Goal: Complete application form: Complete application form

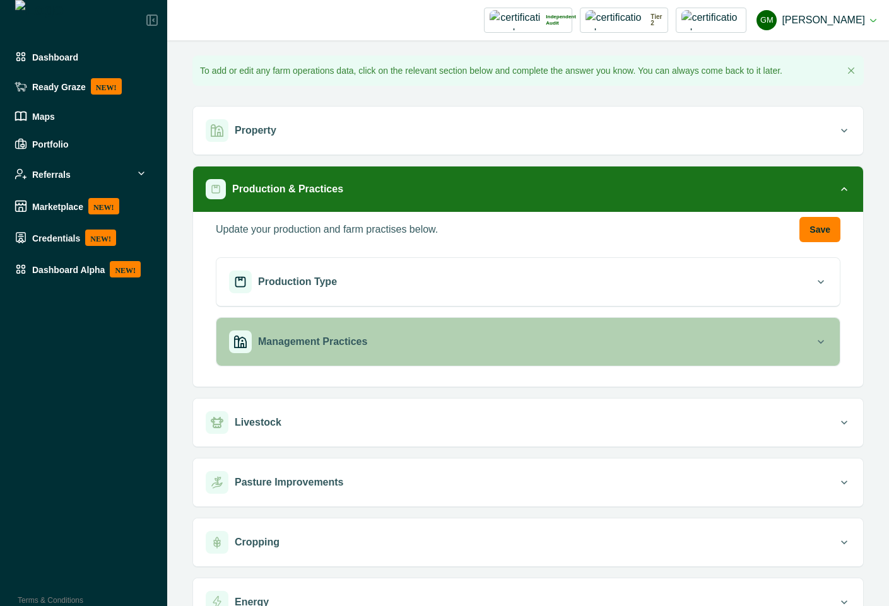
click at [333, 343] on p "Management Practices" at bounding box center [312, 341] width 109 height 15
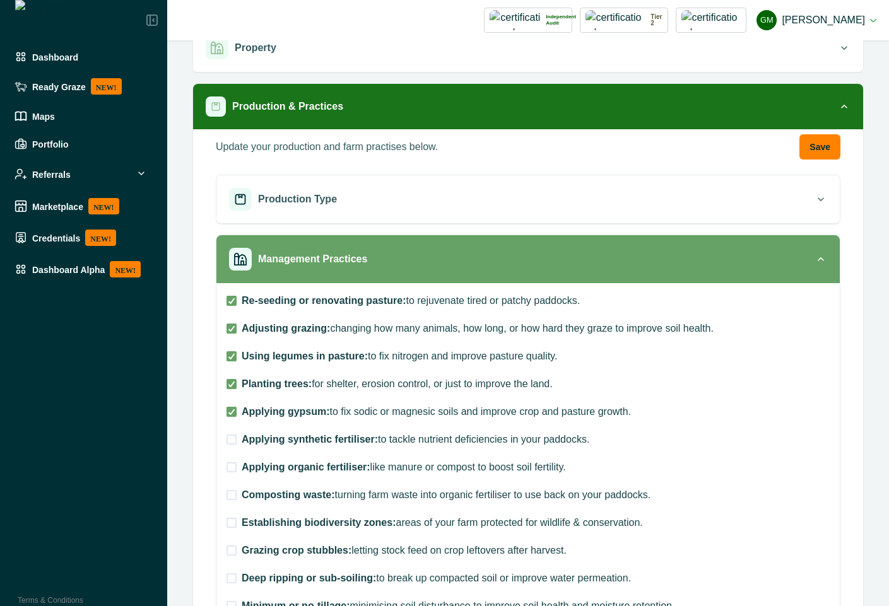
scroll to position [114, 0]
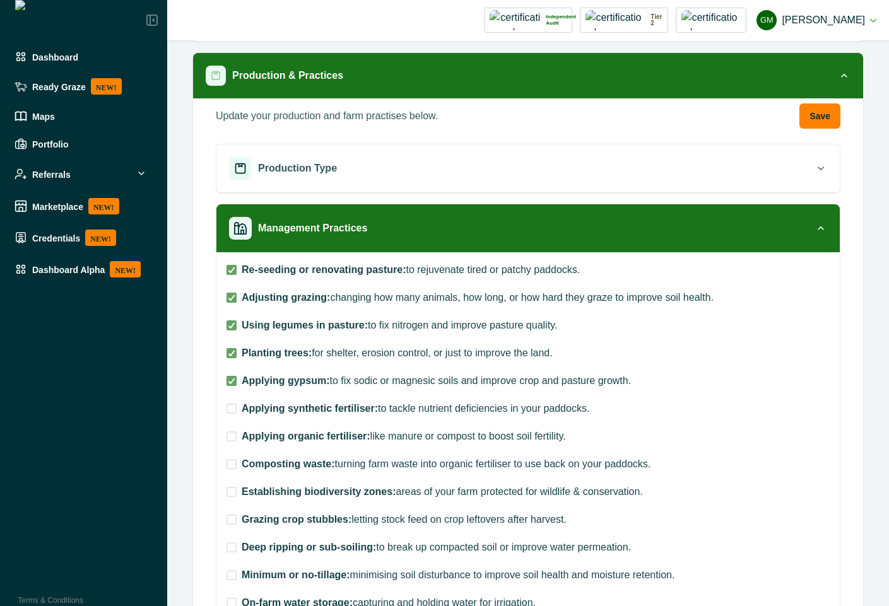
click at [233, 409] on span at bounding box center [232, 409] width 10 height 10
click at [231, 442] on label "Applying organic fertiliser: like manure or compost to boost soil fertility." at bounding box center [479, 436] width 504 height 15
click at [233, 474] on div "Re-seeding or renovating pasture: to rejuvenate tired or patchy paddocks. Adjus…" at bounding box center [479, 575] width 504 height 626
click at [233, 463] on span at bounding box center [232, 464] width 10 height 10
click at [230, 438] on span at bounding box center [232, 437] width 10 height 10
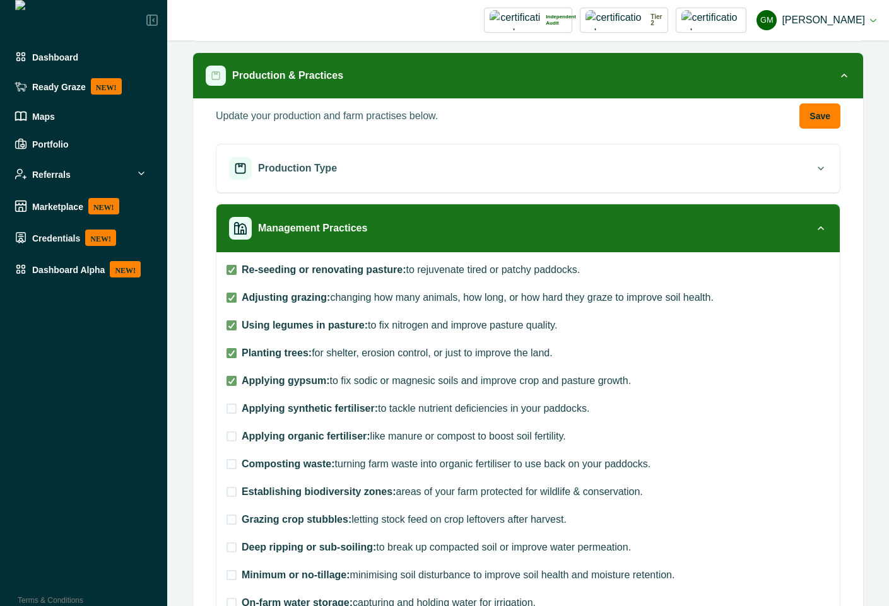
click at [229, 408] on span at bounding box center [232, 409] width 10 height 10
click at [233, 406] on span at bounding box center [232, 409] width 10 height 10
click at [230, 439] on span at bounding box center [232, 437] width 10 height 10
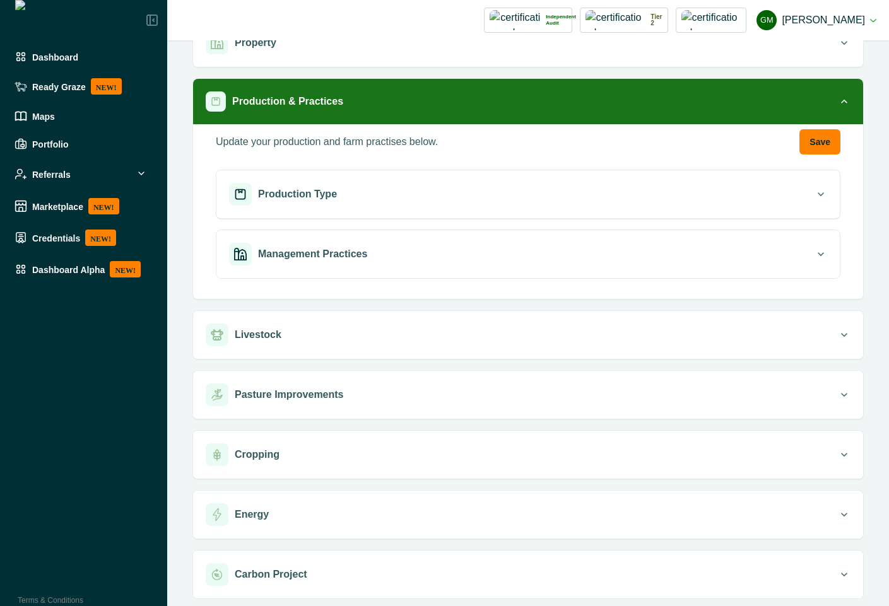
scroll to position [91, 0]
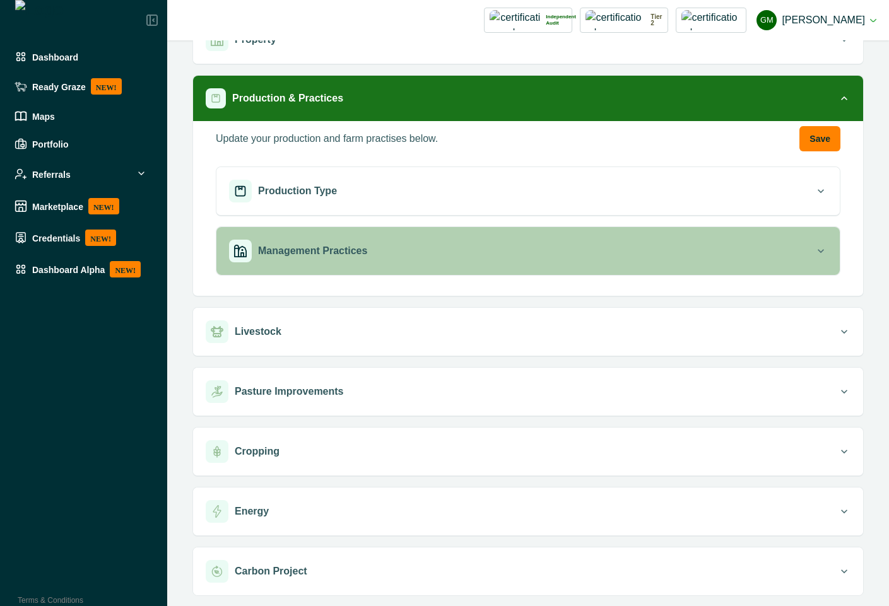
click at [496, 254] on div "Management Practices" at bounding box center [522, 251] width 586 height 23
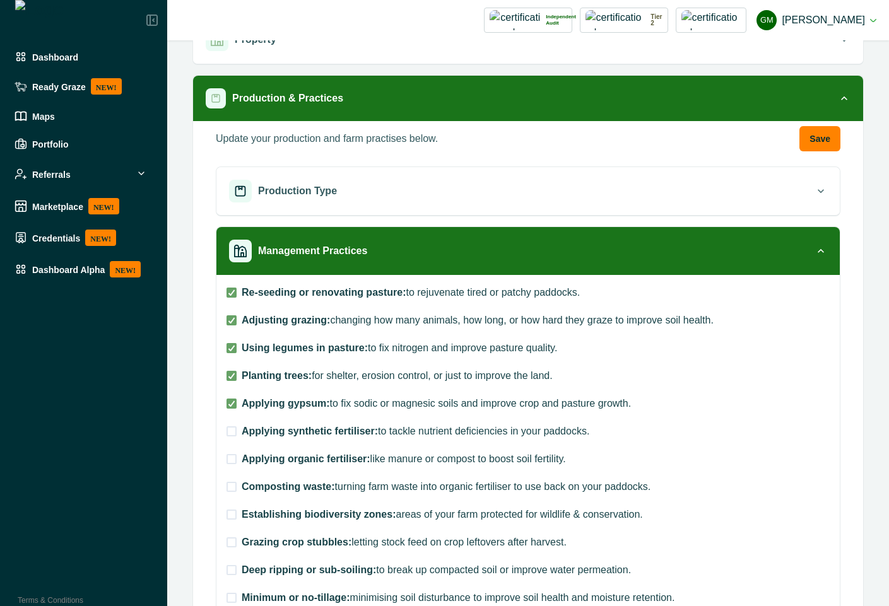
click at [231, 435] on span at bounding box center [232, 432] width 10 height 10
click at [230, 465] on label "Applying organic fertiliser: like manure or compost to boost soil fertility." at bounding box center [479, 459] width 504 height 15
click at [230, 497] on div "Re-seeding or renovating pasture: to rejuvenate tired or patchy paddocks. Adjus…" at bounding box center [479, 598] width 504 height 626
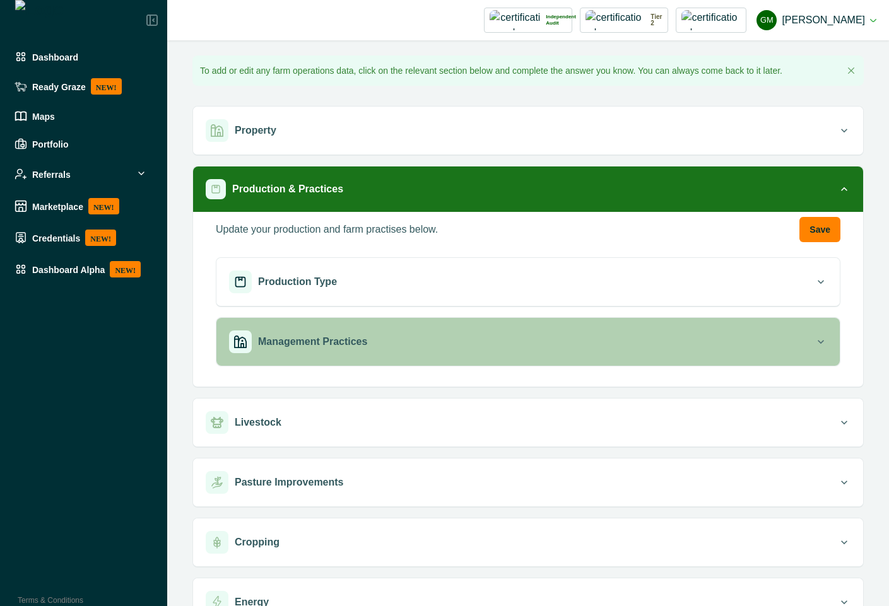
click at [395, 341] on div "Management Practices" at bounding box center [522, 342] width 586 height 23
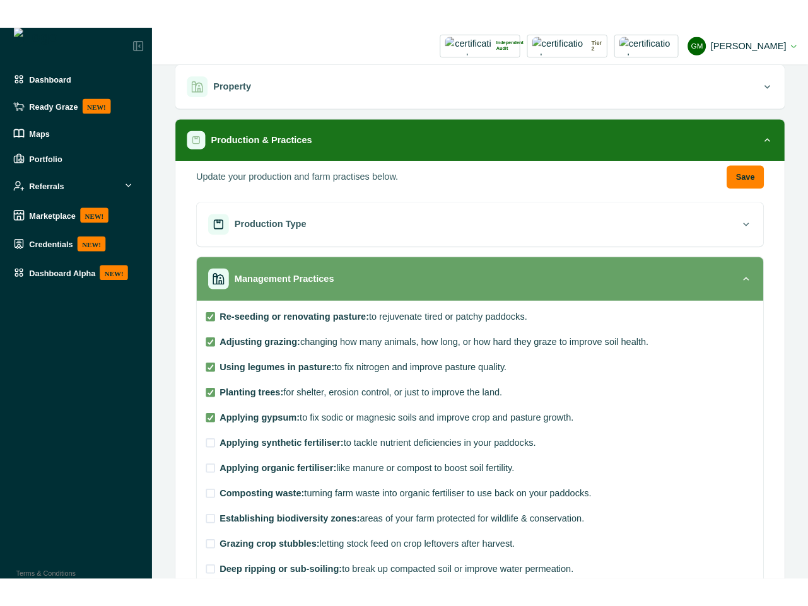
scroll to position [114, 0]
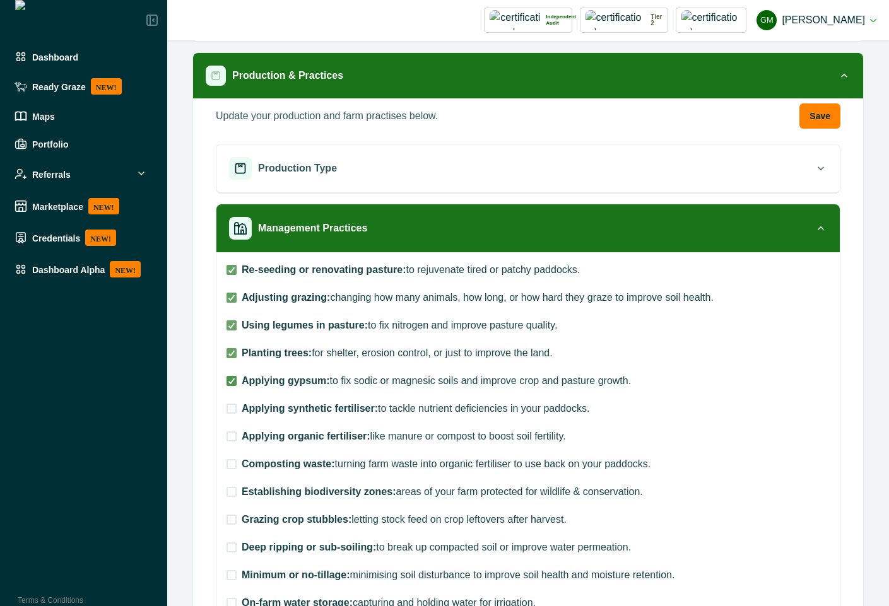
click at [234, 383] on icon at bounding box center [232, 381] width 8 height 6
click at [230, 411] on span at bounding box center [232, 409] width 10 height 10
click at [228, 385] on span at bounding box center [232, 381] width 10 height 10
click at [228, 440] on span at bounding box center [232, 437] width 10 height 10
click at [235, 464] on span at bounding box center [232, 464] width 10 height 10
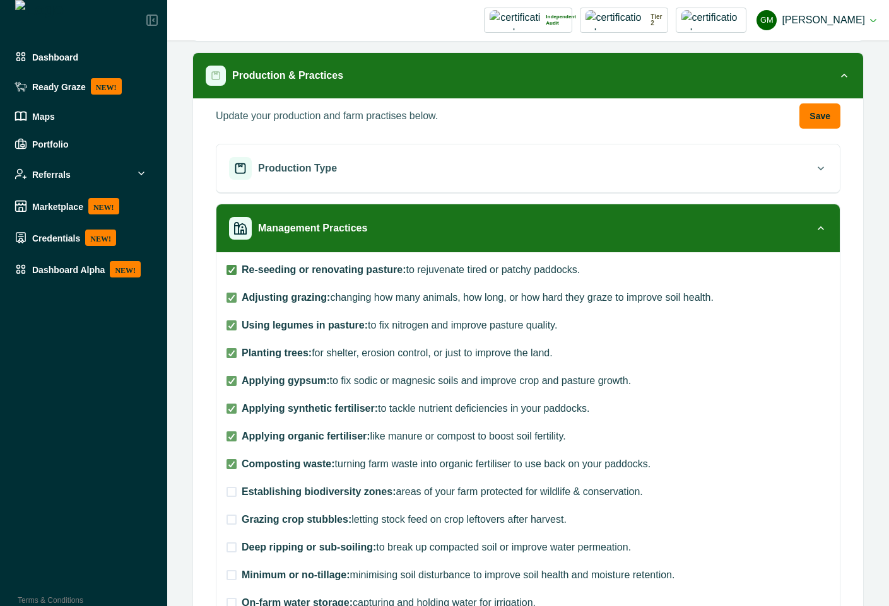
click at [230, 274] on span at bounding box center [232, 270] width 10 height 10
click at [230, 298] on icon at bounding box center [232, 298] width 8 height 6
click at [231, 332] on label "Using legumes in pasture: to fix nitrogen and improve pasture quality." at bounding box center [479, 325] width 504 height 15
click at [231, 348] on span at bounding box center [232, 353] width 10 height 10
click at [232, 378] on icon at bounding box center [232, 381] width 8 height 6
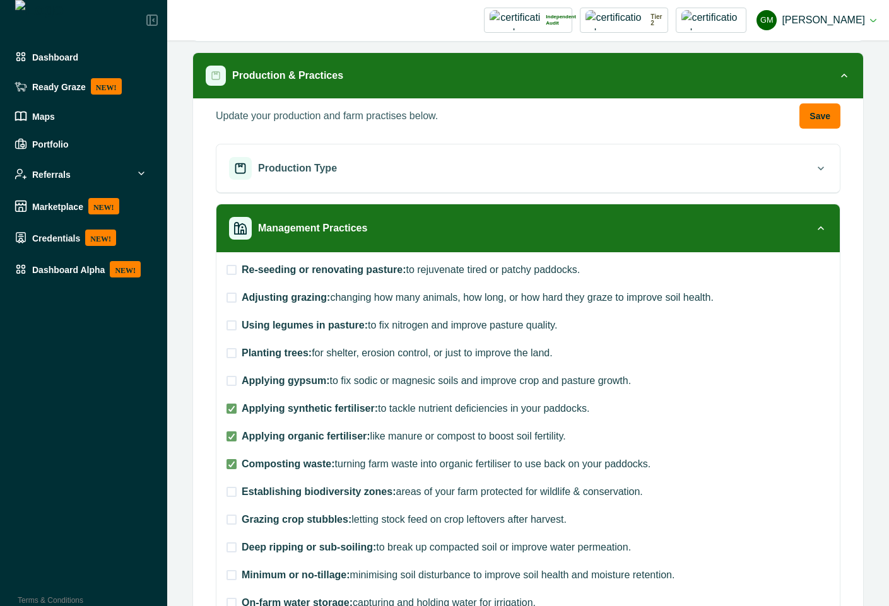
click at [232, 416] on div "Re-seeding or renovating pasture: to rejuvenate tired or patchy paddocks. Adjus…" at bounding box center [479, 575] width 504 height 626
click at [232, 415] on label "Applying synthetic fertiliser: to tackle nutrient deficiencies in your paddocks." at bounding box center [479, 408] width 504 height 15
click at [233, 437] on icon at bounding box center [232, 436] width 8 height 6
click at [233, 412] on div at bounding box center [232, 409] width 8 height 8
click at [236, 463] on span at bounding box center [232, 464] width 10 height 10
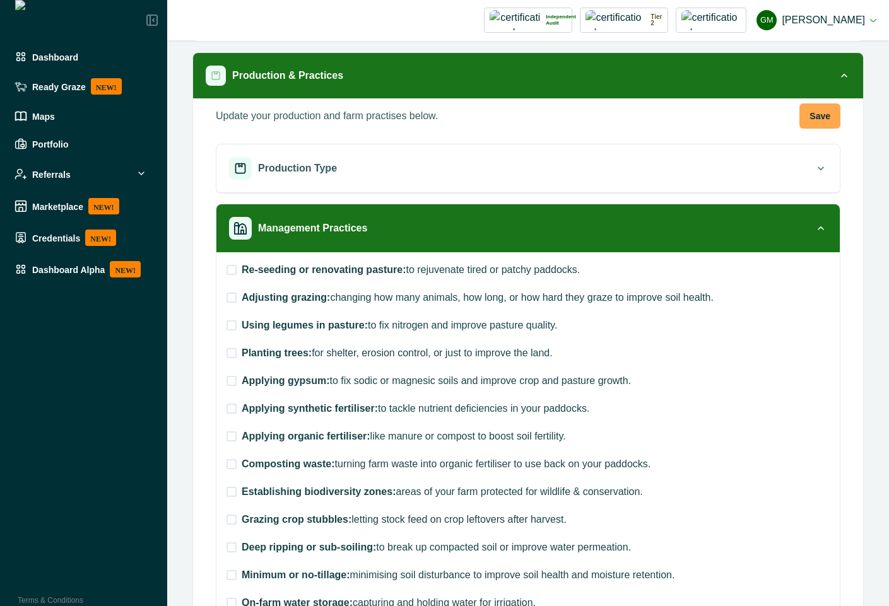
click at [818, 115] on button "Save" at bounding box center [819, 115] width 41 height 25
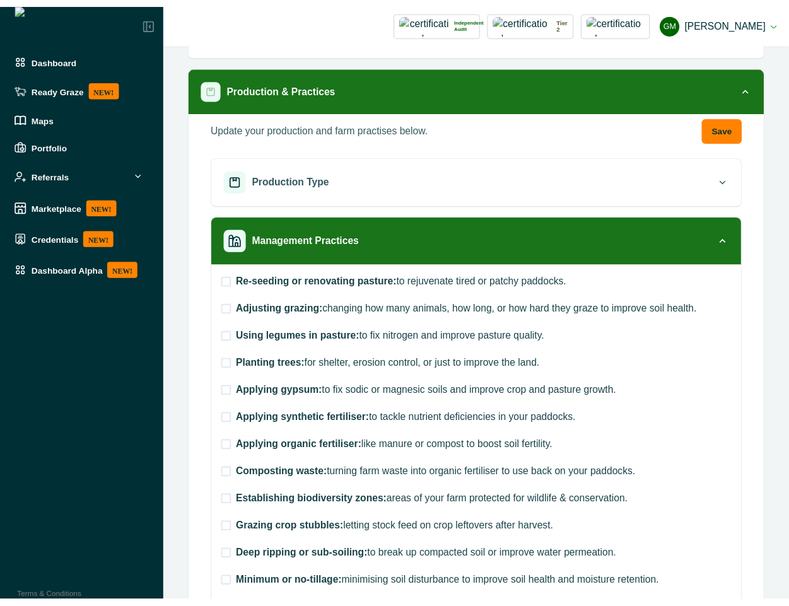
scroll to position [125, 0]
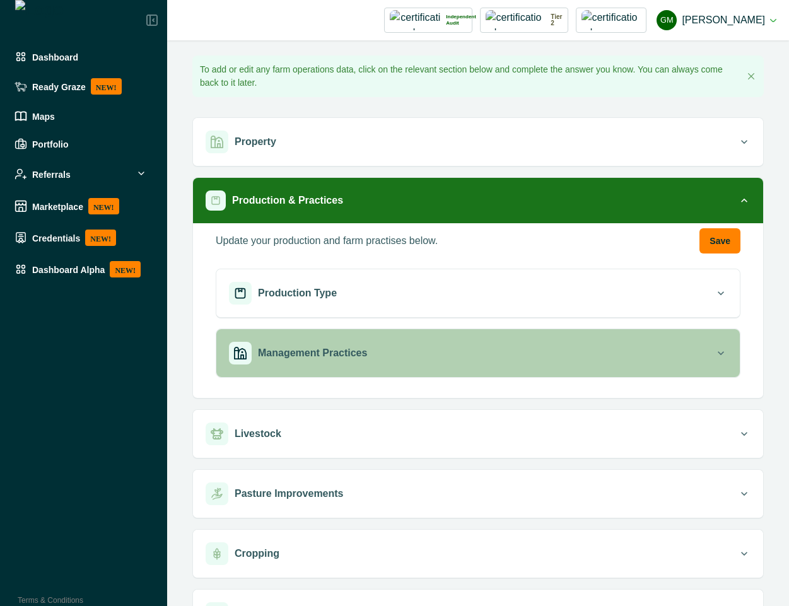
click at [609, 341] on button "Management Practices" at bounding box center [478, 353] width 524 height 48
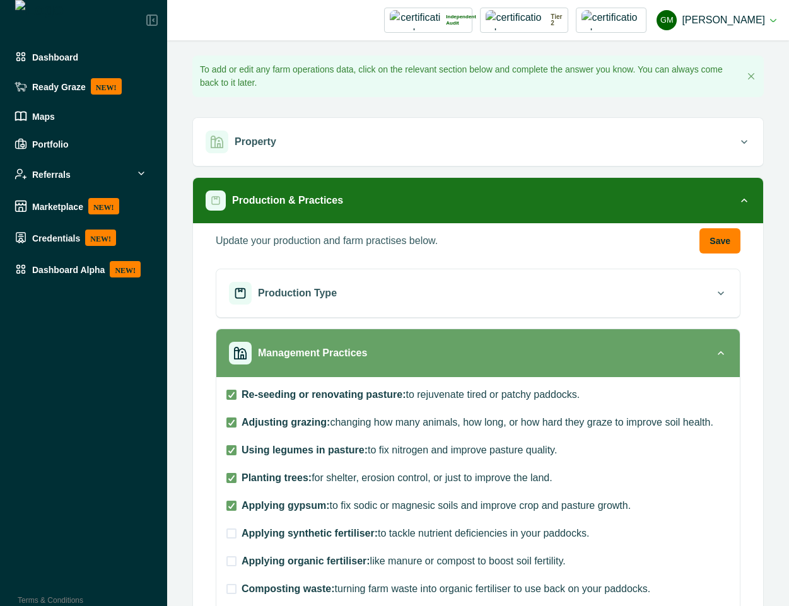
scroll to position [227, 0]
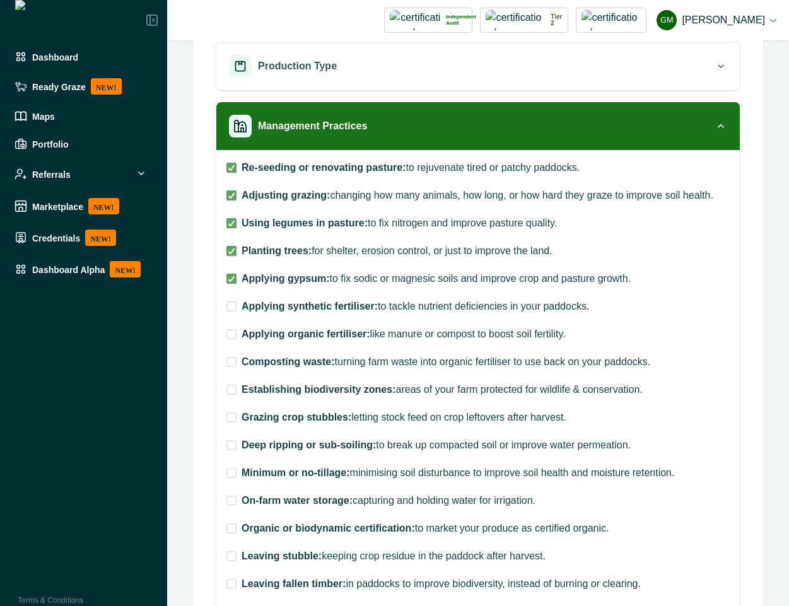
click at [231, 162] on label "Re-seeding or renovating pasture: to rejuvenate tired or patchy paddocks." at bounding box center [478, 167] width 503 height 15
click at [232, 196] on polyline at bounding box center [232, 195] width 6 height 5
click at [233, 230] on label "Using legumes in pasture: to fix nitrogen and improve pasture quality." at bounding box center [478, 223] width 503 height 15
click at [233, 256] on span at bounding box center [232, 251] width 10 height 10
click at [232, 283] on span at bounding box center [232, 279] width 10 height 10
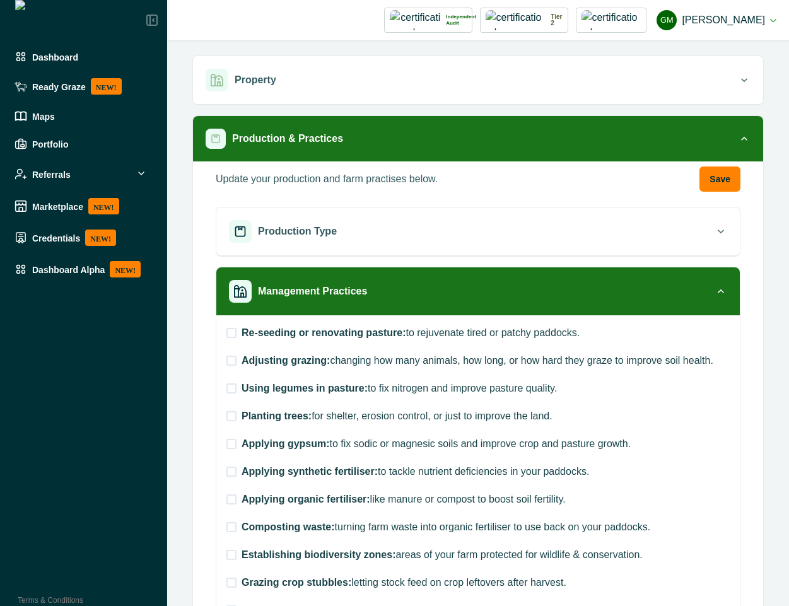
scroll to position [0, 0]
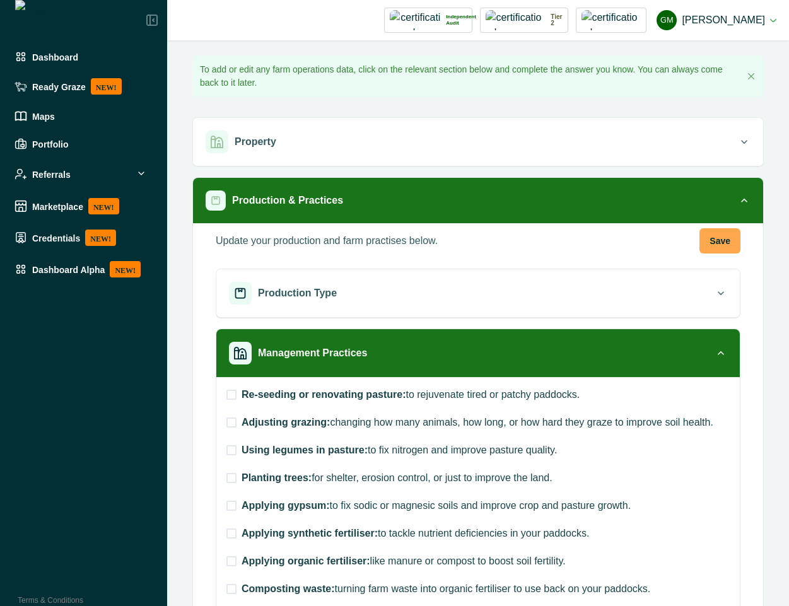
click at [719, 245] on button "Save" at bounding box center [720, 240] width 41 height 25
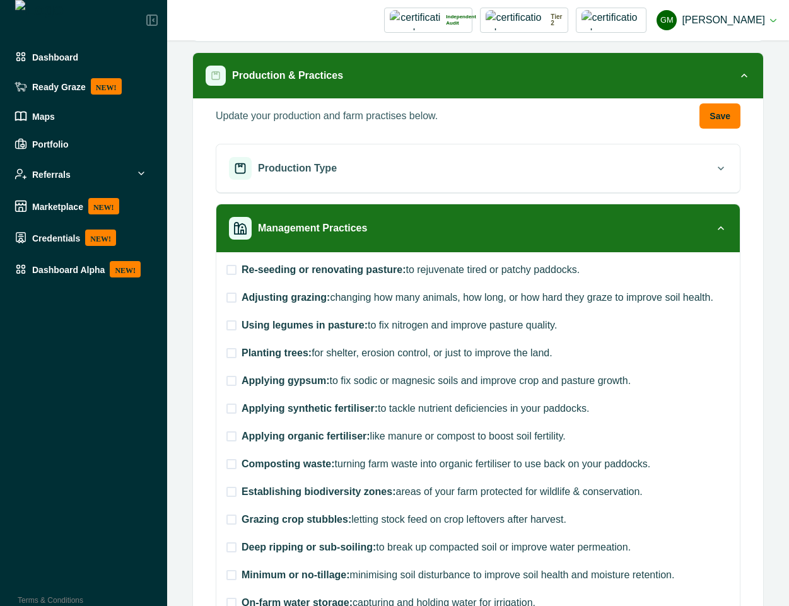
scroll to position [227, 0]
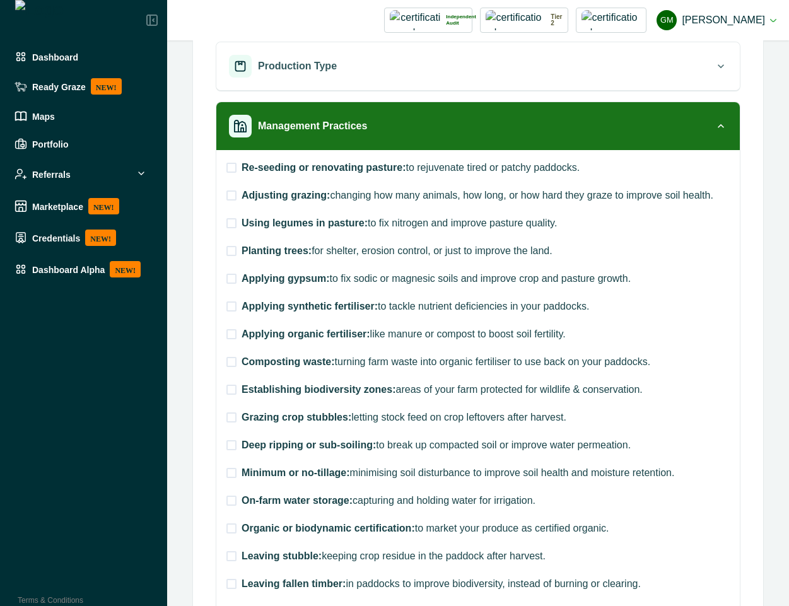
click at [232, 170] on span at bounding box center [232, 168] width 10 height 10
click at [232, 197] on span at bounding box center [232, 196] width 10 height 10
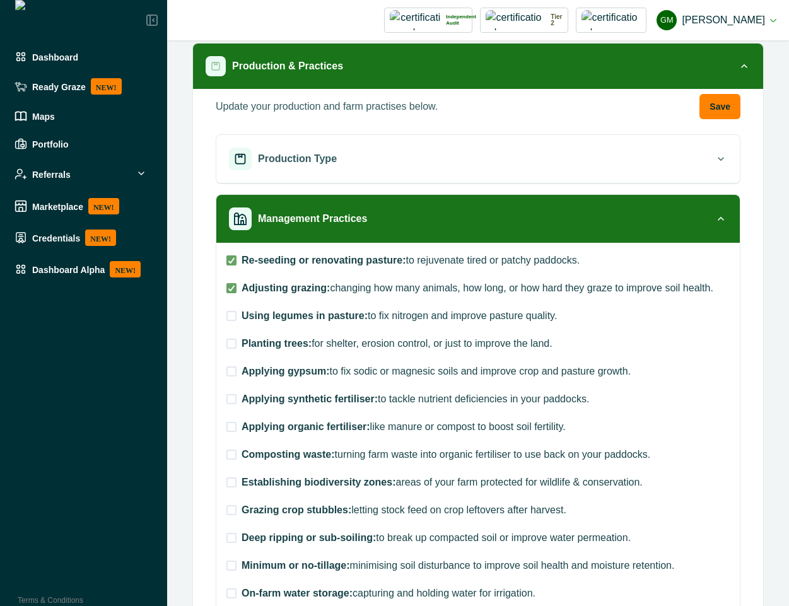
scroll to position [0, 0]
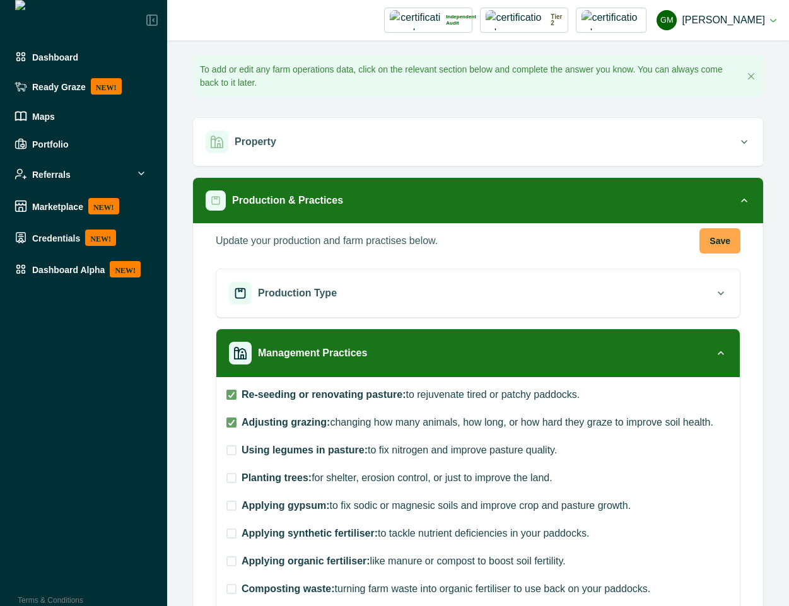
click at [709, 237] on button "Save" at bounding box center [720, 240] width 41 height 25
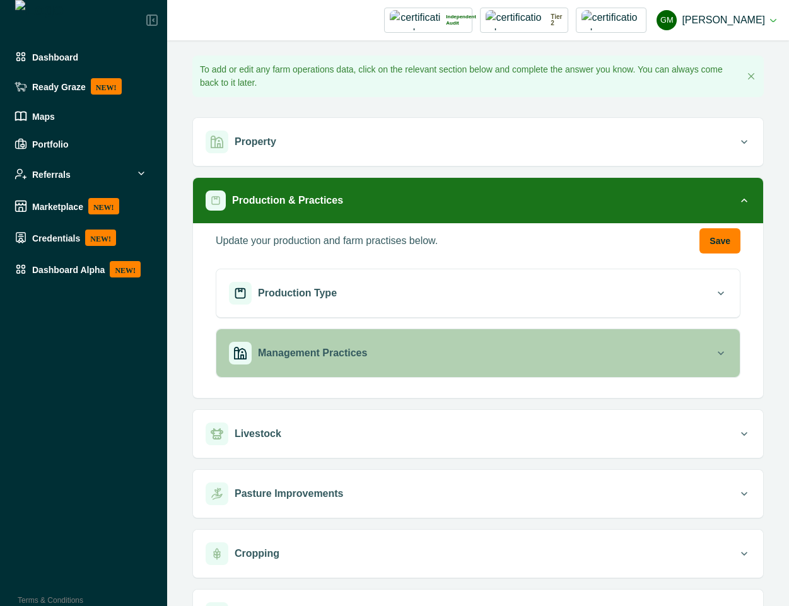
click at [439, 358] on div "Management Practices" at bounding box center [472, 353] width 486 height 23
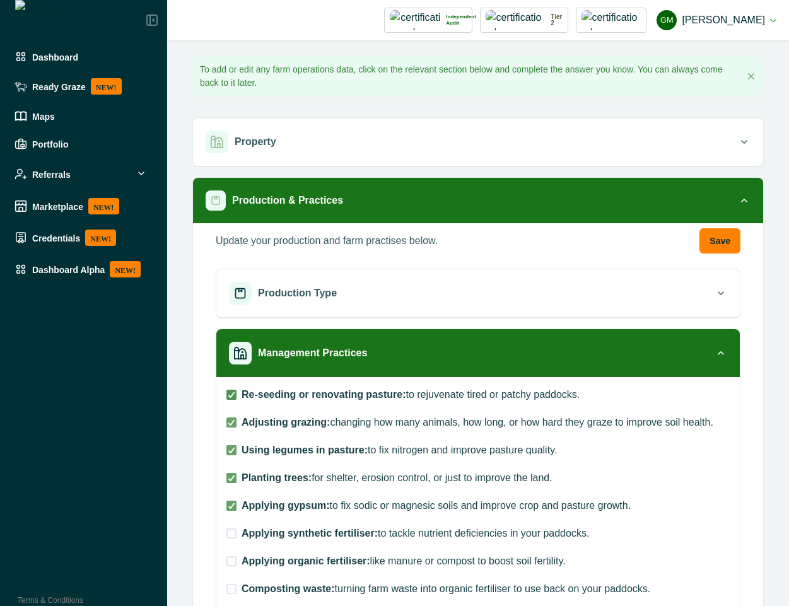
click at [228, 394] on icon at bounding box center [232, 395] width 8 height 6
click at [230, 425] on polyline at bounding box center [232, 422] width 6 height 5
click at [230, 452] on polyline at bounding box center [232, 450] width 6 height 5
click at [709, 240] on button "Save" at bounding box center [720, 240] width 41 height 25
click at [232, 398] on div at bounding box center [232, 395] width 8 height 8
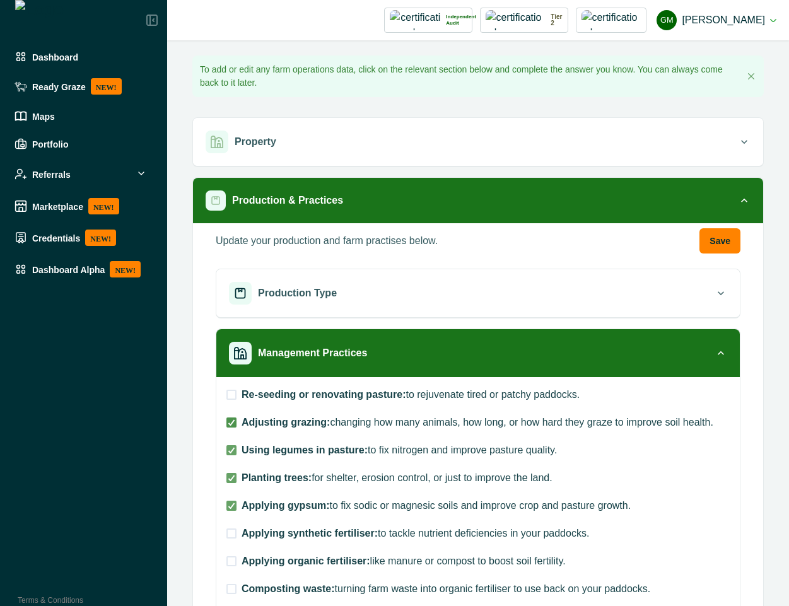
click at [230, 424] on polyline at bounding box center [232, 422] width 6 height 5
click at [230, 457] on label "Using legumes in pasture: to fix nitrogen and improve pasture quality." at bounding box center [478, 450] width 503 height 15
click at [705, 242] on button "Save" at bounding box center [720, 240] width 41 height 25
click at [716, 240] on button "Save" at bounding box center [720, 240] width 41 height 25
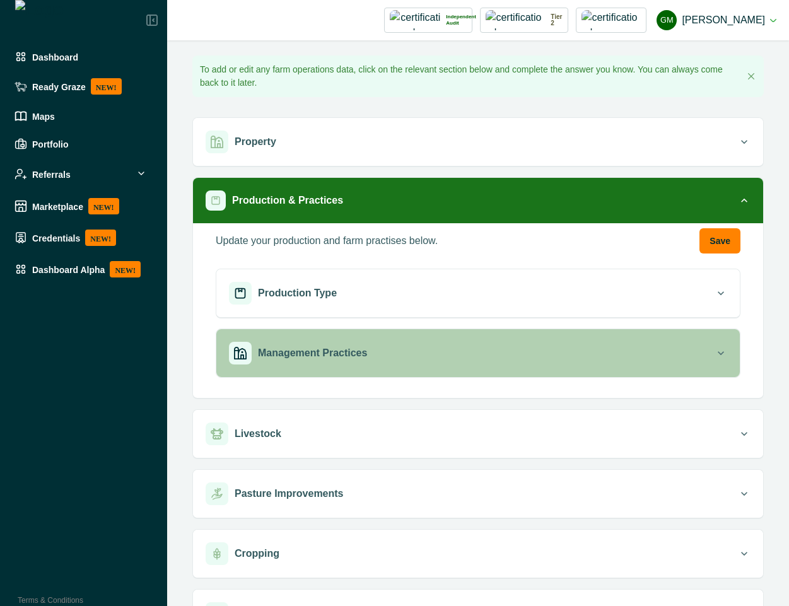
click at [497, 347] on div "Management Practices" at bounding box center [472, 353] width 486 height 23
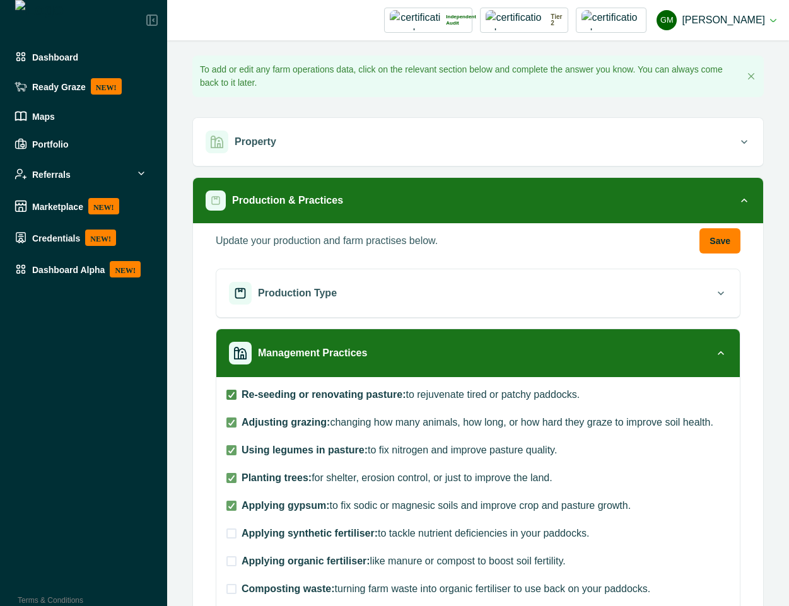
click at [228, 394] on icon at bounding box center [232, 395] width 8 height 6
click at [231, 427] on span at bounding box center [232, 423] width 10 height 10
click at [233, 447] on div at bounding box center [232, 451] width 8 height 8
click at [233, 482] on span at bounding box center [232, 478] width 10 height 10
click at [703, 241] on button "Save" at bounding box center [720, 240] width 41 height 25
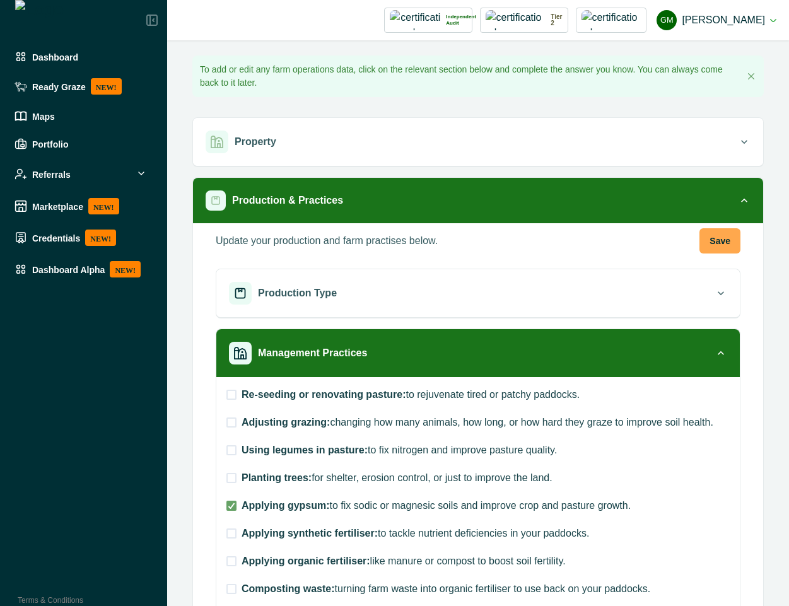
click at [700, 238] on button "Save" at bounding box center [720, 240] width 41 height 25
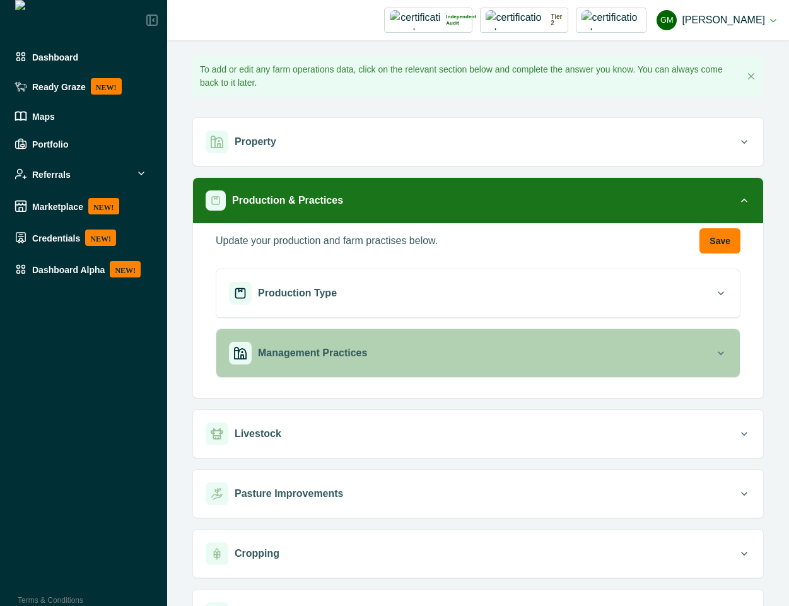
click at [309, 348] on p "Management Practices" at bounding box center [312, 353] width 109 height 15
click at [402, 360] on div "Management Practices" at bounding box center [472, 353] width 486 height 23
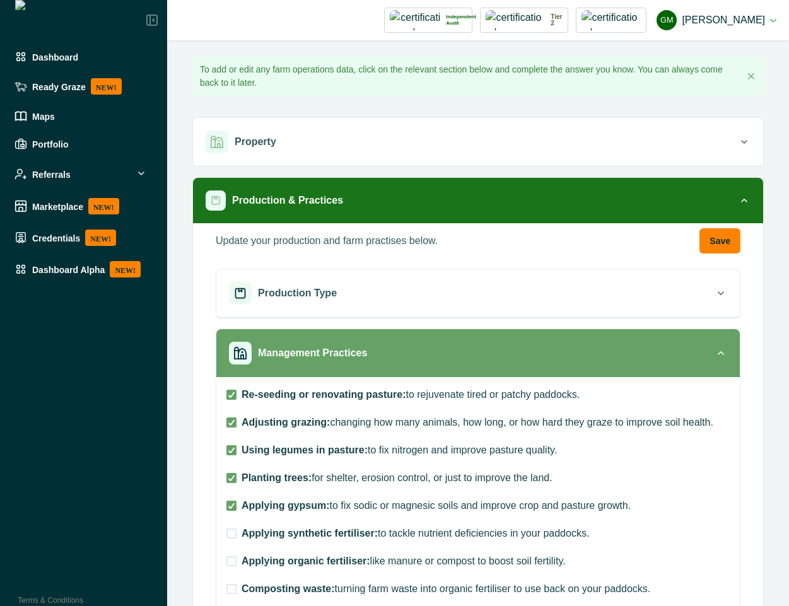
scroll to position [114, 0]
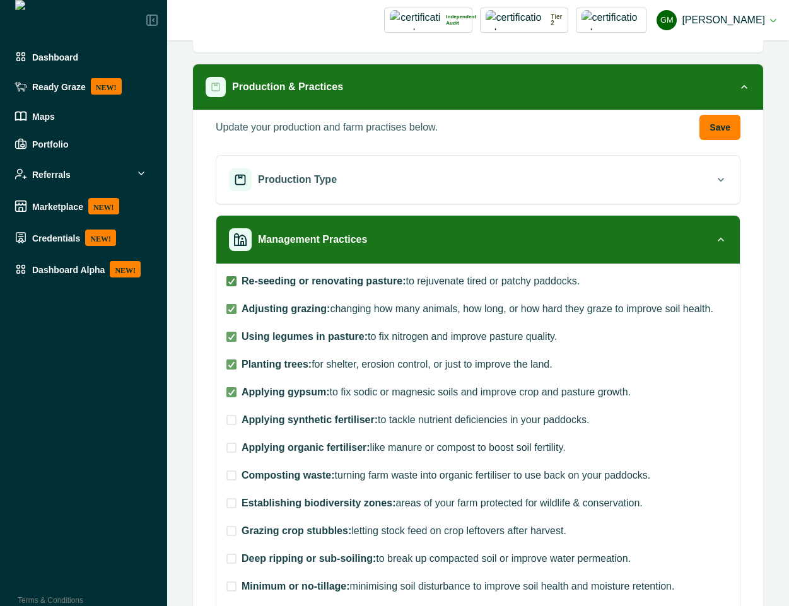
click at [229, 276] on span at bounding box center [232, 281] width 10 height 10
click at [228, 311] on icon at bounding box center [232, 309] width 8 height 6
click at [239, 339] on label "Using legumes in pasture: to fix nitrogen and improve pasture quality." at bounding box center [478, 336] width 503 height 15
click at [235, 363] on icon at bounding box center [232, 365] width 8 height 6
click at [721, 130] on button "Save" at bounding box center [720, 127] width 41 height 25
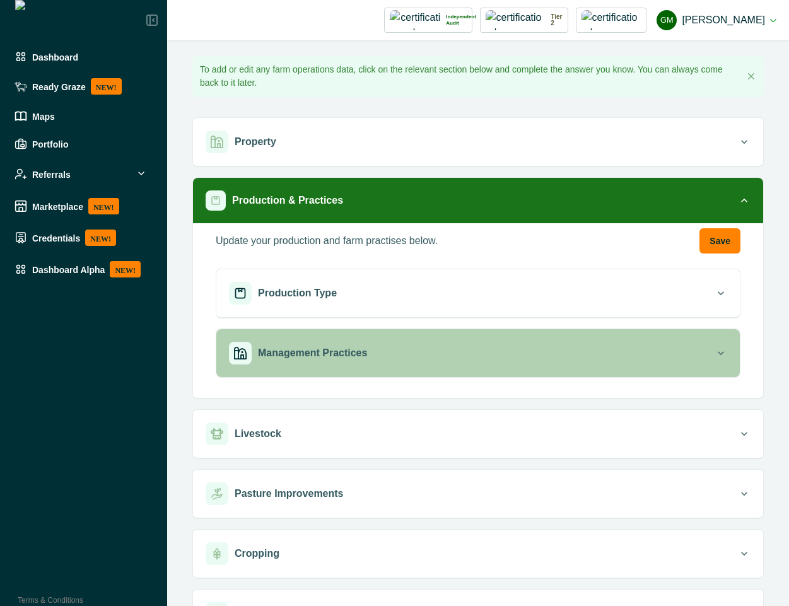
click at [388, 356] on div "Management Practices" at bounding box center [472, 353] width 486 height 23
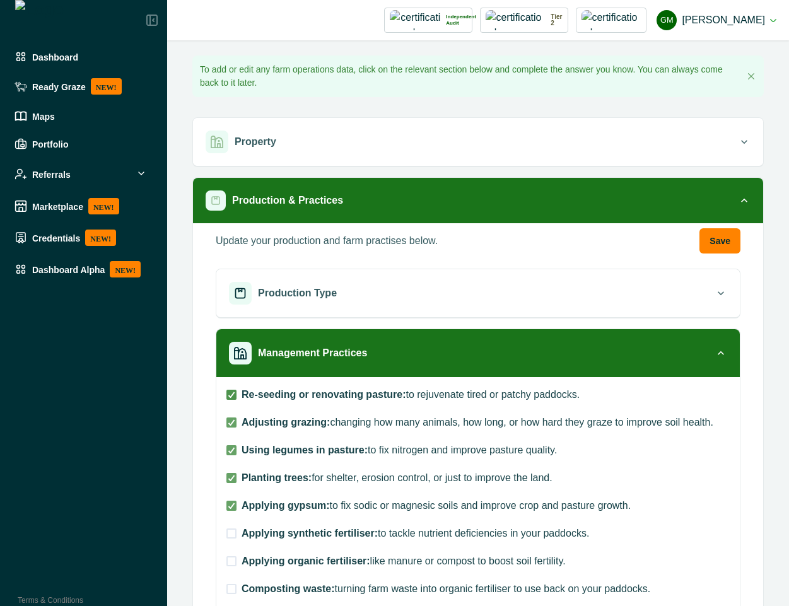
click at [229, 397] on icon at bounding box center [232, 395] width 8 height 6
click at [227, 423] on span at bounding box center [232, 423] width 10 height 10
click at [227, 457] on label "Using legumes in pasture: to fix nitrogen and improve pasture quality." at bounding box center [478, 450] width 503 height 15
click at [230, 476] on icon at bounding box center [232, 478] width 8 height 6
click at [717, 240] on button "Save" at bounding box center [720, 240] width 41 height 25
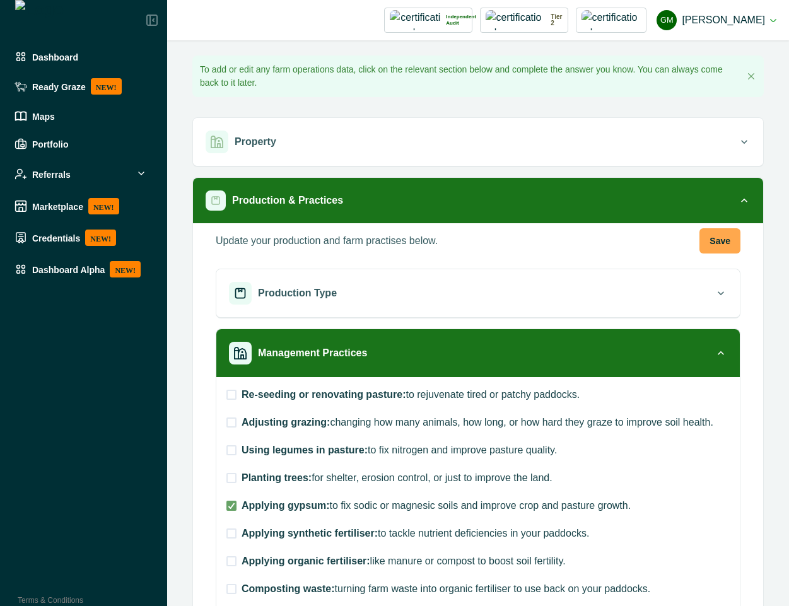
click at [719, 242] on button "Save" at bounding box center [720, 240] width 41 height 25
click at [701, 240] on button "Save" at bounding box center [720, 240] width 41 height 25
click at [700, 238] on button "Save" at bounding box center [720, 240] width 41 height 25
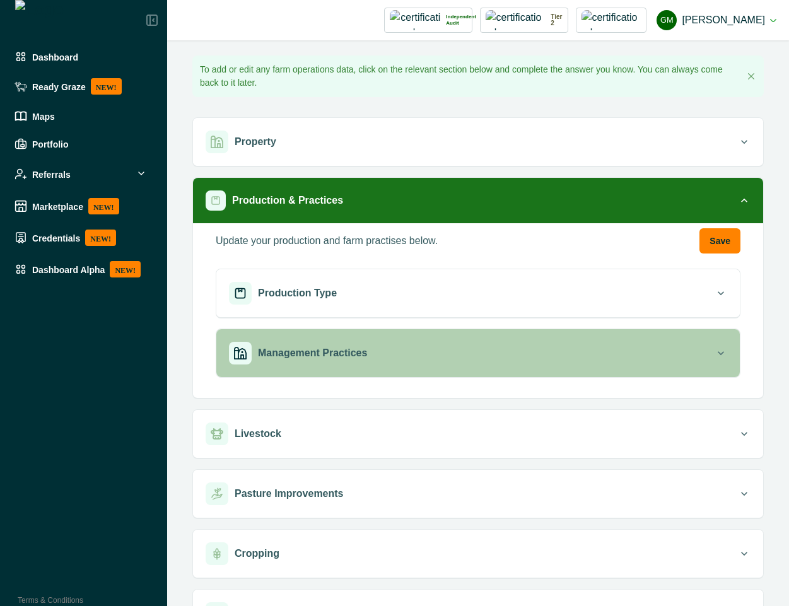
click at [327, 361] on div "Management Practices" at bounding box center [472, 353] width 486 height 23
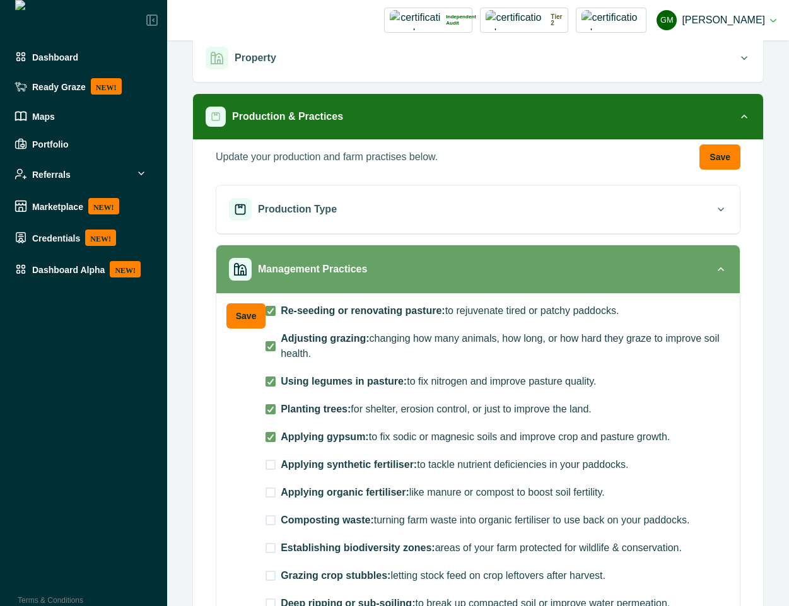
scroll to position [114, 0]
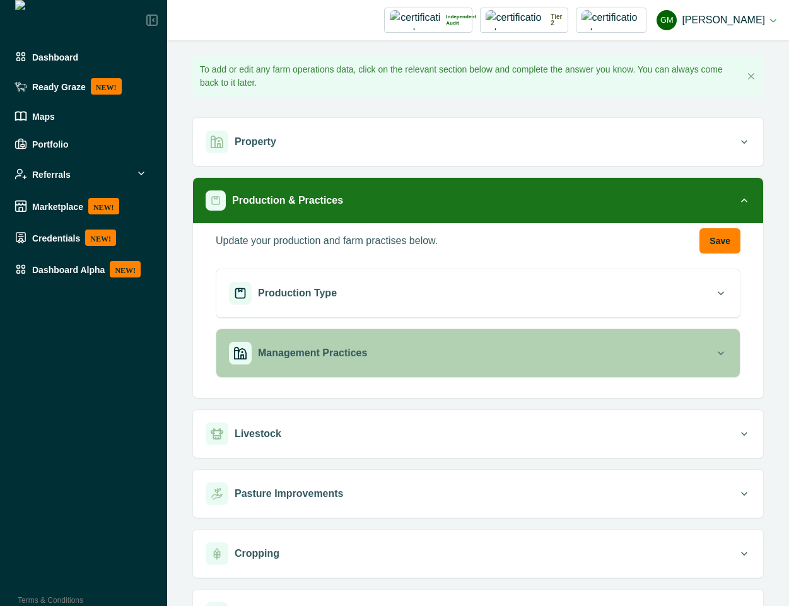
click at [440, 352] on div "Management Practices" at bounding box center [472, 353] width 486 height 23
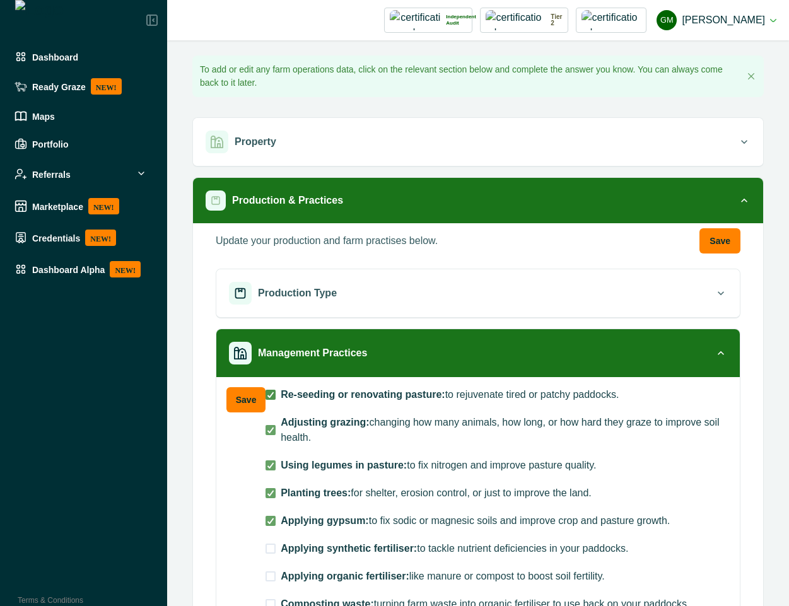
click at [269, 399] on span at bounding box center [271, 395] width 10 height 10
click at [269, 425] on span at bounding box center [271, 430] width 10 height 10
click at [269, 459] on label "Using legumes in pasture: to fix nitrogen and improve pasture quality." at bounding box center [498, 465] width 464 height 15
click at [237, 400] on button "Save" at bounding box center [246, 399] width 39 height 25
click at [246, 395] on button "Save" at bounding box center [246, 399] width 39 height 25
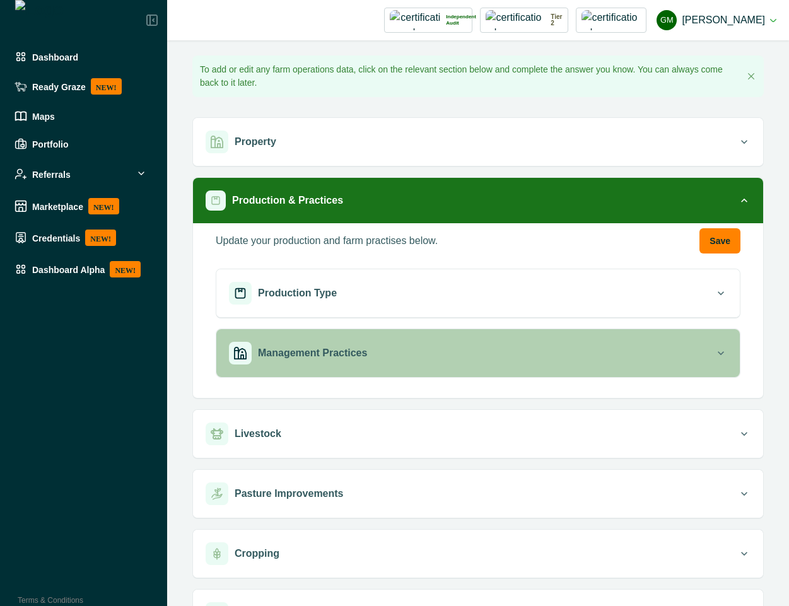
click at [338, 352] on p "Management Practices" at bounding box center [312, 353] width 109 height 15
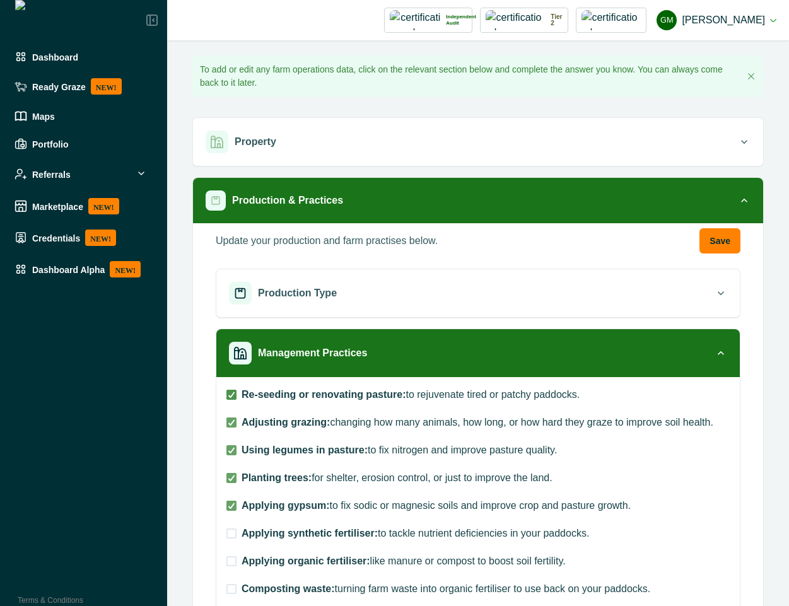
click at [229, 394] on icon at bounding box center [232, 395] width 8 height 6
click at [230, 420] on icon at bounding box center [232, 423] width 8 height 6
click at [230, 450] on icon at bounding box center [232, 450] width 8 height 6
click at [709, 240] on button "Save" at bounding box center [720, 240] width 41 height 25
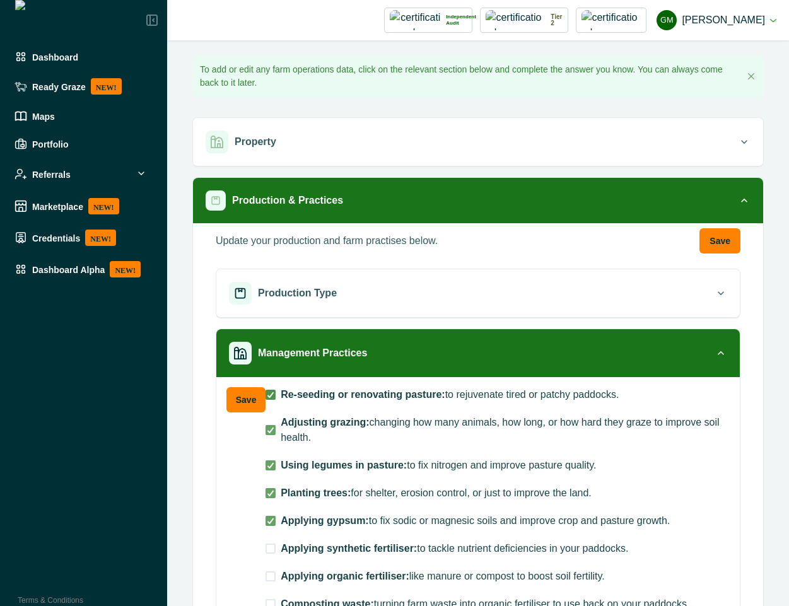
click at [267, 392] on icon at bounding box center [271, 395] width 8 height 6
click at [266, 421] on label "Adjusting grazing: changing how many animals, how long, or how hard they graze …" at bounding box center [498, 430] width 464 height 30
click at [268, 468] on polyline at bounding box center [271, 465] width 6 height 5
click at [241, 399] on button "Save" at bounding box center [246, 399] width 39 height 25
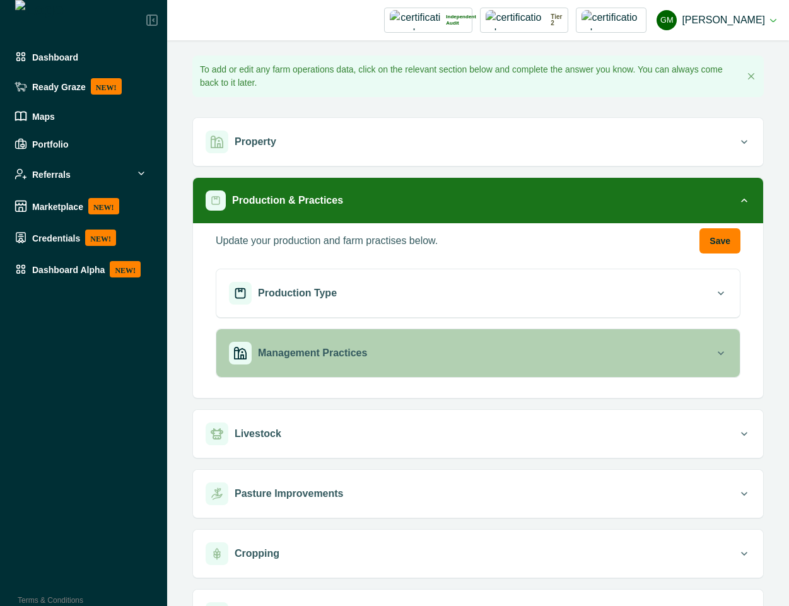
click at [423, 373] on button "Management Practices" at bounding box center [478, 353] width 524 height 48
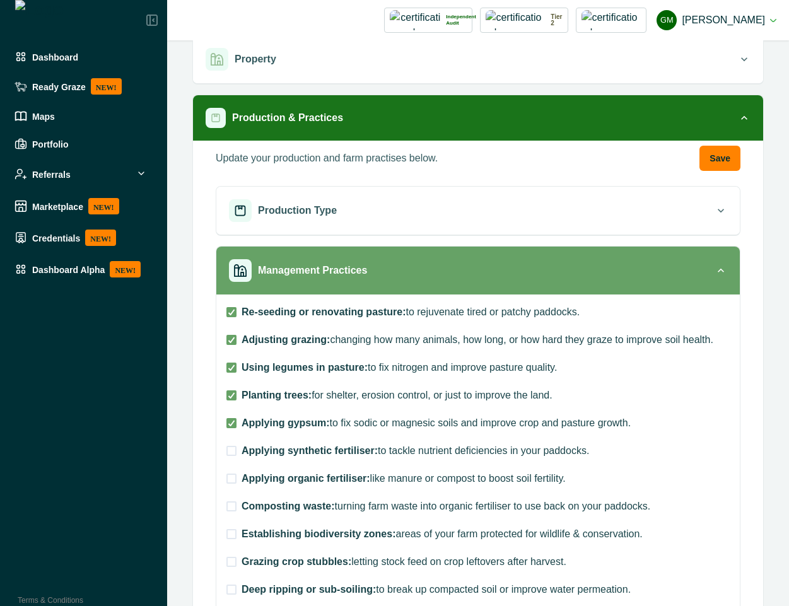
scroll to position [114, 0]
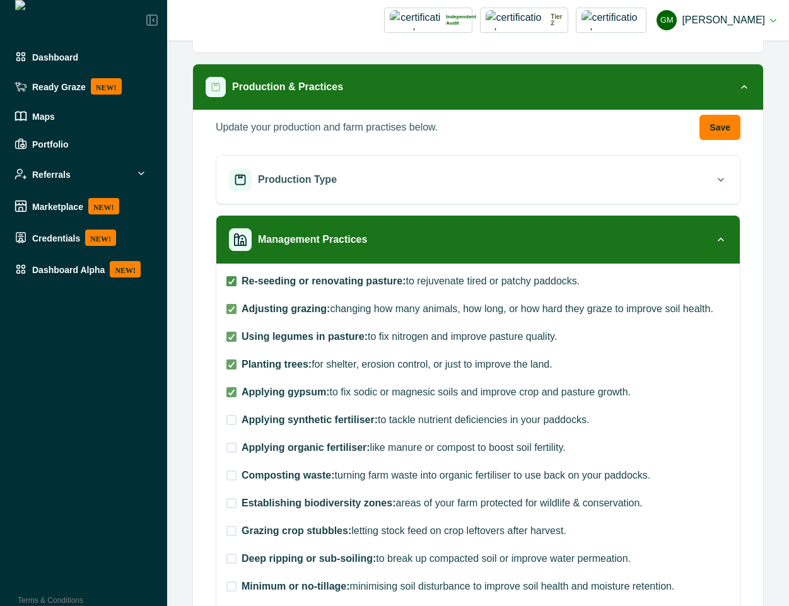
click at [228, 284] on icon at bounding box center [232, 281] width 8 height 6
click at [228, 315] on label "Adjusting grazing: changing how many animals, how long, or how hard they graze …" at bounding box center [478, 309] width 503 height 15
click at [228, 280] on icon at bounding box center [232, 281] width 8 height 6
click at [232, 307] on icon at bounding box center [232, 309] width 8 height 6
click at [232, 340] on div at bounding box center [232, 337] width 8 height 8
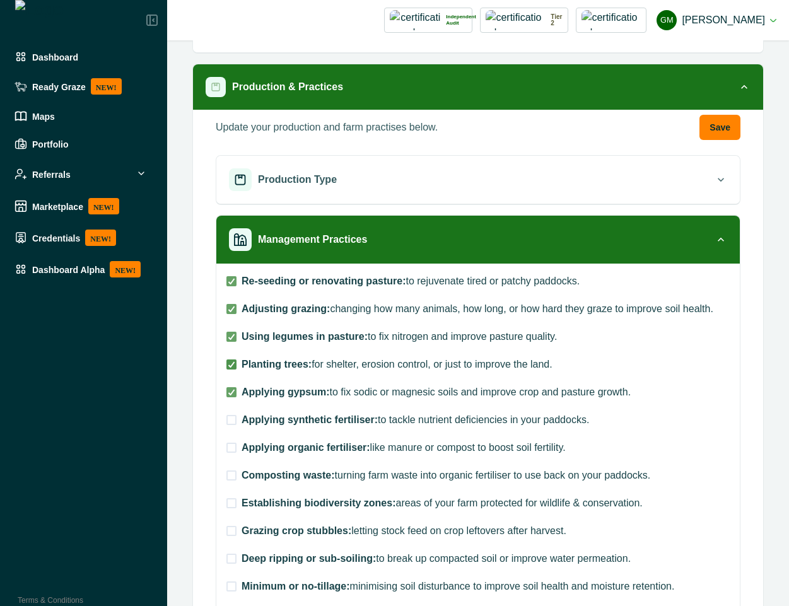
click at [230, 362] on icon at bounding box center [232, 365] width 8 height 6
click at [233, 279] on polyline at bounding box center [232, 281] width 6 height 5
click at [227, 300] on div "Re-seeding or renovating pasture: to rejuvenate tired or patchy paddocks. Adjus…" at bounding box center [478, 594] width 503 height 641
click at [228, 304] on span at bounding box center [232, 309] width 10 height 10
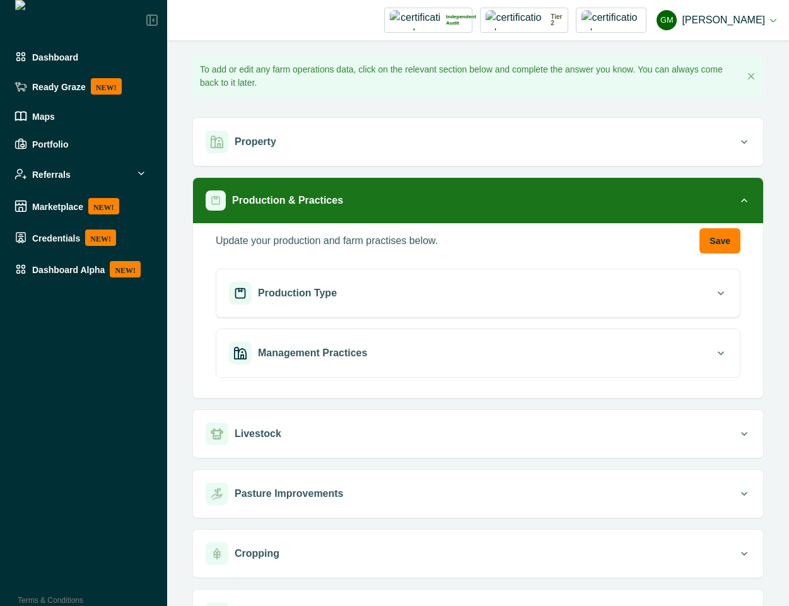
scroll to position [102, 0]
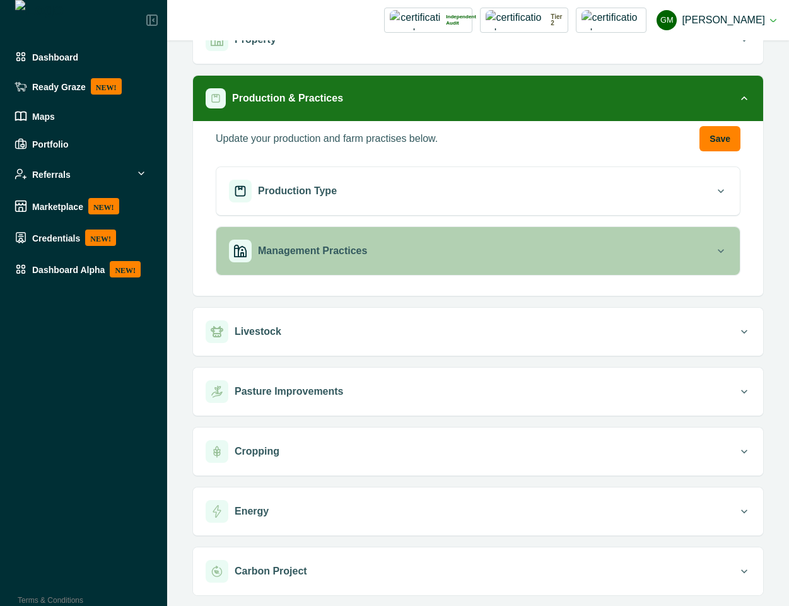
click at [404, 256] on div "Management Practices" at bounding box center [472, 251] width 486 height 23
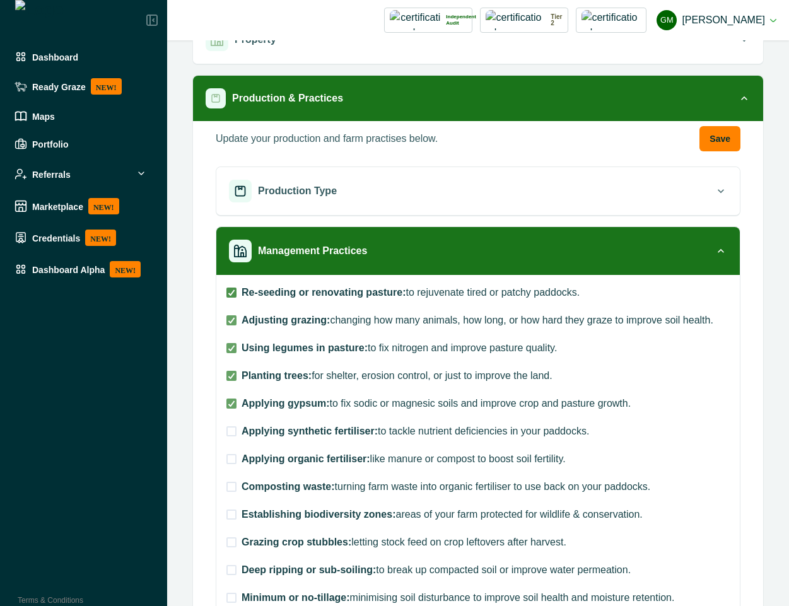
click at [233, 292] on icon at bounding box center [232, 293] width 8 height 6
click at [235, 323] on icon at bounding box center [232, 320] width 8 height 6
click at [231, 290] on icon at bounding box center [232, 293] width 8 height 6
click at [231, 319] on icon at bounding box center [232, 320] width 8 height 6
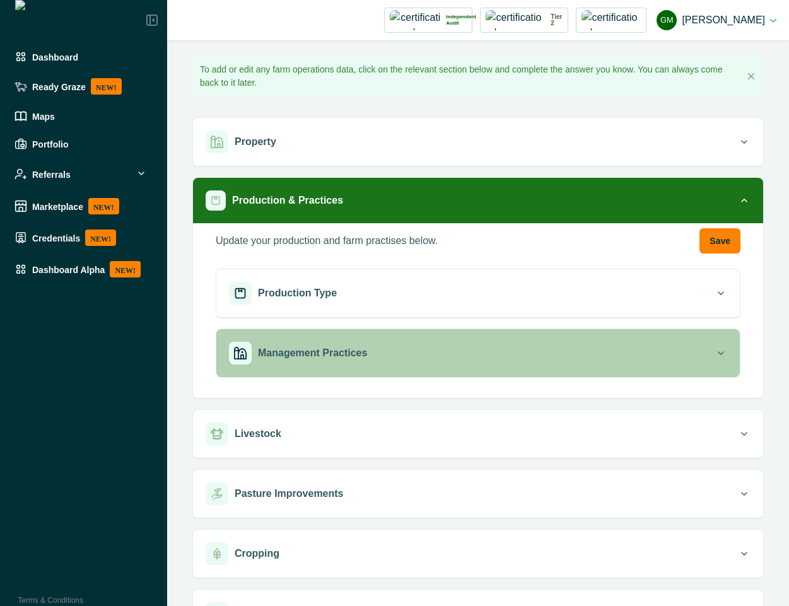
click at [687, 365] on button "Management Practices" at bounding box center [478, 353] width 524 height 48
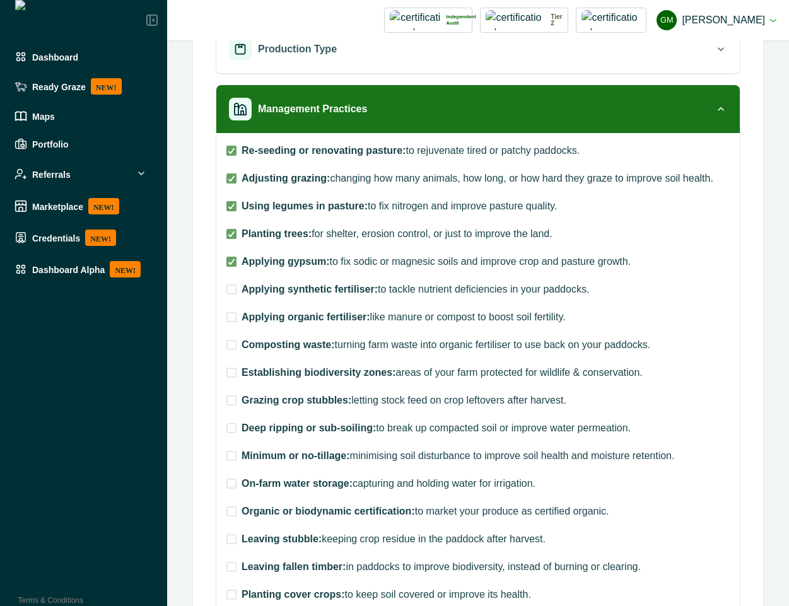
scroll to position [227, 0]
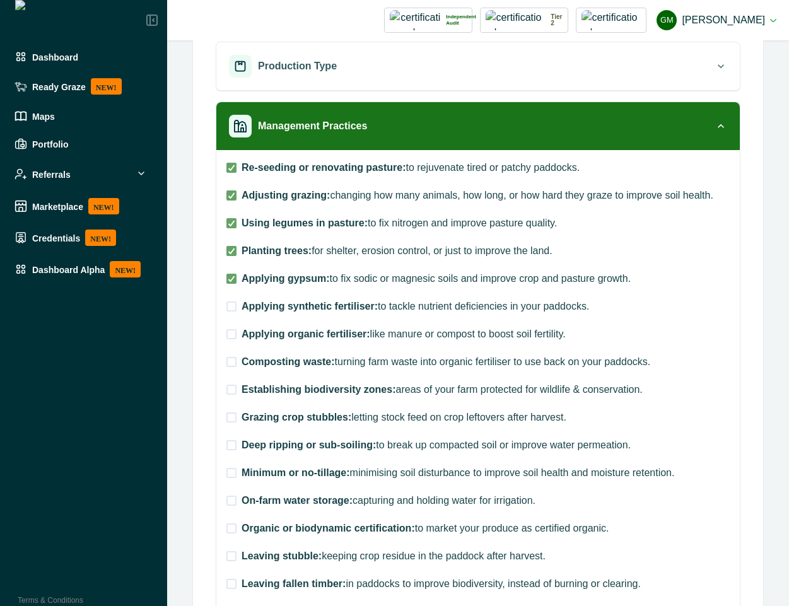
click at [229, 173] on label "Re-seeding or renovating pasture: to rejuvenate tired or patchy paddocks." at bounding box center [478, 167] width 503 height 15
click at [228, 198] on icon at bounding box center [232, 195] width 8 height 6
click at [230, 228] on label "Using legumes in pasture: to fix nitrogen and improve pasture quality." at bounding box center [478, 223] width 503 height 15
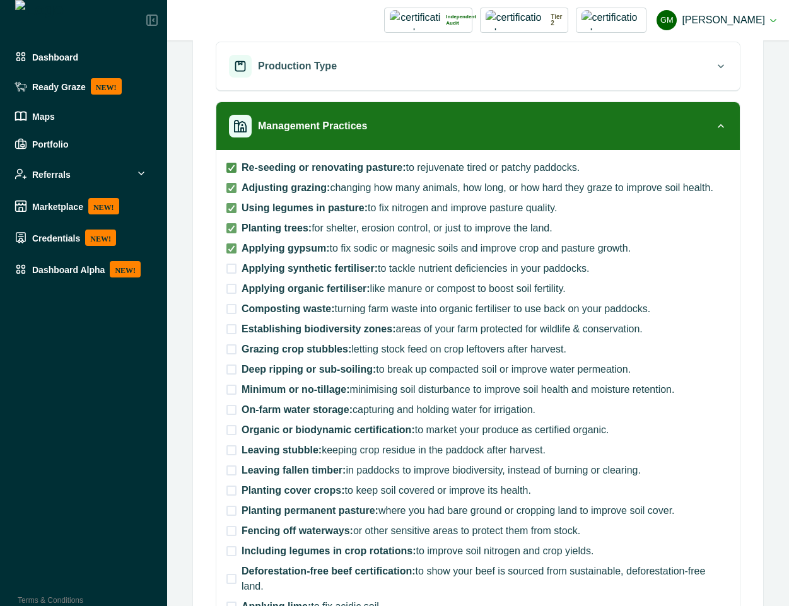
click at [230, 168] on icon at bounding box center [232, 168] width 8 height 6
click at [230, 191] on div at bounding box center [232, 188] width 8 height 8
click at [230, 209] on icon at bounding box center [232, 208] width 8 height 6
click at [230, 230] on polyline at bounding box center [232, 228] width 6 height 5
click at [230, 256] on div "Re-seeding or renovating pasture: to rejuvenate tired or patchy paddocks. Adjus…" at bounding box center [478, 397] width 503 height 474
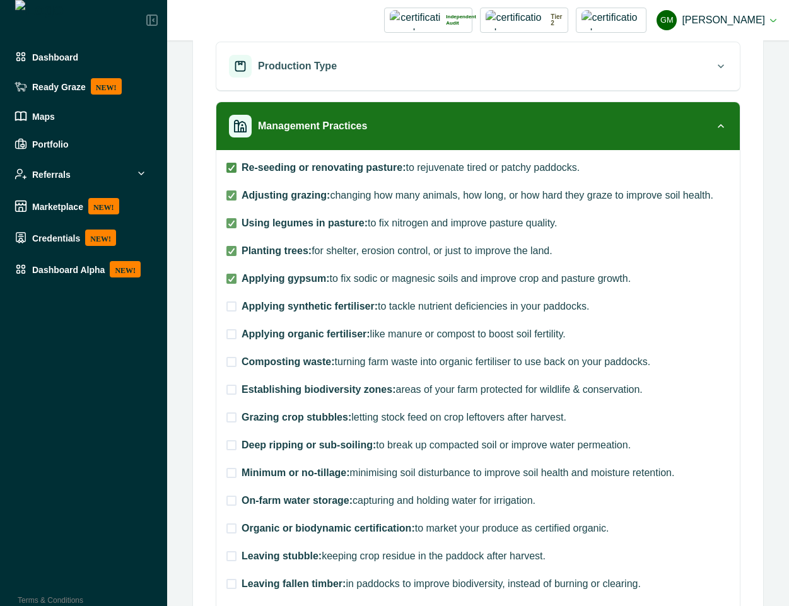
click at [236, 170] on label "Re-seeding or renovating pasture: to rejuvenate tired or patchy paddocks." at bounding box center [478, 167] width 503 height 15
click at [236, 203] on label "Adjusting grazing: changing how many animals, how long, or how hard they graze …" at bounding box center [478, 195] width 503 height 15
click at [233, 223] on icon at bounding box center [232, 223] width 8 height 6
click at [232, 169] on icon at bounding box center [232, 168] width 8 height 6
click at [233, 204] on div "Re-seeding or renovating pasture: to rejuvenate tired or patchy paddocks. Adjus…" at bounding box center [478, 480] width 503 height 641
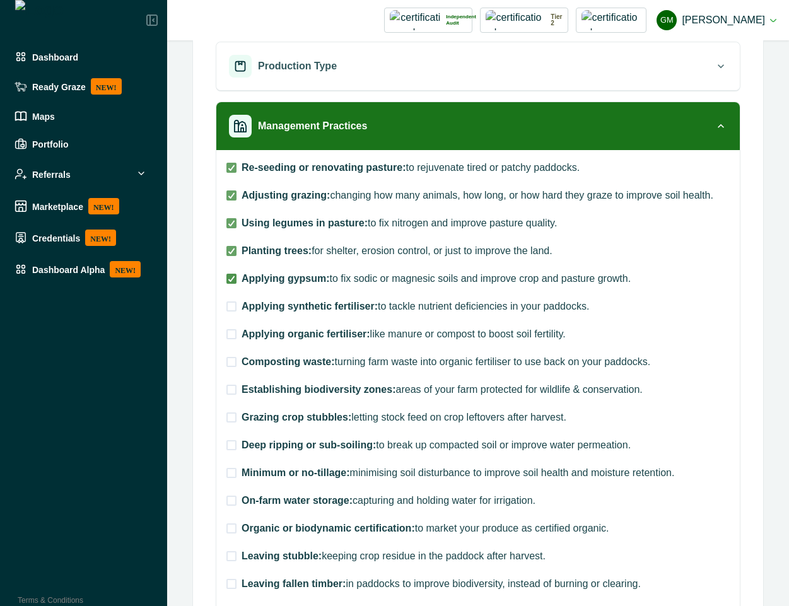
click at [228, 280] on icon at bounding box center [232, 279] width 8 height 6
click at [233, 257] on label "Planting trees: for shelter, erosion control, or just to improve the land." at bounding box center [390, 251] width 326 height 15
click at [230, 222] on icon at bounding box center [232, 223] width 8 height 6
click at [228, 191] on span at bounding box center [232, 196] width 10 height 10
click at [230, 164] on div at bounding box center [232, 168] width 8 height 8
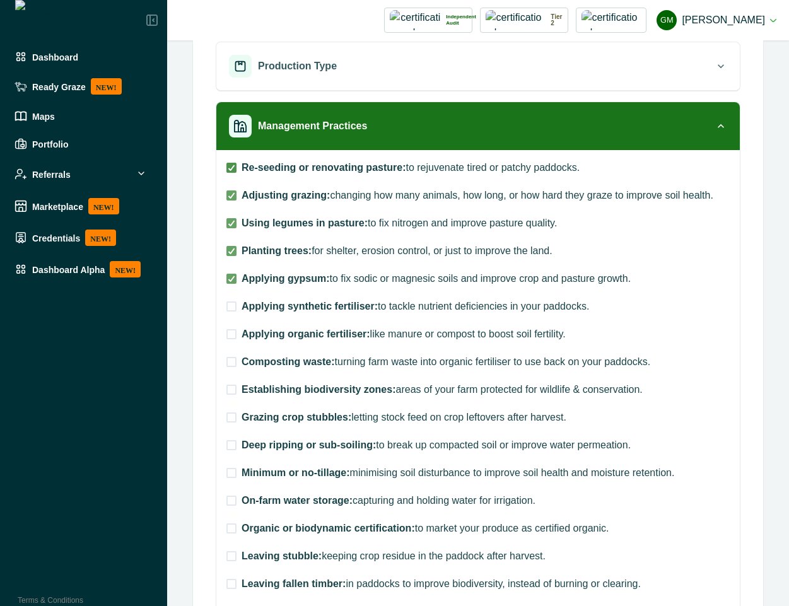
click at [230, 168] on icon at bounding box center [232, 168] width 8 height 6
click at [234, 194] on icon at bounding box center [232, 195] width 8 height 6
click at [234, 216] on label "Using legumes in pasture: to fix nitrogen and improve pasture quality." at bounding box center [392, 223] width 331 height 15
click at [233, 259] on div "Re-seeding or renovating pasture: to rejuvenate tired or patchy paddocks. Adjus…" at bounding box center [478, 480] width 503 height 641
click at [232, 168] on polyline at bounding box center [232, 167] width 6 height 5
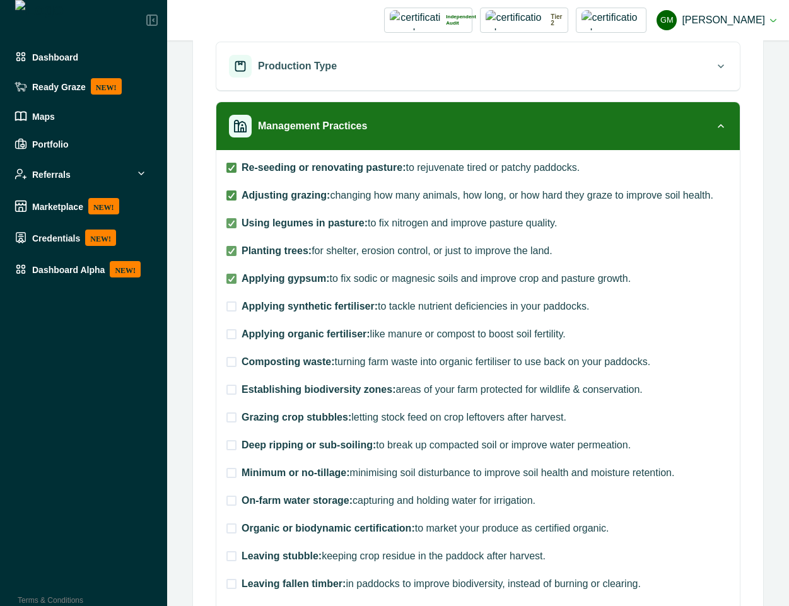
click at [231, 196] on polyline at bounding box center [232, 195] width 6 height 5
click at [231, 216] on label "Using legumes in pasture: to fix nitrogen and improve pasture quality." at bounding box center [392, 223] width 331 height 15
click at [232, 306] on span at bounding box center [232, 307] width 10 height 10
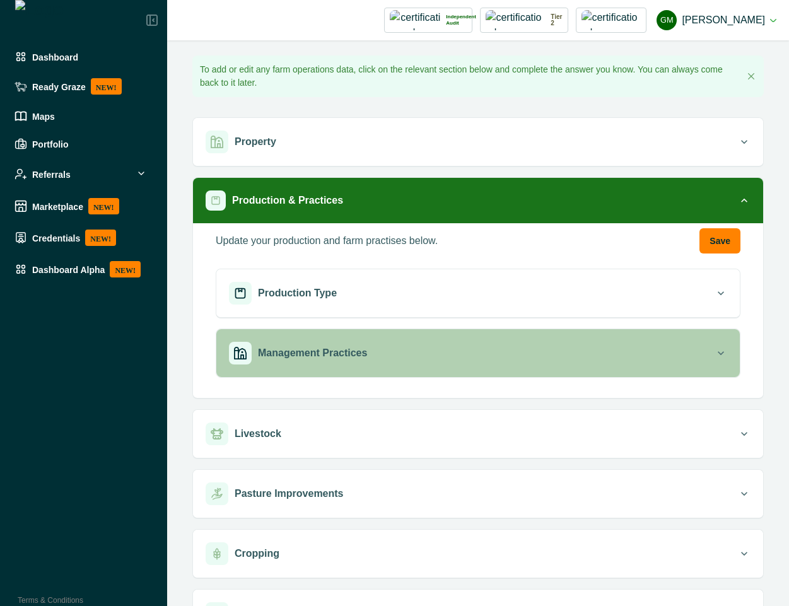
click at [388, 354] on div "Management Practices" at bounding box center [472, 353] width 486 height 23
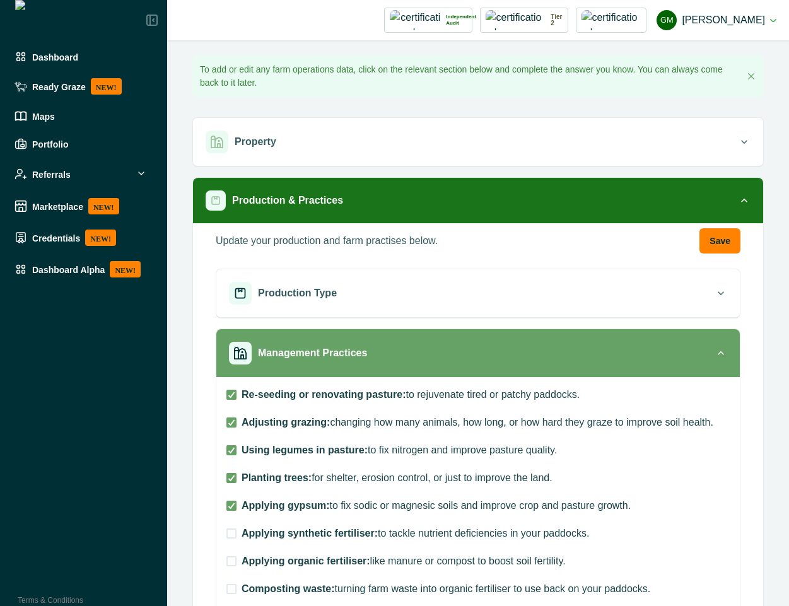
scroll to position [114, 0]
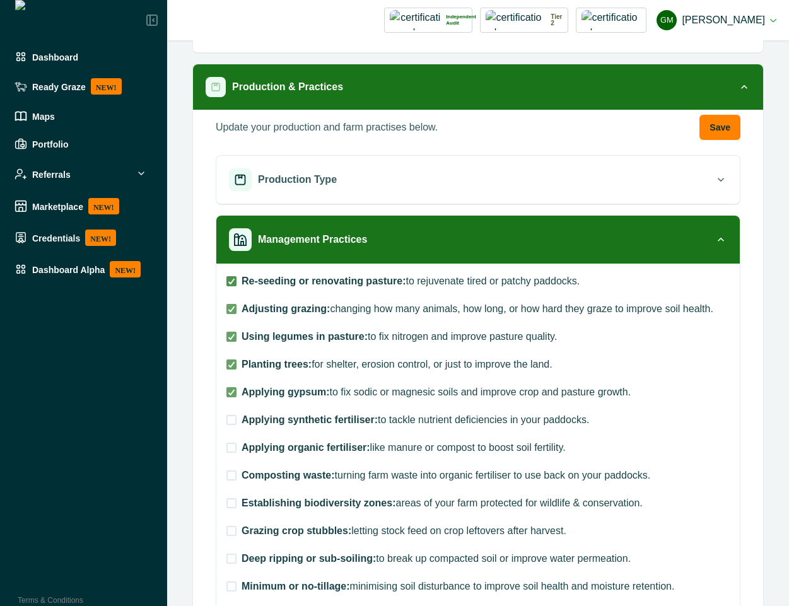
click at [235, 281] on span at bounding box center [232, 281] width 10 height 10
click at [233, 310] on icon at bounding box center [232, 309] width 8 height 6
click at [230, 339] on icon at bounding box center [232, 337] width 8 height 6
click at [700, 133] on button "Save" at bounding box center [720, 127] width 41 height 25
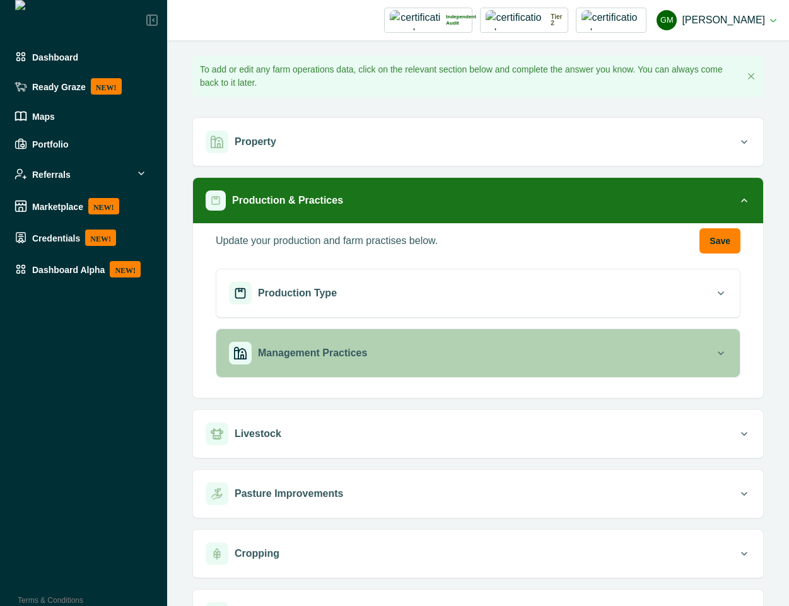
click at [331, 345] on div "Management Practices" at bounding box center [472, 353] width 486 height 23
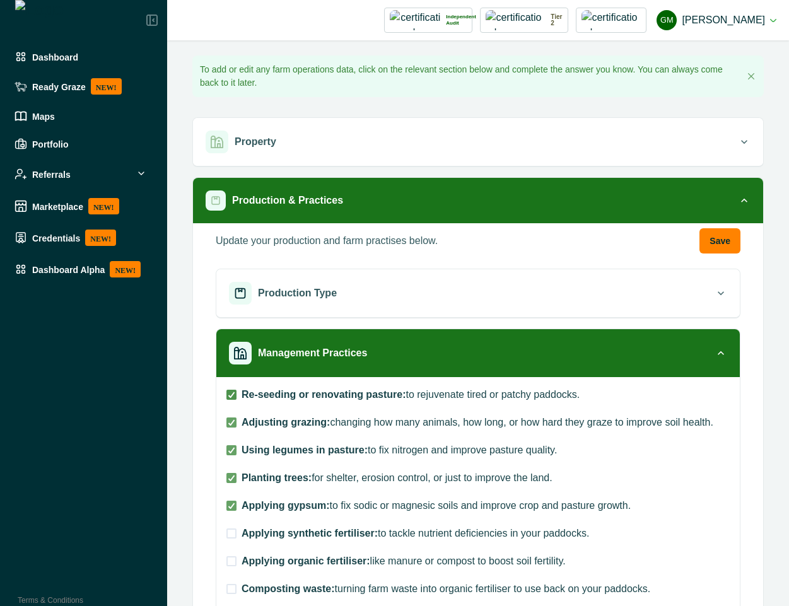
click at [232, 392] on icon at bounding box center [232, 395] width 8 height 6
click at [233, 419] on div at bounding box center [232, 423] width 8 height 8
click at [230, 445] on span at bounding box center [232, 450] width 10 height 10
click at [230, 479] on icon at bounding box center [232, 478] width 8 height 6
click at [230, 505] on icon at bounding box center [232, 506] width 8 height 6
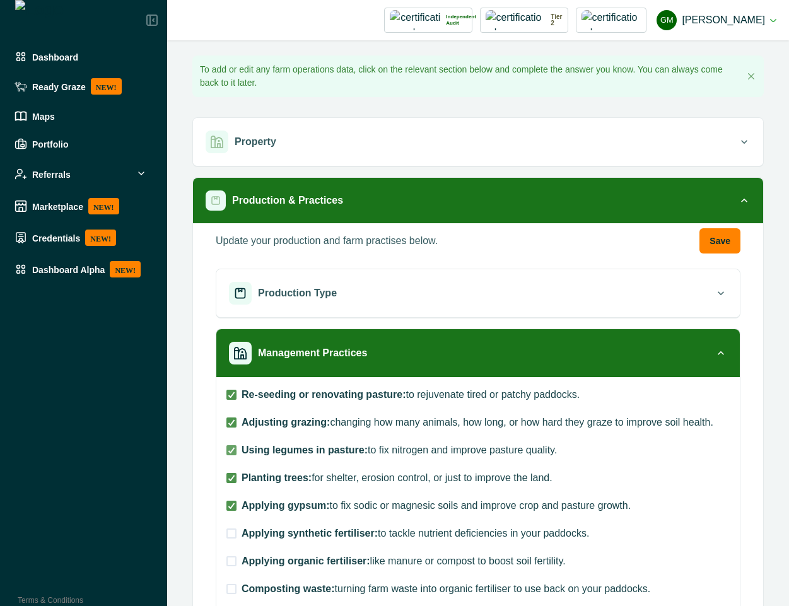
click at [230, 533] on span at bounding box center [232, 534] width 10 height 10
click at [232, 536] on span at bounding box center [232, 534] width 10 height 10
click at [233, 556] on span at bounding box center [232, 561] width 10 height 10
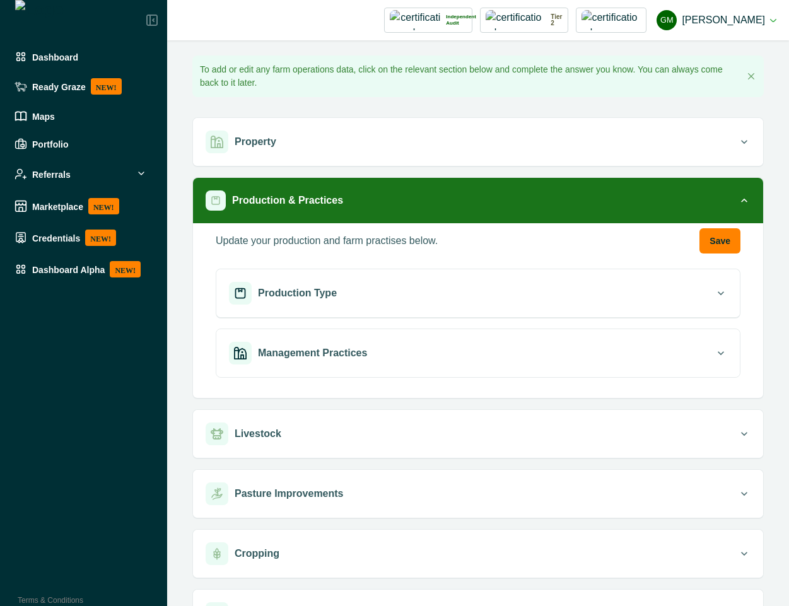
click at [316, 368] on button "Management Practices" at bounding box center [478, 353] width 524 height 48
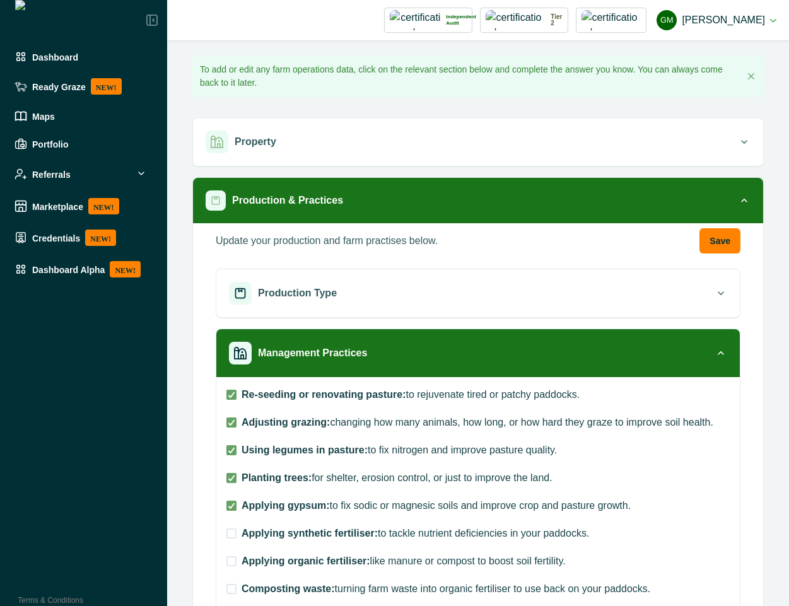
click at [232, 397] on icon at bounding box center [232, 395] width 8 height 6
click at [232, 428] on label "Adjusting grazing: changing how many animals, how long, or how hard they graze …" at bounding box center [470, 422] width 487 height 15
click at [233, 400] on label "Re-seeding or renovating pasture: to rejuvenate tired or patchy paddocks." at bounding box center [403, 394] width 353 height 15
click at [232, 419] on span at bounding box center [232, 423] width 10 height 10
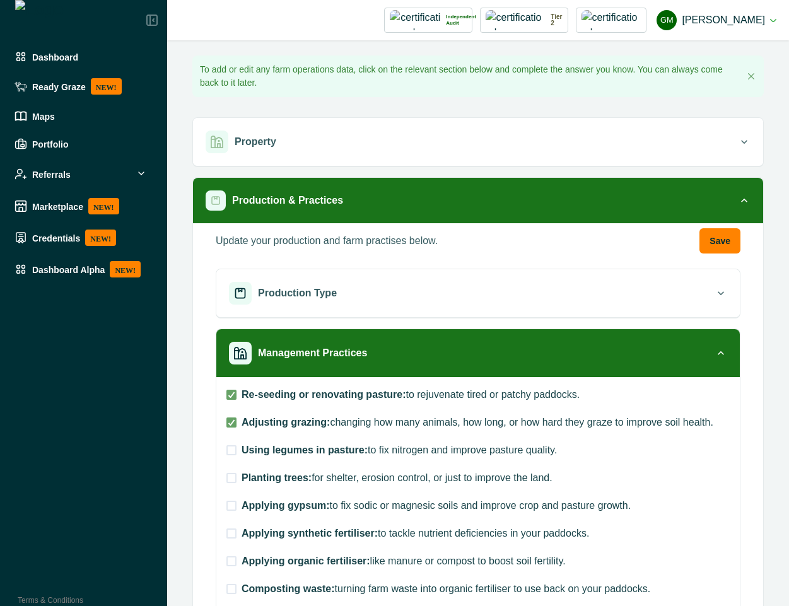
click at [232, 447] on span at bounding box center [232, 450] width 10 height 10
click at [232, 474] on span at bounding box center [232, 478] width 10 height 10
click at [233, 512] on label "Applying gypsum: to fix sodic or magnesic soils and improve crop and pasture gr…" at bounding box center [429, 505] width 404 height 15
click at [234, 529] on span at bounding box center [232, 534] width 10 height 10
click at [228, 449] on icon at bounding box center [232, 450] width 8 height 6
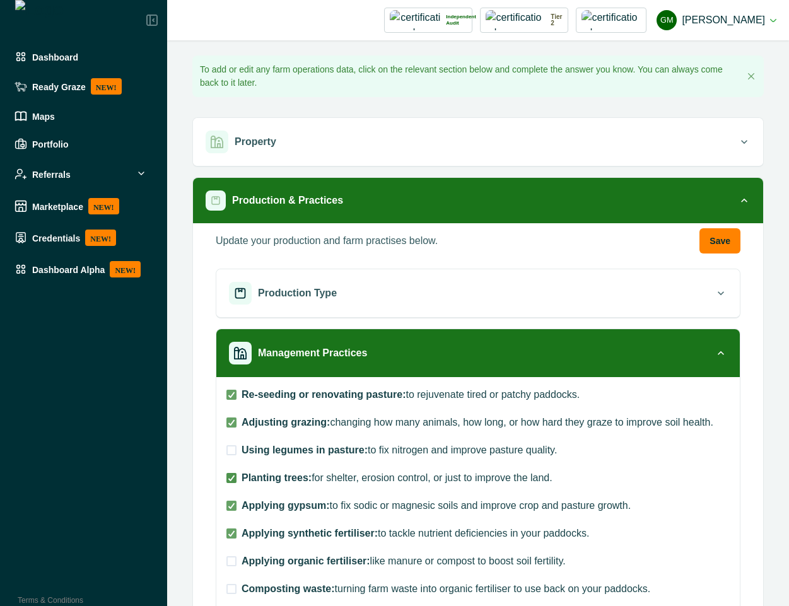
click at [233, 478] on icon at bounding box center [232, 478] width 8 height 6
click at [233, 501] on span at bounding box center [232, 506] width 10 height 10
click at [231, 526] on label "Applying synthetic fertiliser: to tackle nutrient deficiencies in your paddocks." at bounding box center [408, 533] width 363 height 15
click at [712, 244] on button "Save" at bounding box center [720, 240] width 41 height 25
click at [232, 456] on label "Using legumes in pasture: to fix nitrogen and improve pasture quality." at bounding box center [392, 450] width 331 height 15
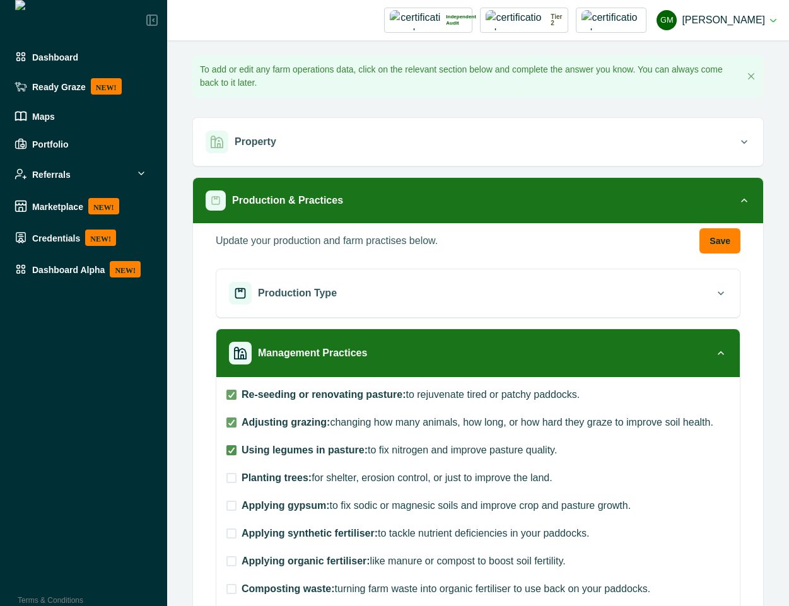
click at [232, 485] on label "Planting trees: for shelter, erosion control, or just to improve the land." at bounding box center [390, 478] width 326 height 15
click at [229, 506] on span at bounding box center [232, 506] width 10 height 10
click at [232, 540] on label "Applying synthetic fertiliser: to tackle nutrient deficiencies in your paddocks." at bounding box center [408, 533] width 363 height 15
click at [708, 240] on button "Save" at bounding box center [720, 240] width 41 height 25
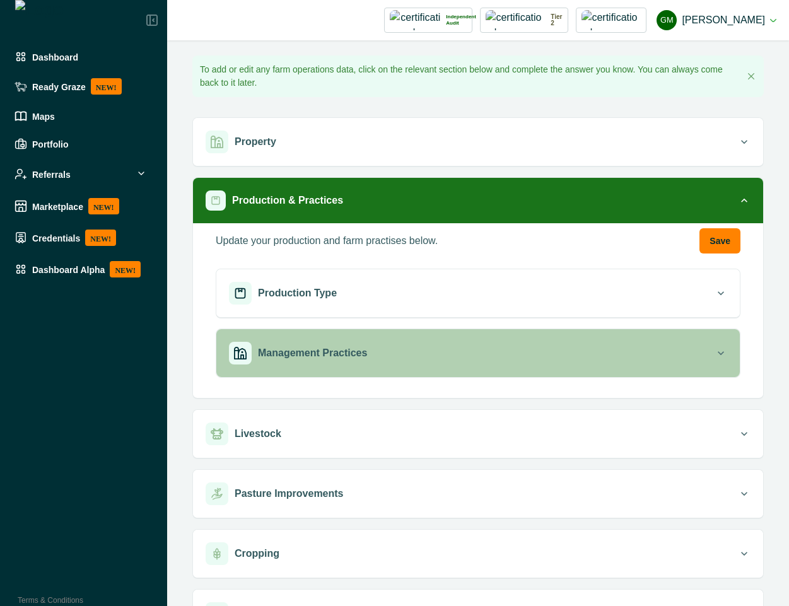
click at [539, 368] on button "Management Practices" at bounding box center [478, 353] width 524 height 48
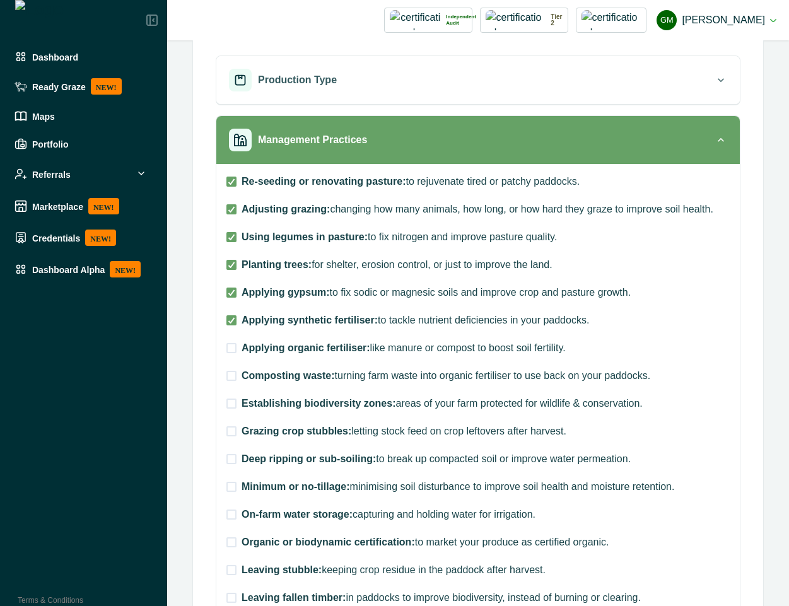
scroll to position [227, 0]
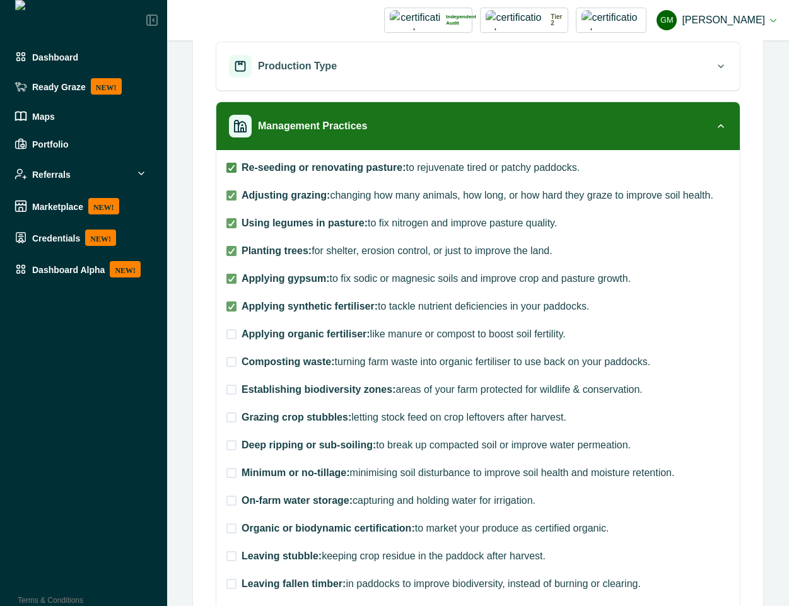
click at [228, 165] on icon at bounding box center [232, 168] width 8 height 6
click at [228, 198] on icon at bounding box center [232, 195] width 8 height 6
click at [233, 221] on icon at bounding box center [232, 223] width 8 height 6
click at [233, 253] on icon at bounding box center [232, 251] width 8 height 6
click at [233, 276] on icon at bounding box center [232, 279] width 8 height 6
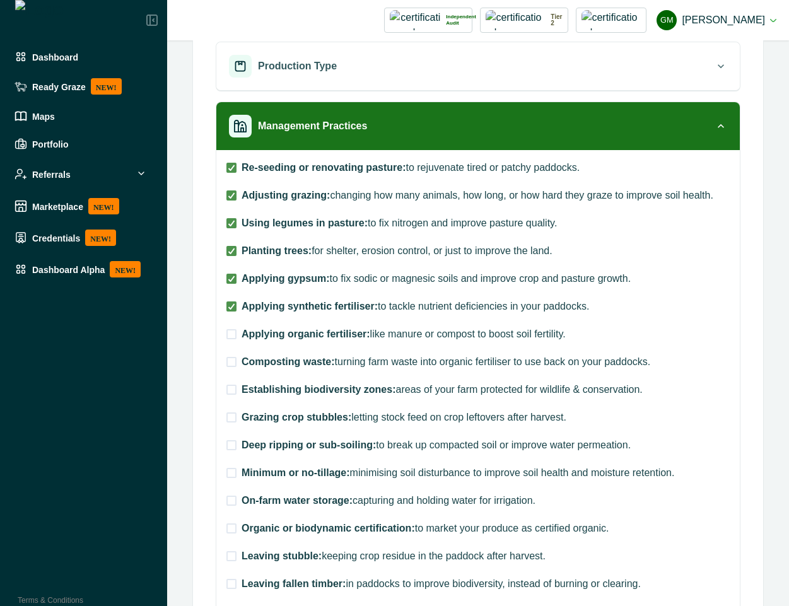
click at [231, 305] on icon at bounding box center [232, 306] width 8 height 6
click at [229, 327] on label "Applying organic fertiliser: like manure or compost to boost soil fertility." at bounding box center [478, 334] width 503 height 15
click at [221, 173] on div "Re-seeding or renovating pasture: to rejuvenate tired or patchy paddocks. Adjus…" at bounding box center [478, 480] width 524 height 661
click at [235, 172] on span at bounding box center [232, 168] width 10 height 10
click at [235, 197] on span at bounding box center [232, 196] width 10 height 10
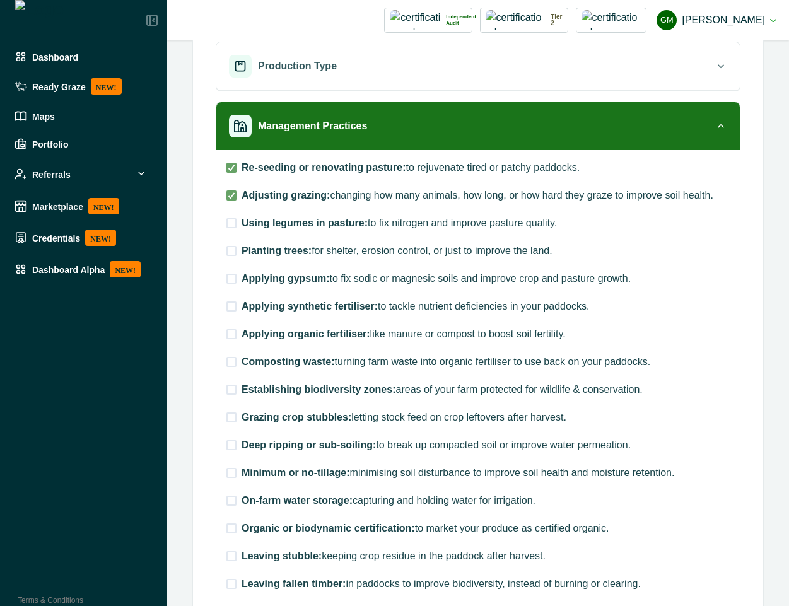
click at [237, 228] on label "Using legumes in pasture: to fix nitrogen and improve pasture quality." at bounding box center [478, 223] width 503 height 15
click at [235, 262] on div "Re-seeding or renovating pasture: to rejuvenate tired or patchy paddocks. Adjus…" at bounding box center [478, 480] width 503 height 641
click at [232, 250] on span at bounding box center [232, 251] width 10 height 10
click at [232, 276] on span at bounding box center [232, 279] width 10 height 10
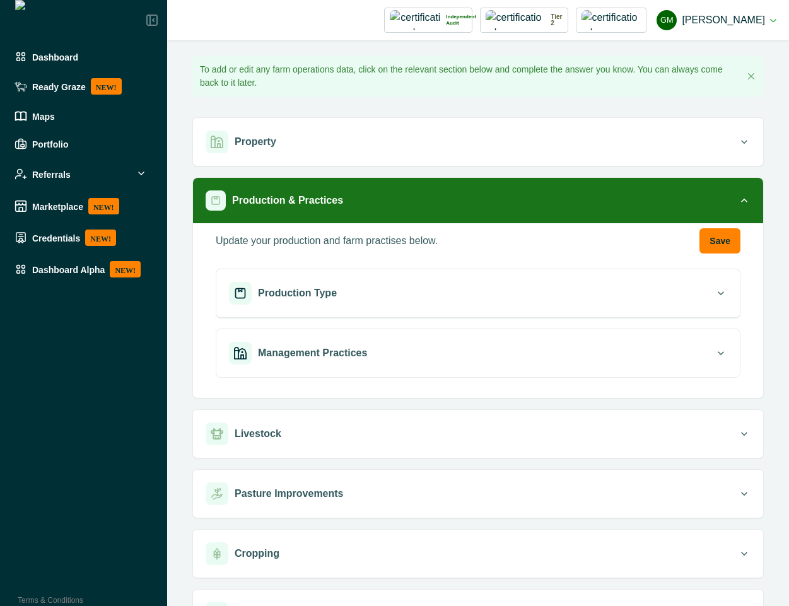
click at [553, 354] on div "Management Practices" at bounding box center [472, 353] width 486 height 23
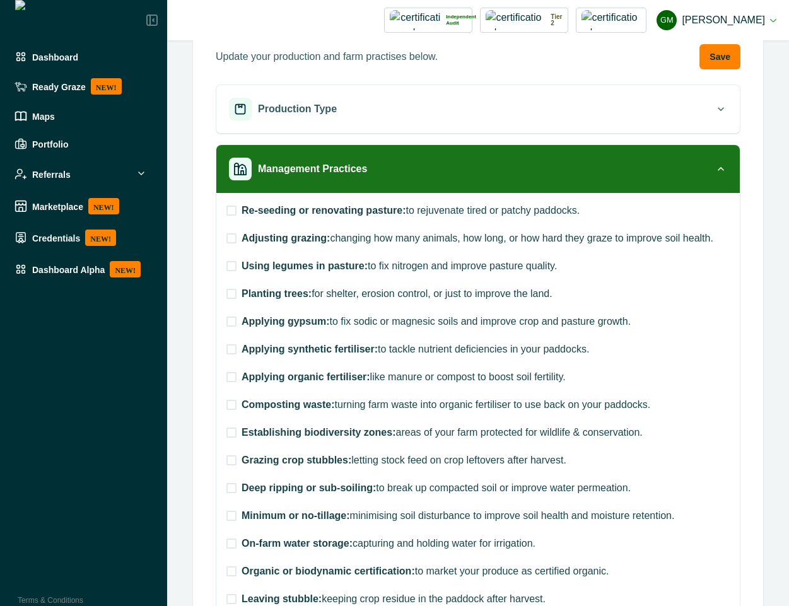
scroll to position [227, 0]
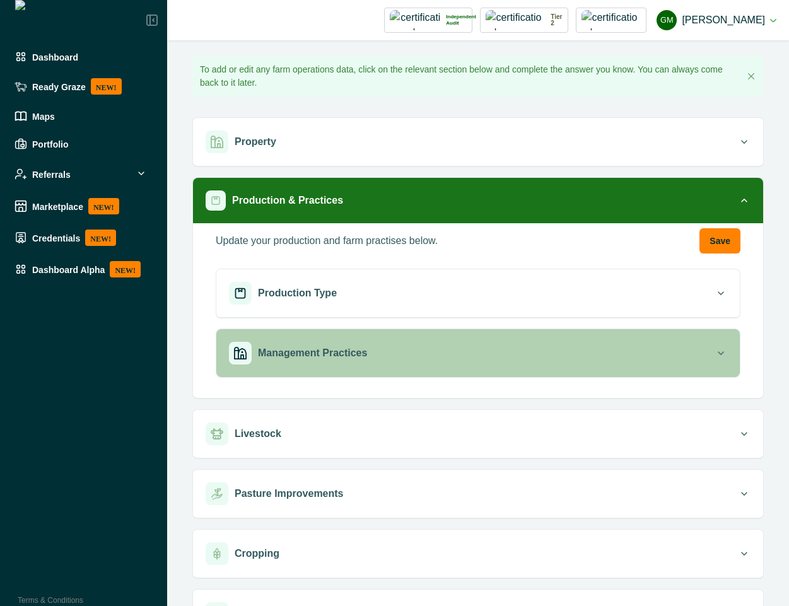
click at [465, 348] on div "Management Practices" at bounding box center [472, 353] width 486 height 23
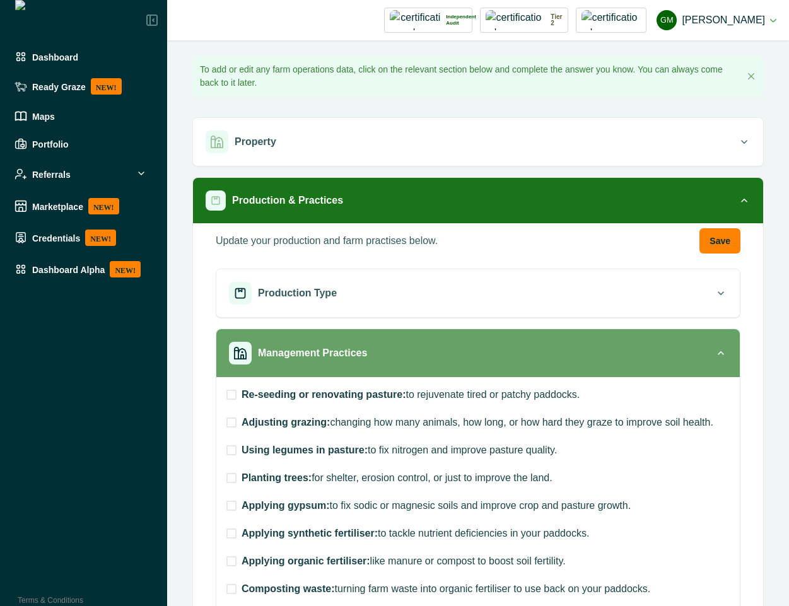
scroll to position [114, 0]
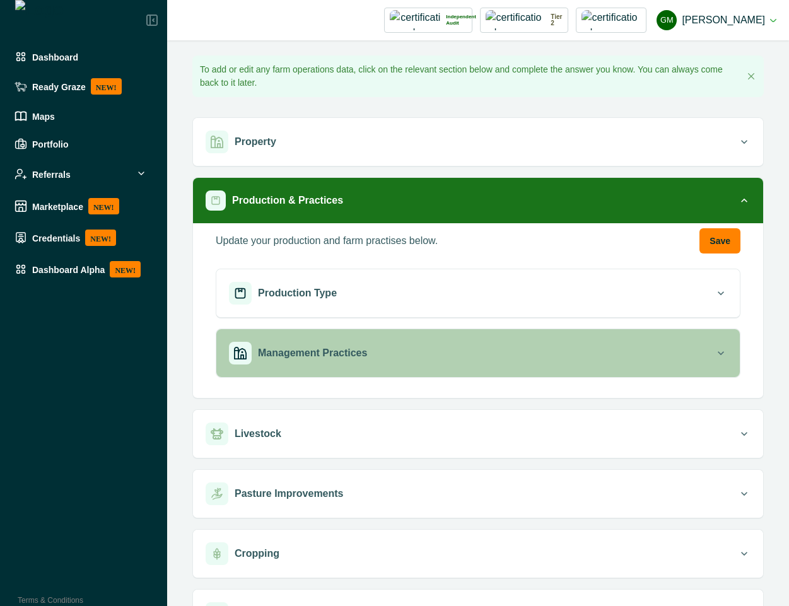
click at [332, 356] on p "Management Practices" at bounding box center [312, 353] width 109 height 15
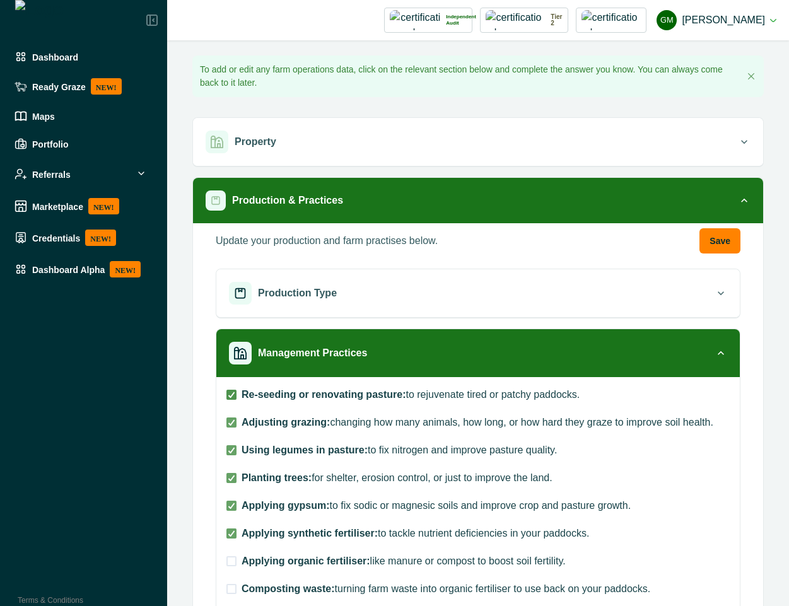
click at [229, 394] on icon at bounding box center [232, 395] width 8 height 6
click at [235, 426] on div at bounding box center [232, 423] width 8 height 8
click at [235, 450] on icon at bounding box center [232, 450] width 8 height 6
click at [703, 240] on button "Save" at bounding box center [720, 240] width 41 height 25
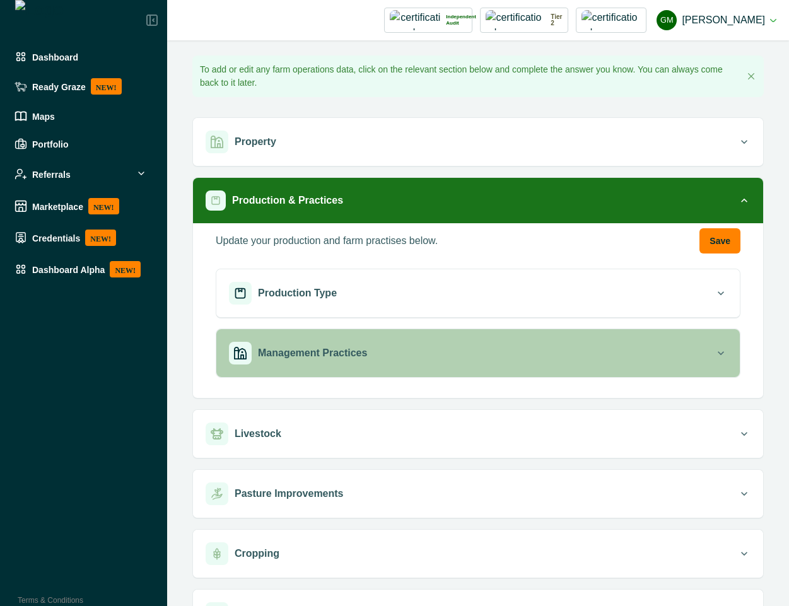
click at [265, 343] on div "Management Practices" at bounding box center [472, 353] width 486 height 23
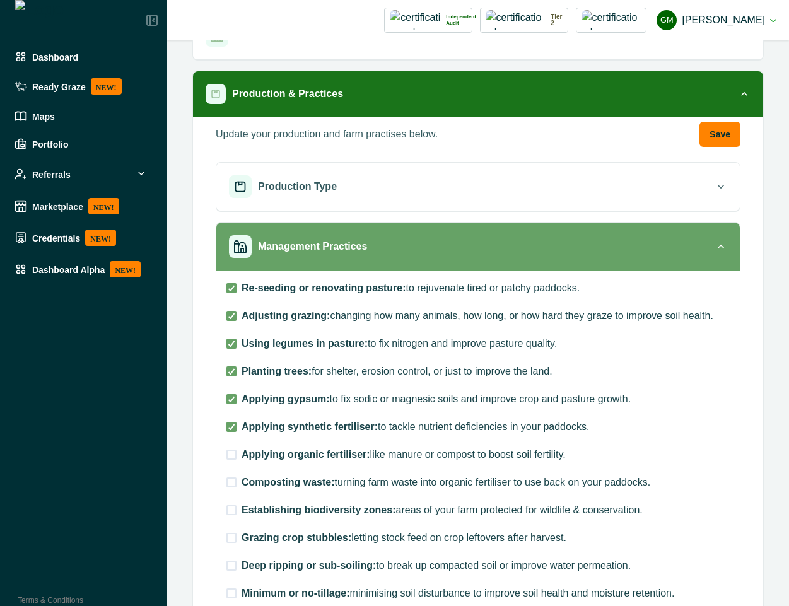
scroll to position [114, 0]
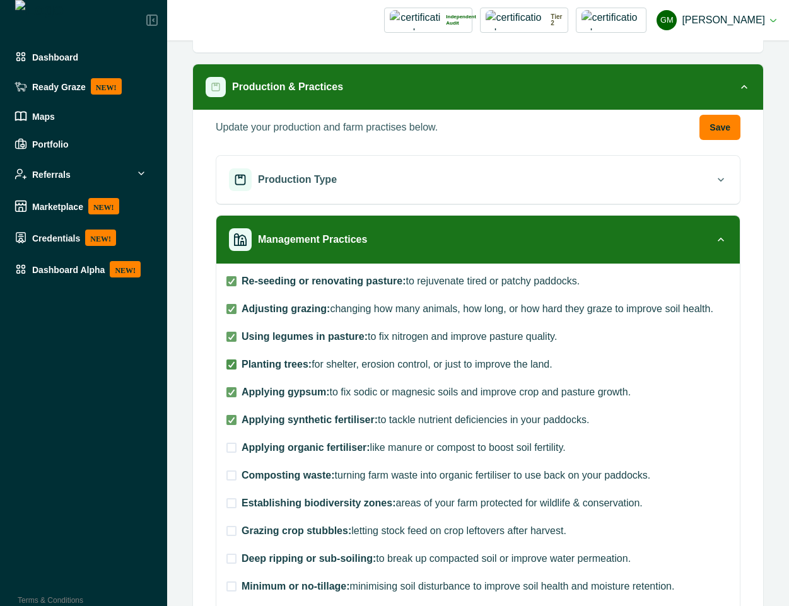
click at [232, 365] on polyline at bounding box center [232, 364] width 6 height 5
click at [233, 335] on polyline at bounding box center [232, 336] width 6 height 5
click at [233, 312] on div at bounding box center [232, 309] width 8 height 8
click at [233, 283] on icon at bounding box center [232, 281] width 8 height 6
click at [719, 131] on button "Save" at bounding box center [720, 127] width 41 height 25
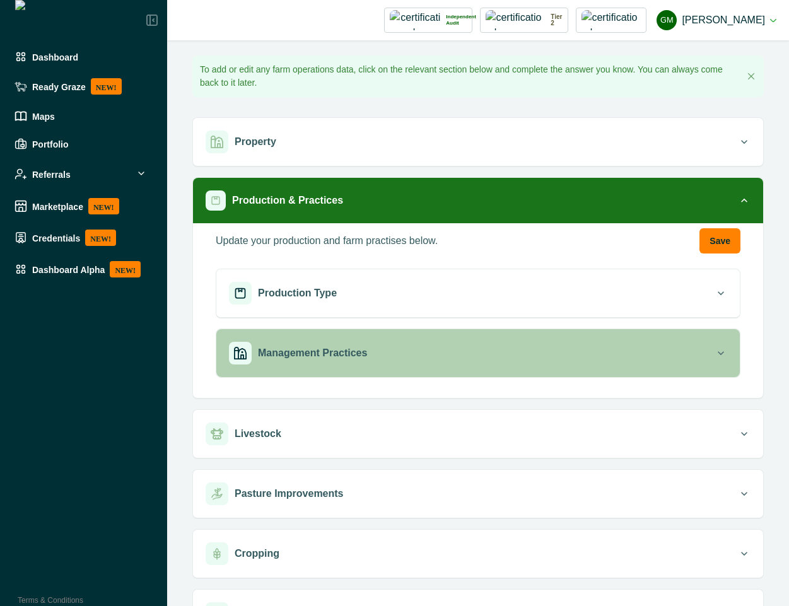
click at [413, 363] on div "Management Practices" at bounding box center [472, 353] width 486 height 23
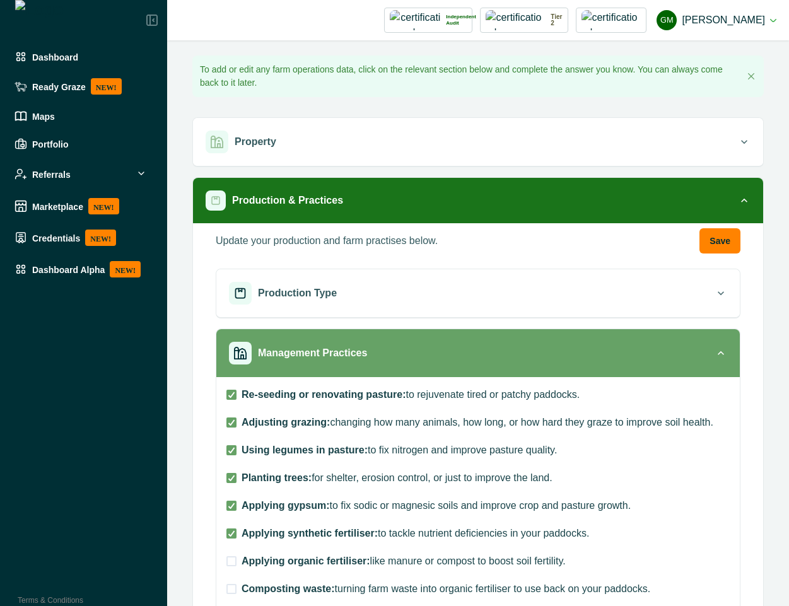
scroll to position [114, 0]
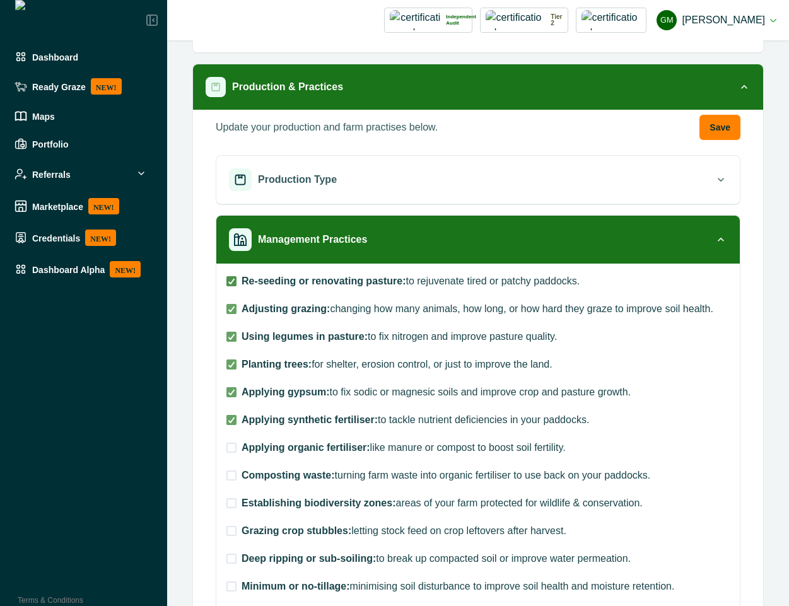
click at [232, 286] on span at bounding box center [232, 281] width 10 height 10
click at [232, 312] on div at bounding box center [232, 309] width 8 height 8
click at [232, 342] on label "Using legumes in pasture: to fix nitrogen and improve pasture quality." at bounding box center [478, 336] width 503 height 15
click at [232, 367] on polyline at bounding box center [232, 364] width 6 height 5
click at [233, 280] on polyline at bounding box center [232, 281] width 6 height 5
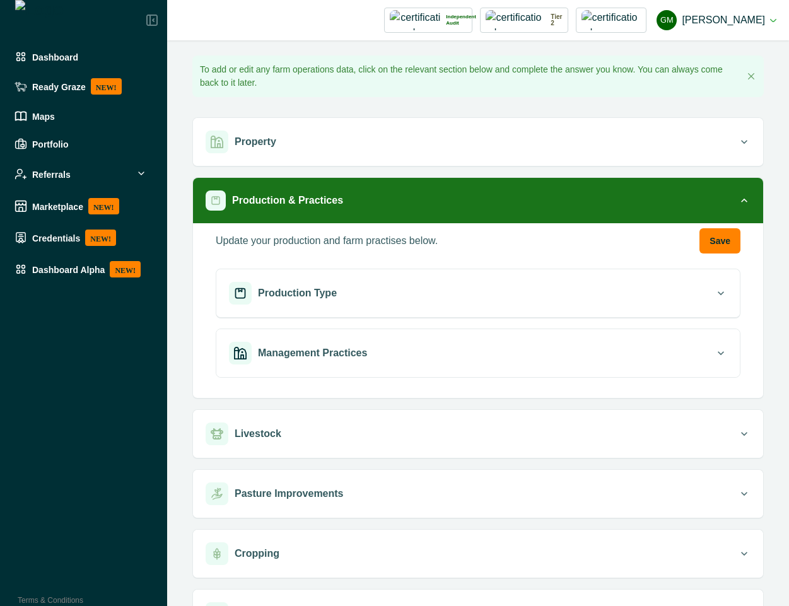
click at [385, 348] on div "Management Practices" at bounding box center [472, 353] width 486 height 23
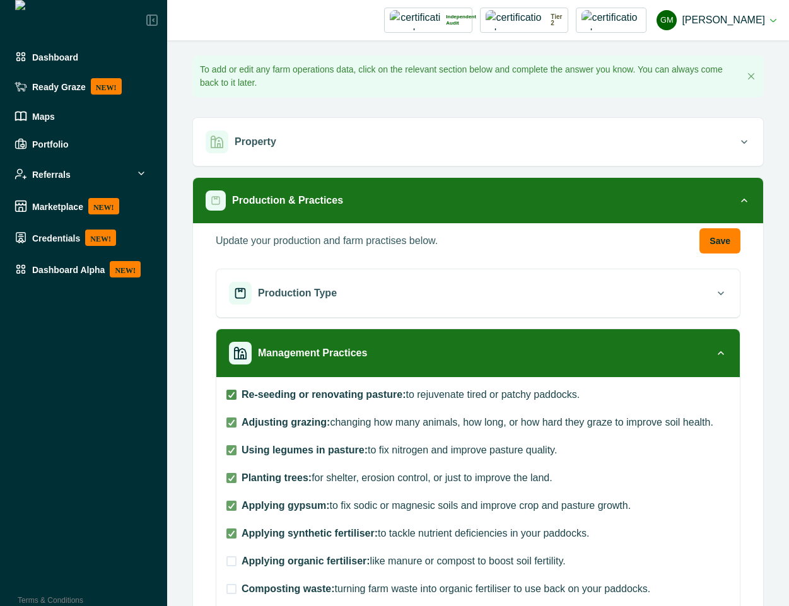
click at [229, 396] on polyline at bounding box center [232, 394] width 6 height 5
click at [228, 420] on icon at bounding box center [232, 423] width 8 height 6
click at [236, 565] on span at bounding box center [232, 561] width 10 height 10
click at [231, 563] on span at bounding box center [232, 561] width 10 height 10
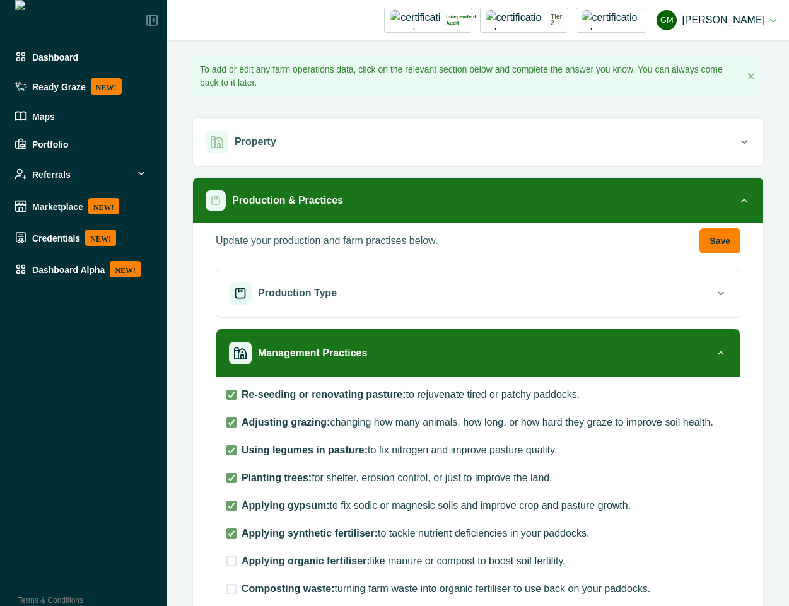
click at [231, 563] on span at bounding box center [232, 561] width 10 height 10
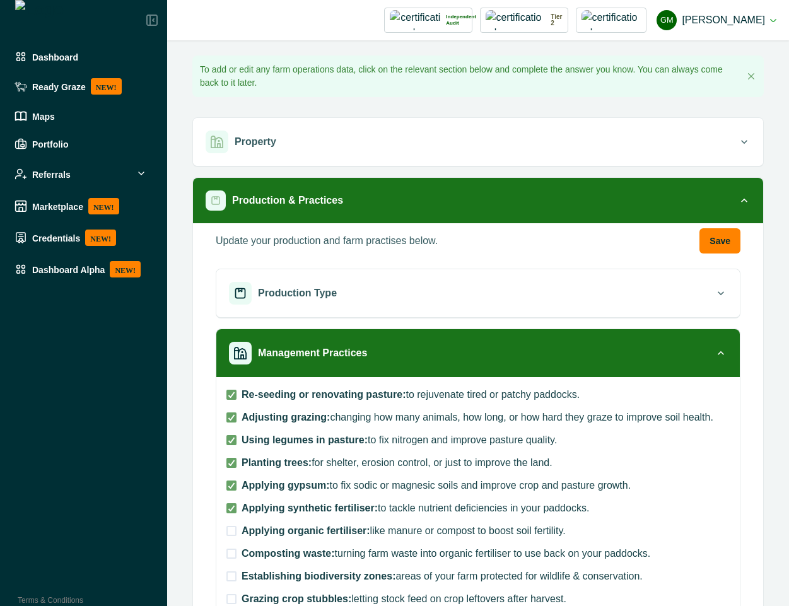
click at [228, 420] on icon at bounding box center [232, 418] width 8 height 6
click at [233, 396] on span at bounding box center [232, 395] width 10 height 10
click at [231, 417] on span at bounding box center [232, 418] width 10 height 10
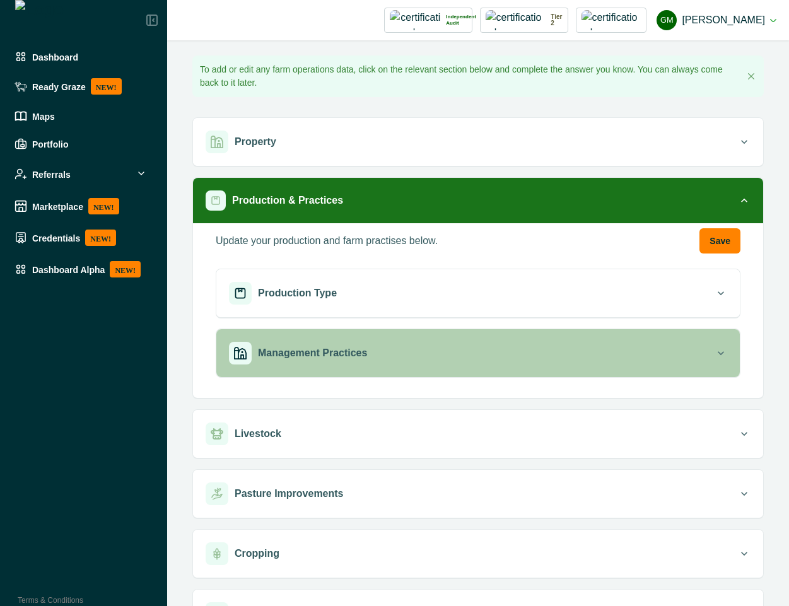
click at [324, 367] on button "Management Practices" at bounding box center [478, 353] width 524 height 48
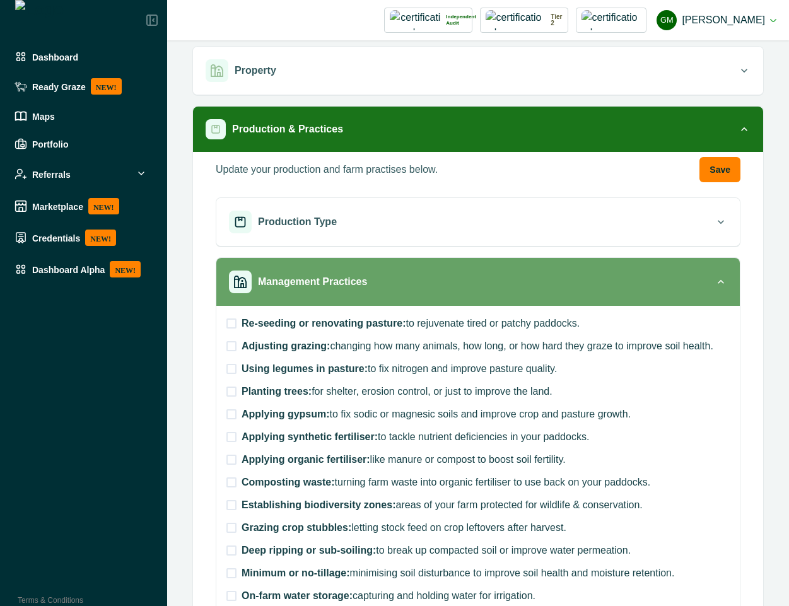
scroll to position [114, 0]
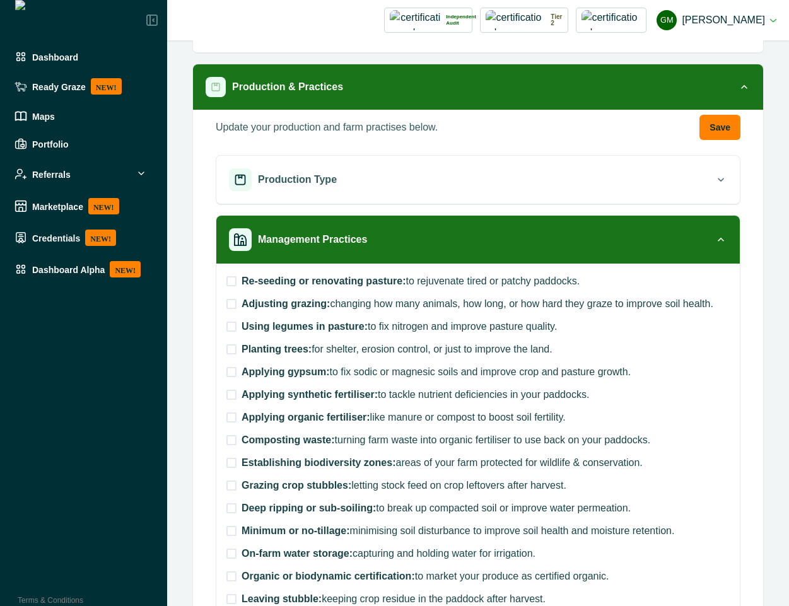
click at [229, 284] on span at bounding box center [232, 281] width 10 height 10
click at [228, 309] on span at bounding box center [232, 304] width 10 height 10
click at [227, 329] on span at bounding box center [232, 327] width 10 height 10
click at [235, 351] on span at bounding box center [232, 349] width 10 height 10
click at [235, 375] on span at bounding box center [232, 372] width 10 height 10
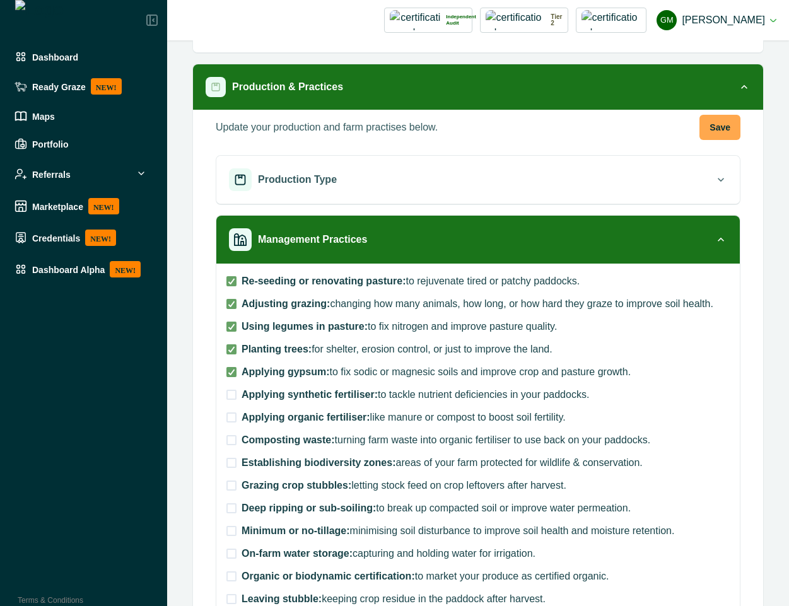
click at [700, 130] on button "Save" at bounding box center [720, 127] width 41 height 25
click at [232, 331] on span at bounding box center [232, 327] width 10 height 10
click at [233, 351] on icon at bounding box center [232, 349] width 8 height 6
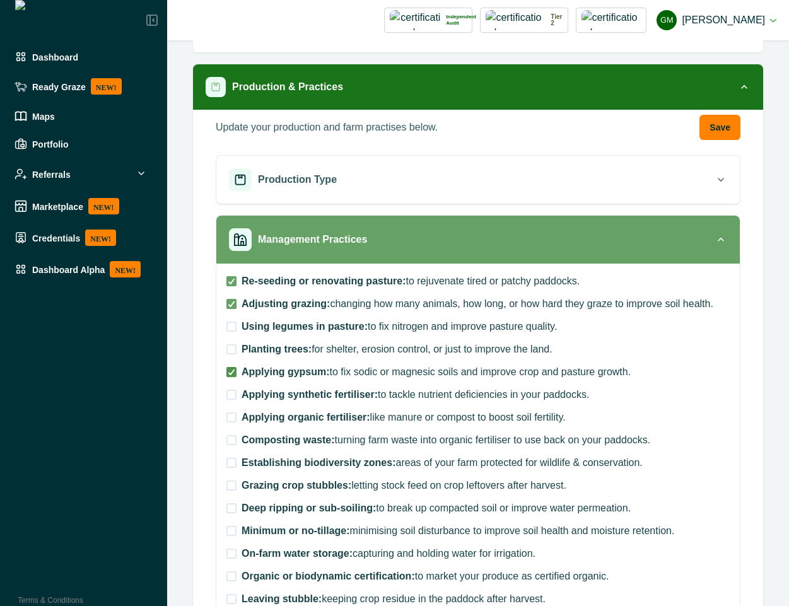
click at [233, 370] on polyline at bounding box center [232, 372] width 6 height 5
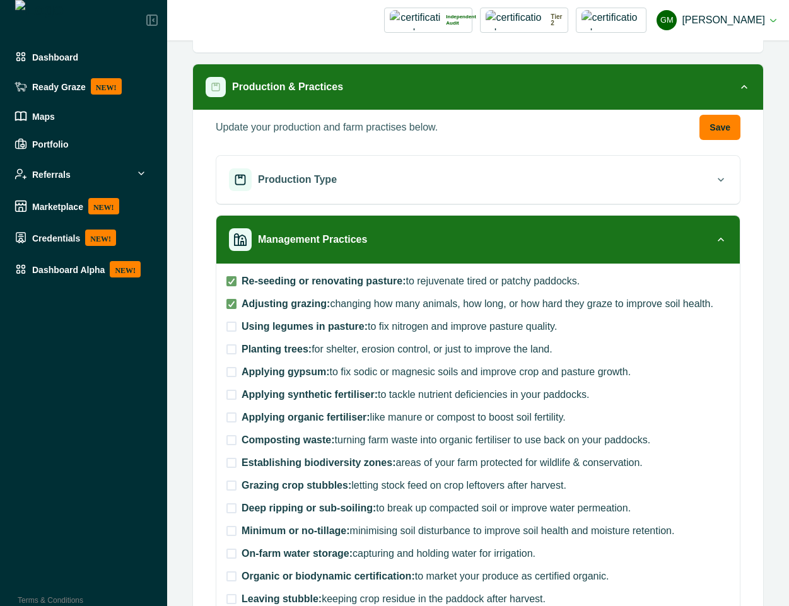
drag, startPoint x: 698, startPoint y: 128, endPoint x: 787, endPoint y: 120, distance: 88.7
click at [700, 127] on button "Save" at bounding box center [720, 127] width 41 height 25
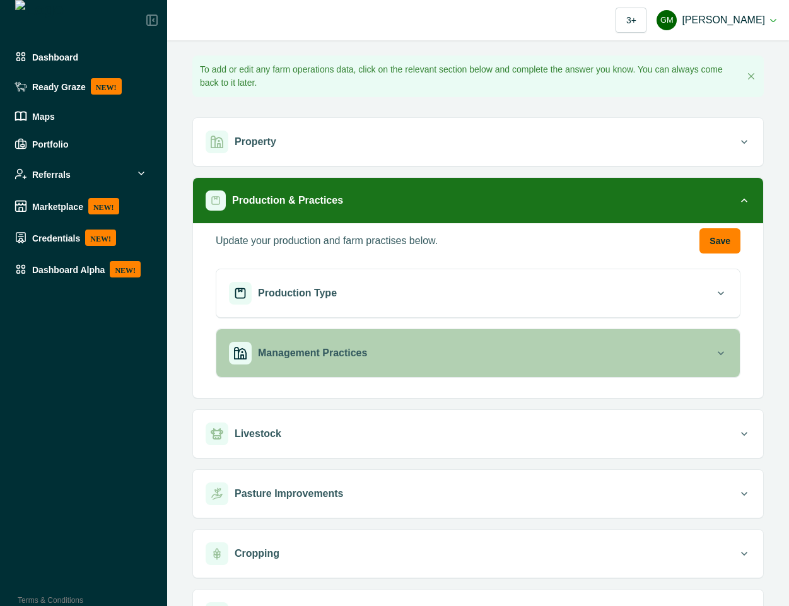
click at [547, 360] on div "Management Practices" at bounding box center [472, 353] width 486 height 23
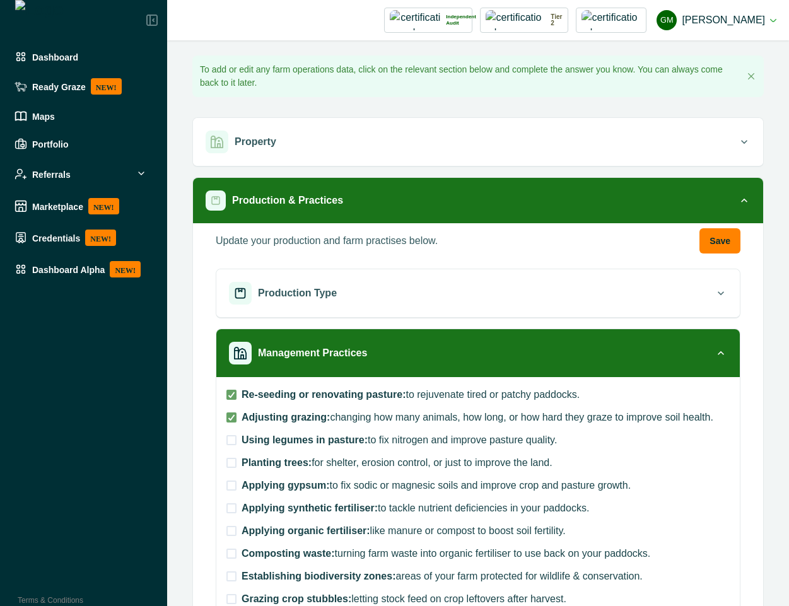
scroll to position [114, 0]
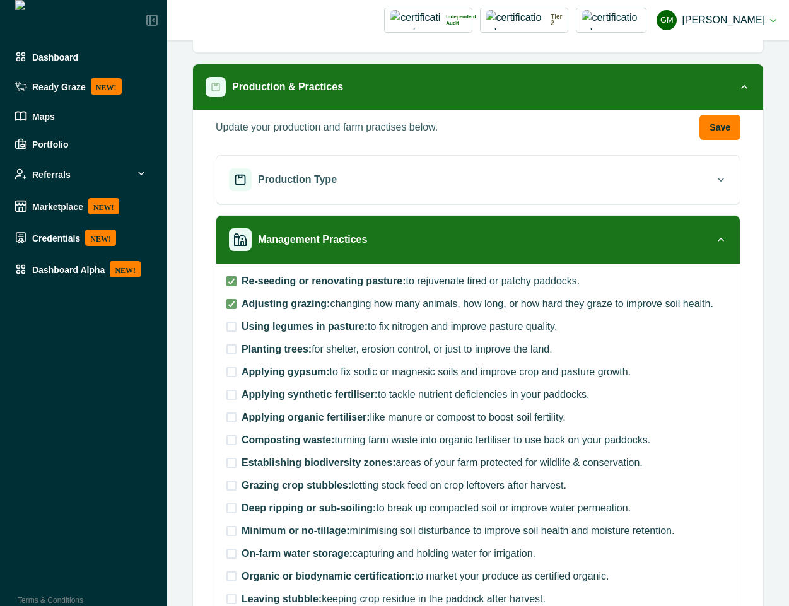
click at [231, 330] on span at bounding box center [232, 327] width 10 height 10
click at [232, 351] on span at bounding box center [232, 349] width 10 height 10
click at [233, 374] on span at bounding box center [232, 372] width 10 height 10
click at [233, 387] on label "Applying synthetic fertiliser: to tackle nutrient deficiencies in your paddocks." at bounding box center [478, 394] width 503 height 15
click at [233, 401] on label "Applying synthetic fertiliser: to tackle nutrient deficiencies in your paddocks." at bounding box center [478, 394] width 503 height 15
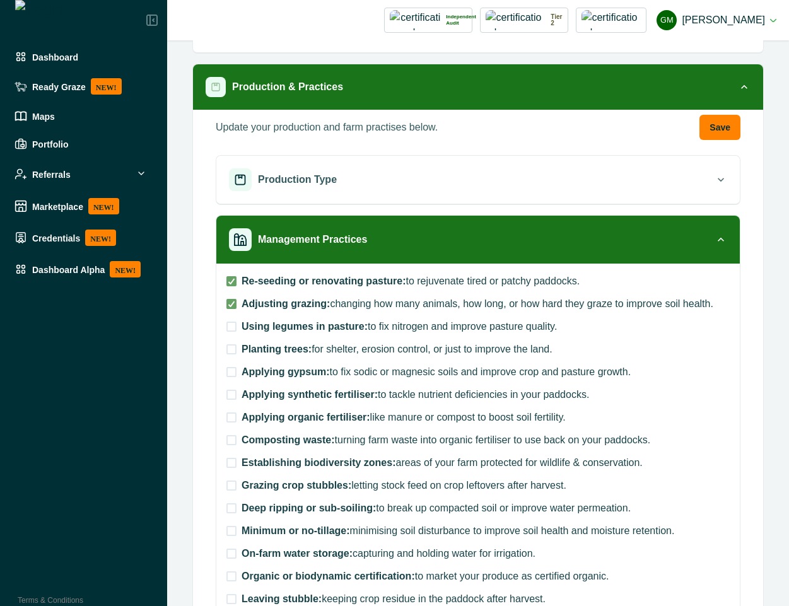
click at [231, 419] on span at bounding box center [232, 418] width 10 height 10
click at [228, 281] on icon at bounding box center [232, 281] width 8 height 6
click at [232, 305] on polyline at bounding box center [232, 304] width 6 height 5
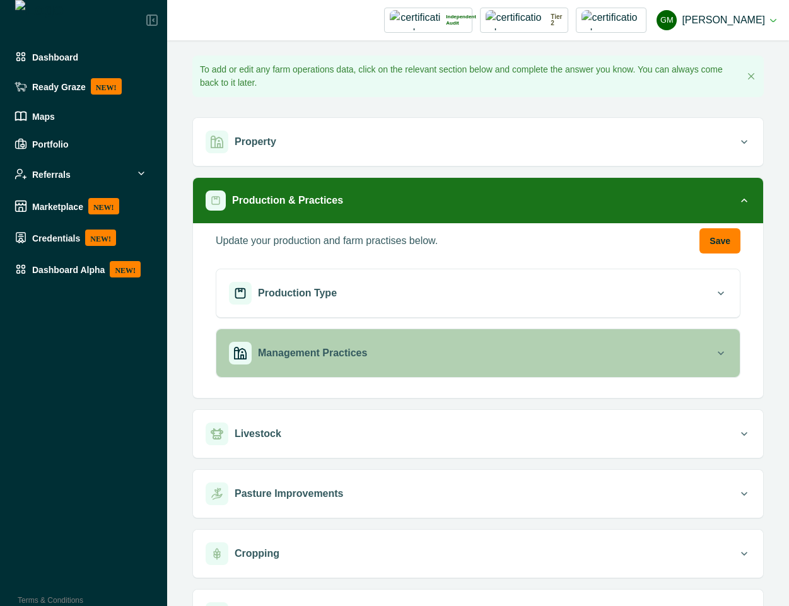
click at [479, 360] on div "Management Practices" at bounding box center [472, 353] width 486 height 23
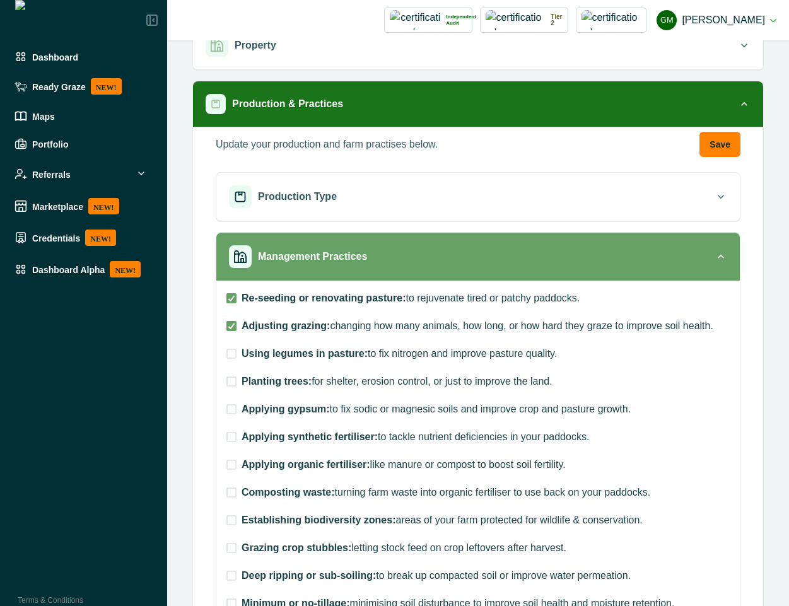
scroll to position [114, 0]
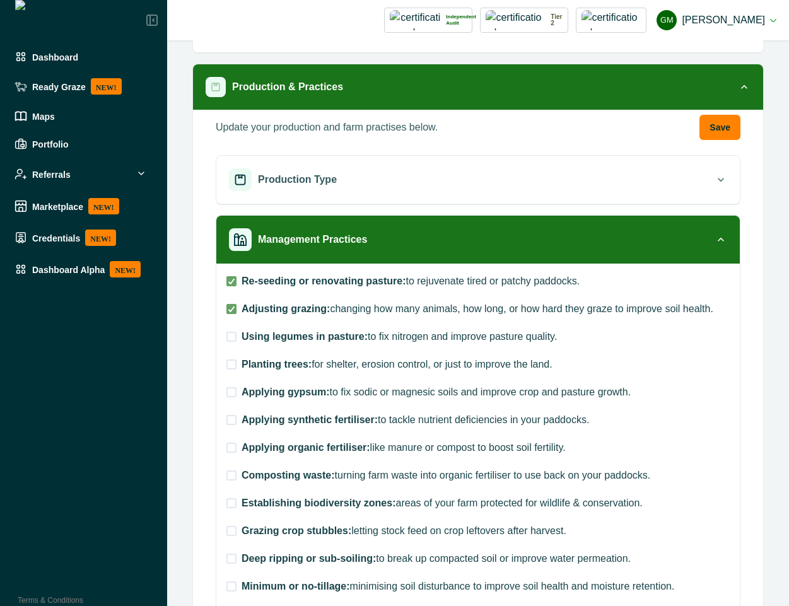
click at [229, 338] on span at bounding box center [232, 337] width 10 height 10
click at [229, 370] on label "Planting trees: for shelter, erosion control, or just to improve the land." at bounding box center [478, 364] width 503 height 15
click at [231, 388] on span at bounding box center [232, 392] width 10 height 10
click at [700, 129] on button "Save" at bounding box center [720, 127] width 41 height 25
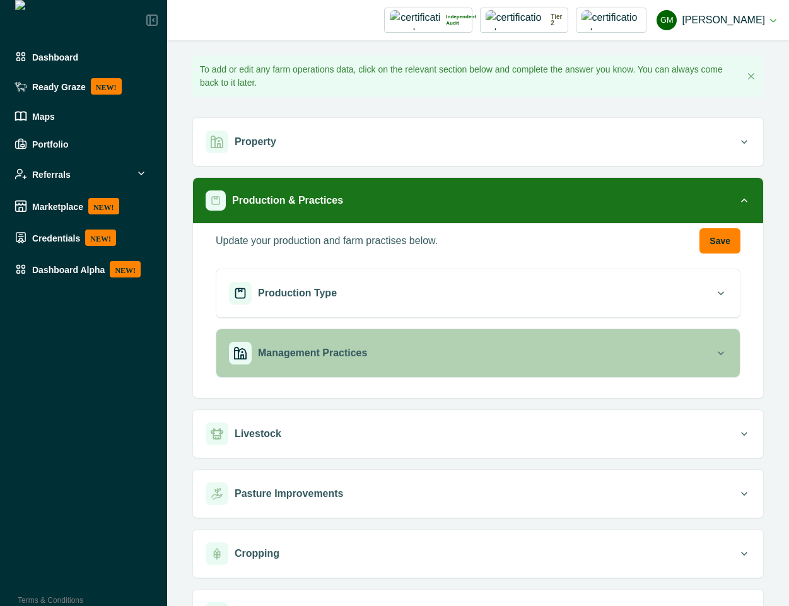
click at [620, 346] on div "Management Practices" at bounding box center [472, 353] width 486 height 23
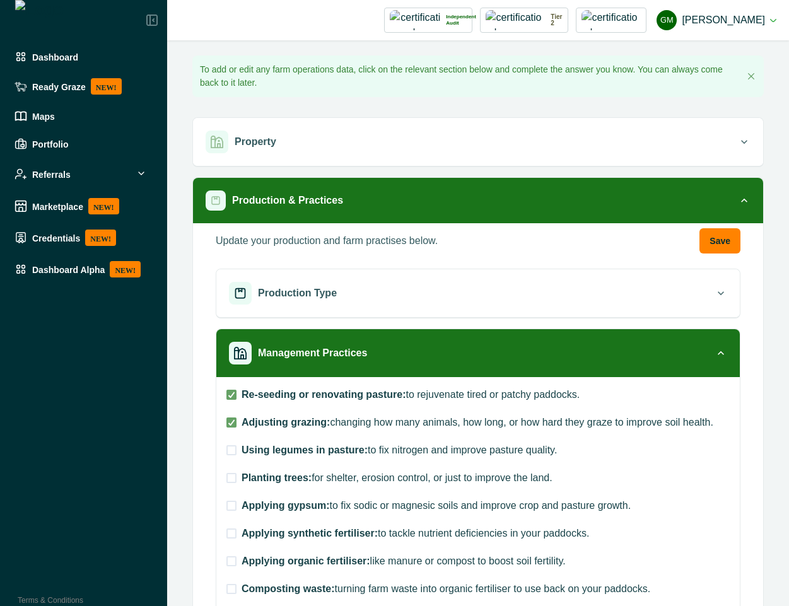
click at [231, 452] on span at bounding box center [232, 450] width 10 height 10
click at [231, 479] on span at bounding box center [232, 478] width 10 height 10
click at [233, 510] on span at bounding box center [232, 506] width 10 height 10
click at [233, 534] on span at bounding box center [232, 534] width 10 height 10
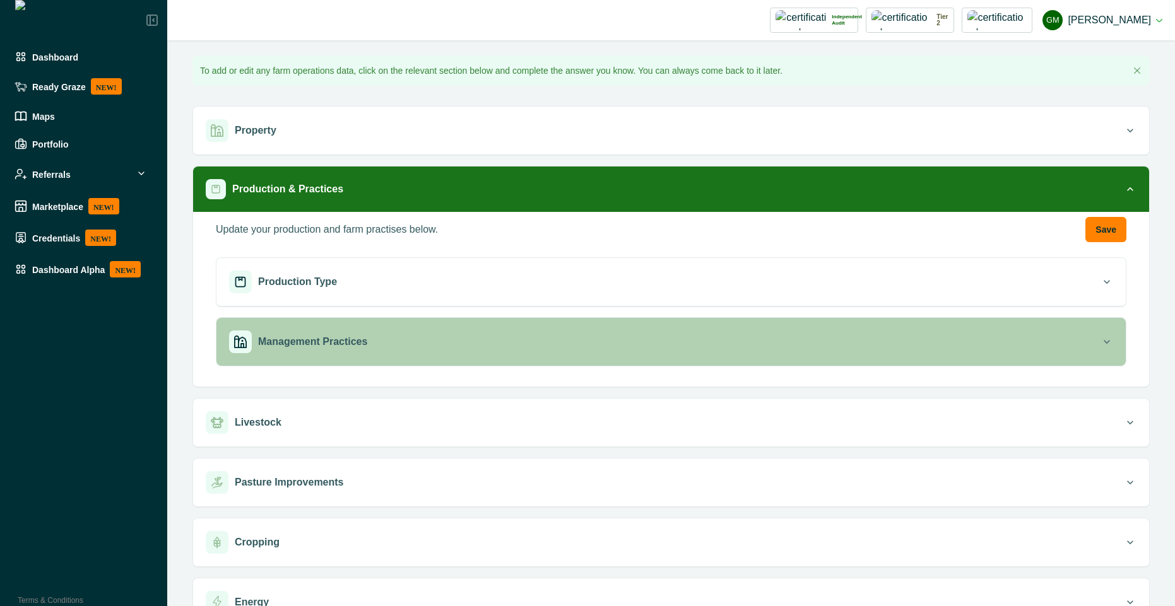
click at [364, 334] on div "Management Practices" at bounding box center [664, 342] width 871 height 23
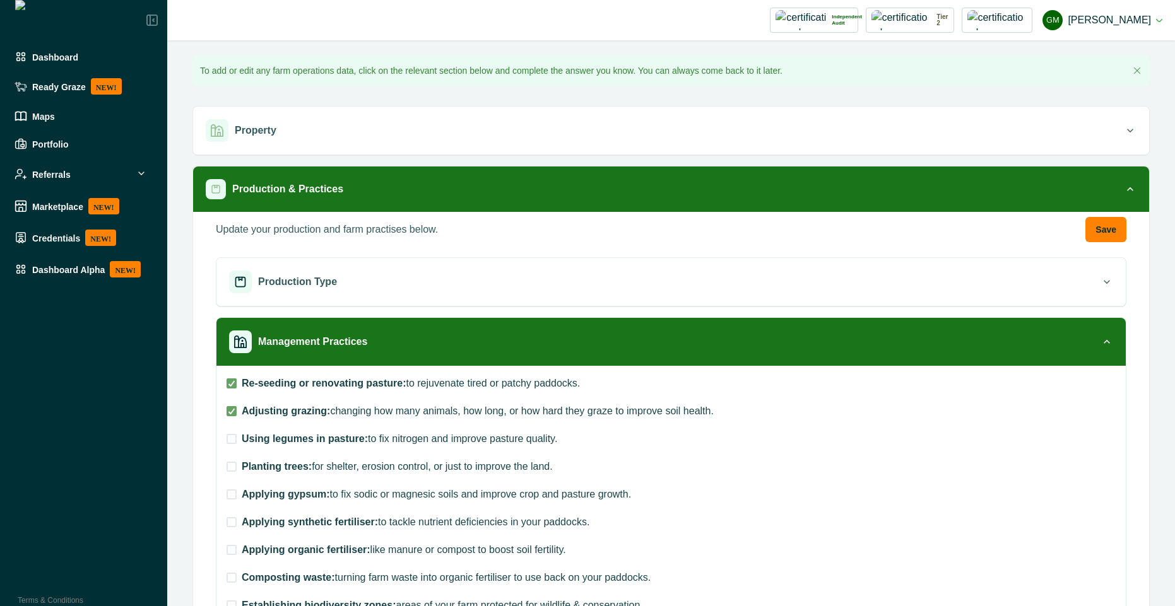
click at [232, 440] on span at bounding box center [232, 439] width 10 height 10
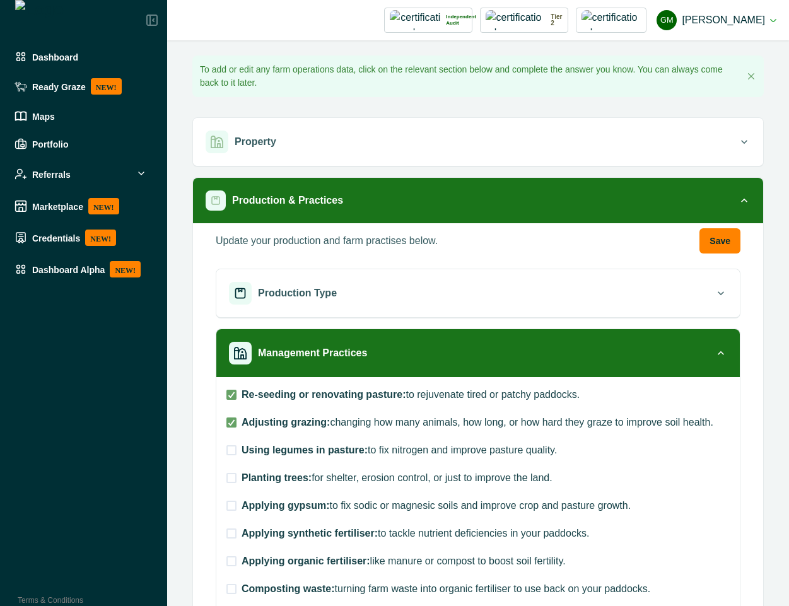
click at [234, 449] on span at bounding box center [232, 450] width 10 height 10
click at [228, 503] on span at bounding box center [232, 506] width 10 height 10
click at [228, 476] on span at bounding box center [232, 478] width 10 height 10
click at [227, 450] on span at bounding box center [232, 450] width 10 height 10
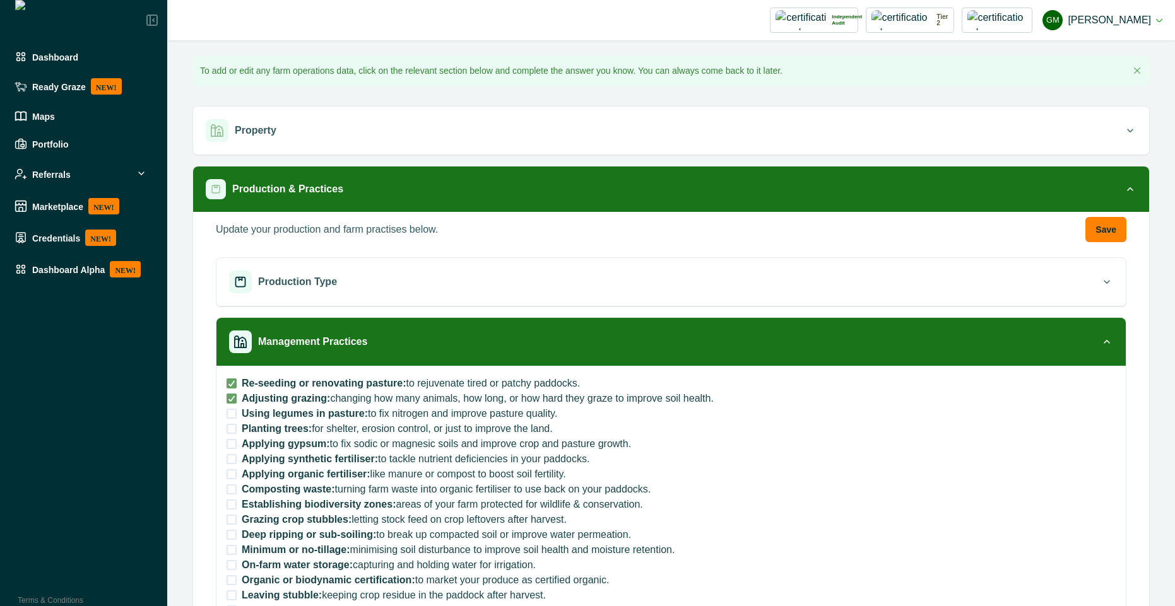
click at [230, 413] on span at bounding box center [232, 414] width 10 height 10
click at [227, 430] on span at bounding box center [232, 429] width 10 height 10
click at [235, 446] on span at bounding box center [232, 444] width 10 height 10
click at [235, 460] on span at bounding box center [232, 459] width 10 height 10
click at [233, 476] on span at bounding box center [232, 474] width 10 height 10
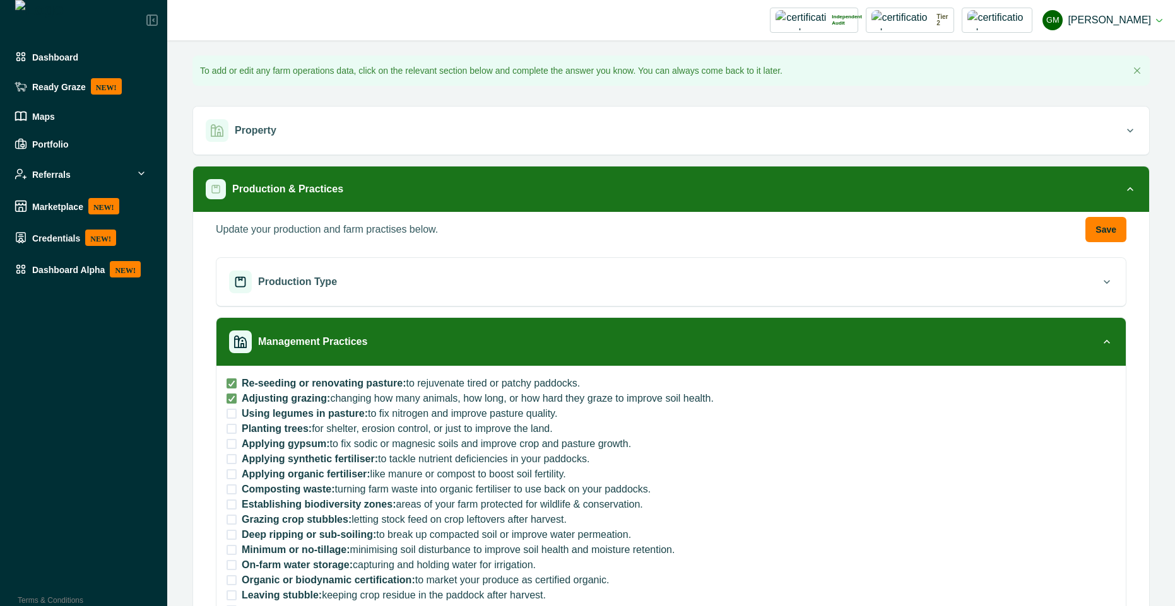
click at [232, 488] on span at bounding box center [232, 490] width 10 height 10
click at [230, 511] on label "Establishing biodiversity zones: areas of your farm protected for wildlife & co…" at bounding box center [435, 504] width 416 height 15
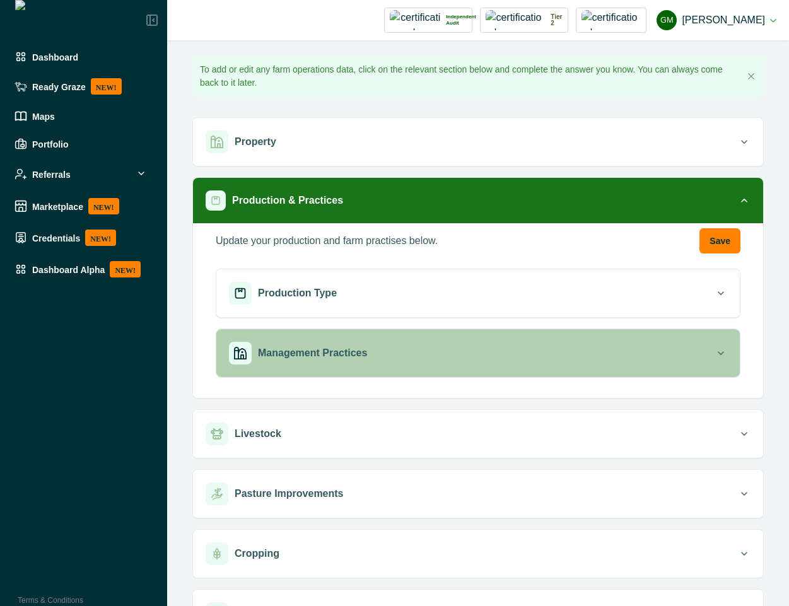
click at [402, 360] on div "Management Practices" at bounding box center [472, 353] width 486 height 23
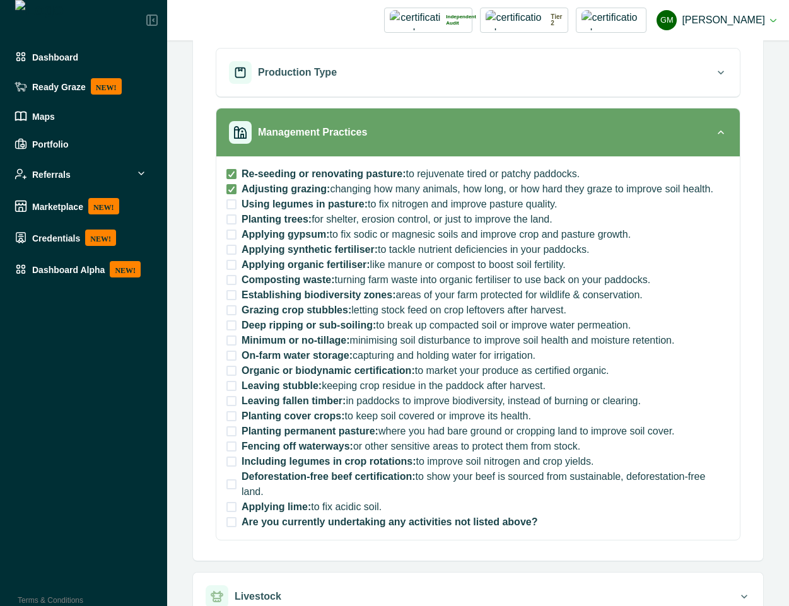
scroll to position [227, 0]
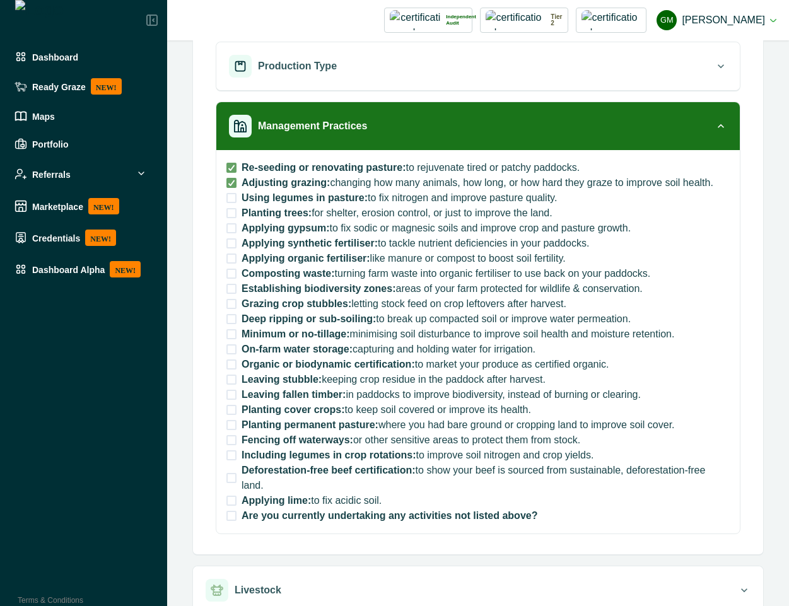
click at [232, 201] on span at bounding box center [232, 198] width 10 height 10
click at [232, 211] on span at bounding box center [232, 213] width 10 height 10
click at [232, 169] on span at bounding box center [232, 168] width 10 height 10
click at [231, 183] on span at bounding box center [232, 183] width 10 height 10
click at [233, 203] on span at bounding box center [232, 198] width 10 height 10
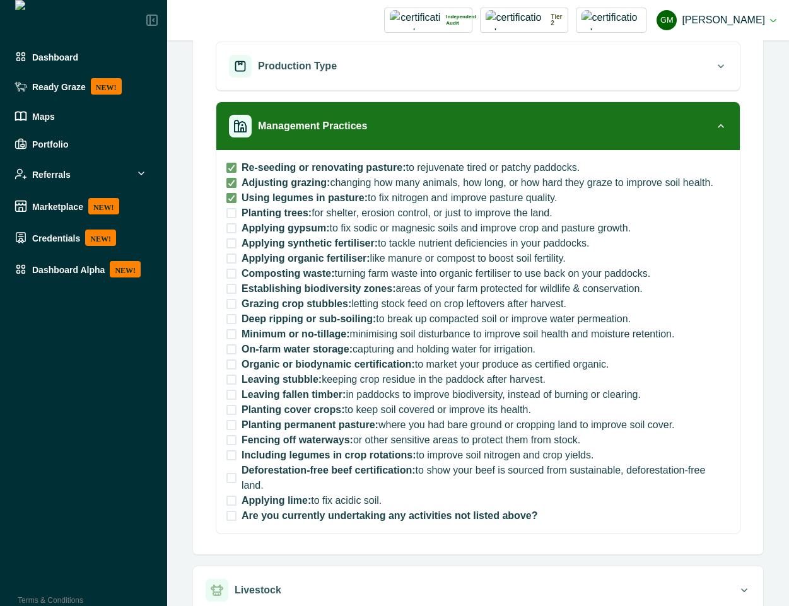
click at [233, 218] on span at bounding box center [232, 213] width 10 height 10
click at [230, 227] on span at bounding box center [232, 228] width 10 height 10
click at [230, 242] on span at bounding box center [232, 243] width 10 height 10
click at [232, 193] on span at bounding box center [232, 198] width 10 height 10
click at [232, 219] on label "Planting trees: for shelter, erosion control, or just to improve the land." at bounding box center [390, 213] width 326 height 15
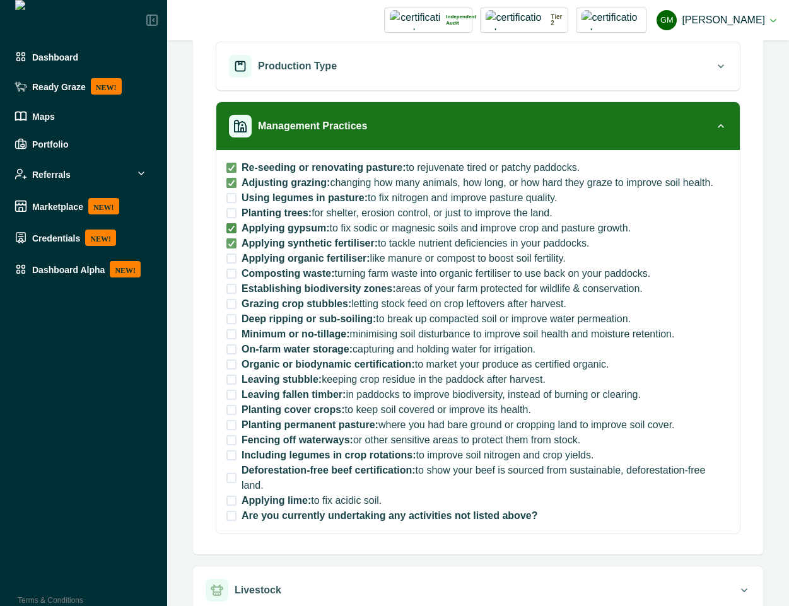
click at [232, 227] on icon at bounding box center [232, 228] width 8 height 6
click at [232, 243] on icon at bounding box center [232, 243] width 8 height 6
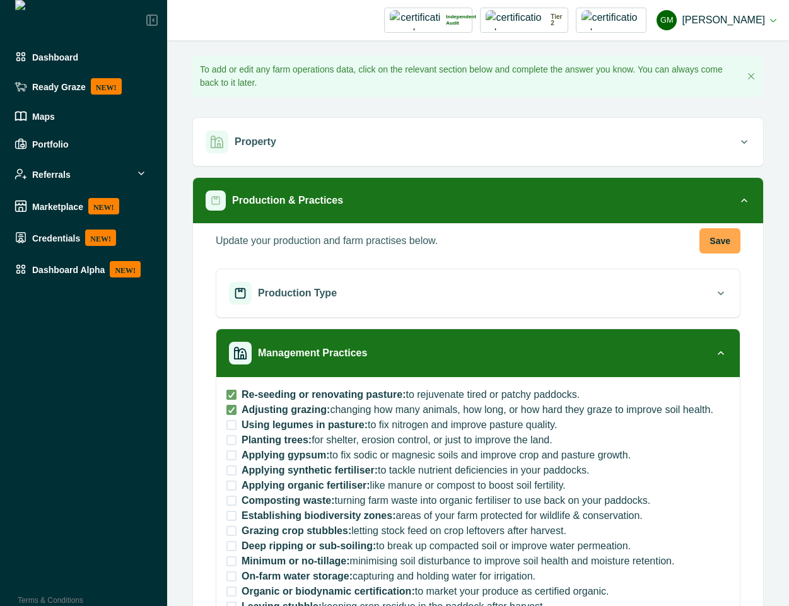
click at [712, 238] on button "Save" at bounding box center [720, 240] width 41 height 25
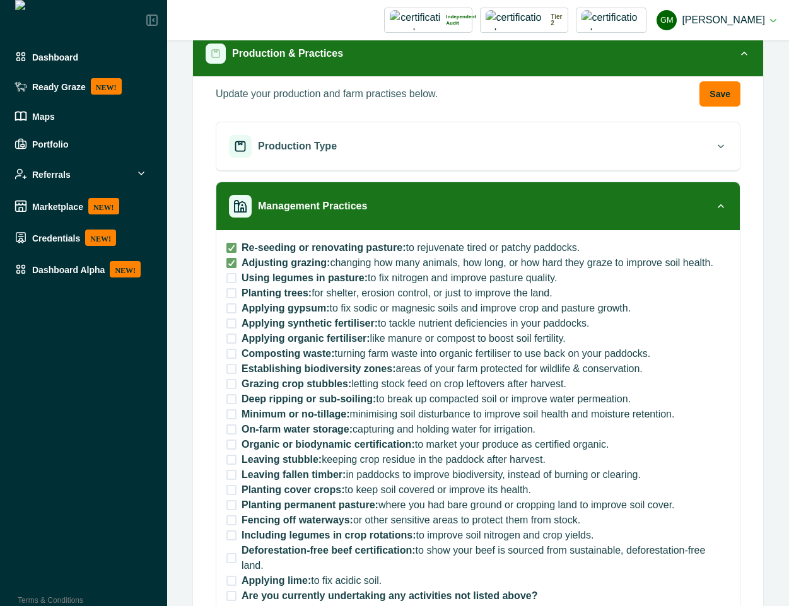
scroll to position [227, 0]
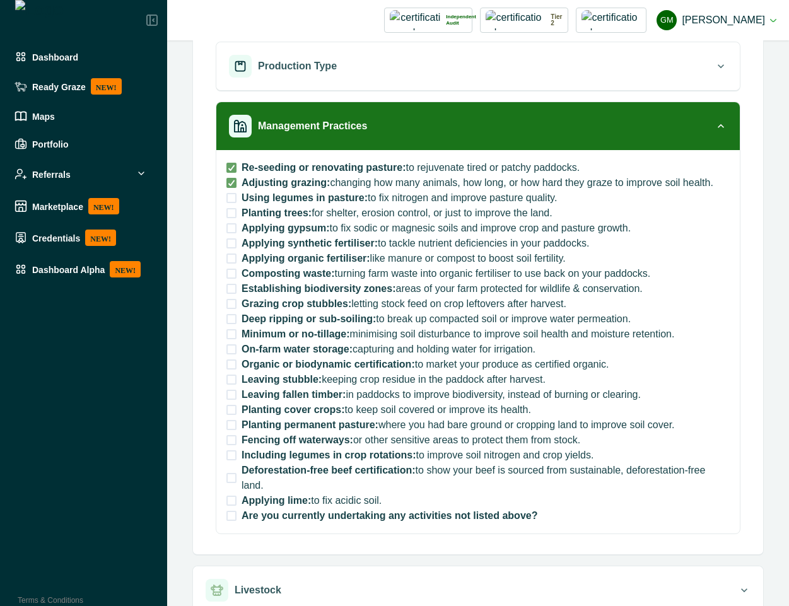
click at [230, 204] on label "Using legumes in pasture: to fix nitrogen and improve pasture quality." at bounding box center [392, 198] width 331 height 15
click at [229, 209] on span at bounding box center [232, 213] width 10 height 10
click at [232, 228] on span at bounding box center [232, 228] width 10 height 10
click at [233, 249] on label "Applying synthetic fertiliser: to tackle nutrient deficiencies in your paddocks." at bounding box center [408, 243] width 363 height 15
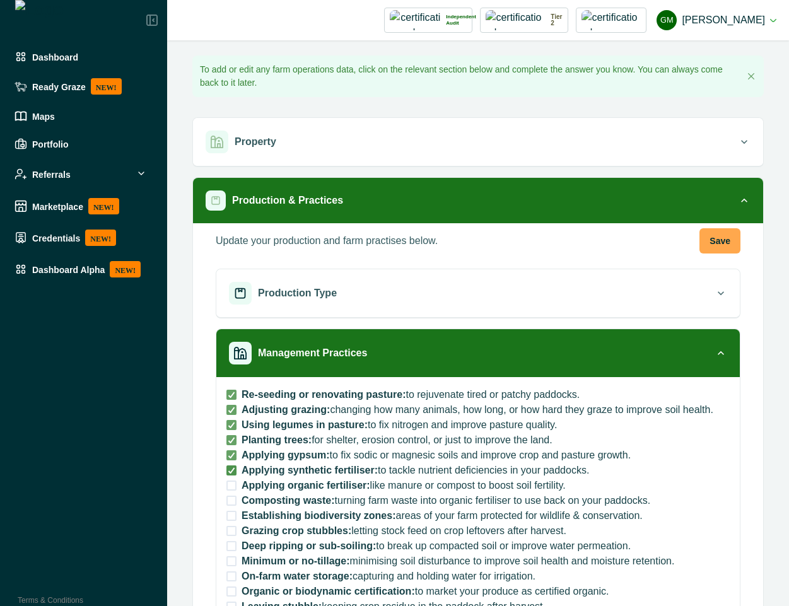
click at [707, 239] on button "Save" at bounding box center [720, 240] width 41 height 25
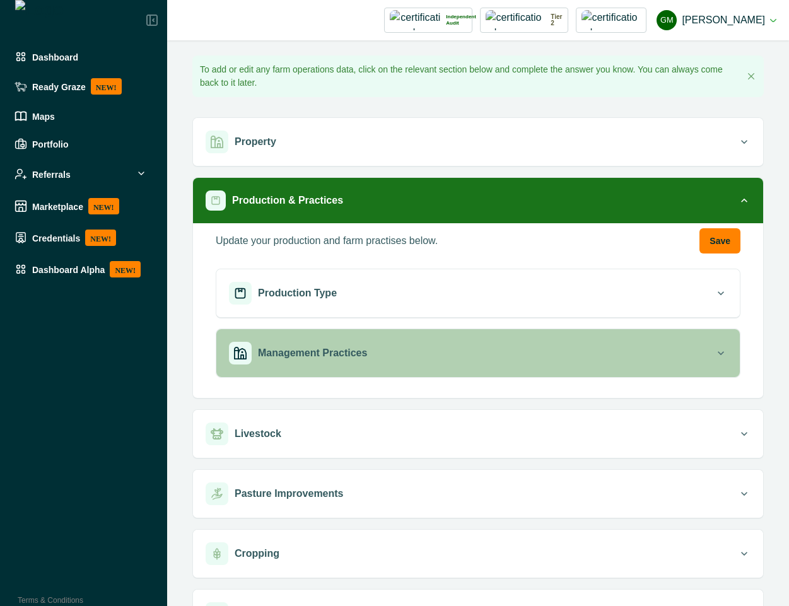
click at [315, 338] on button "Management Practices" at bounding box center [478, 353] width 524 height 48
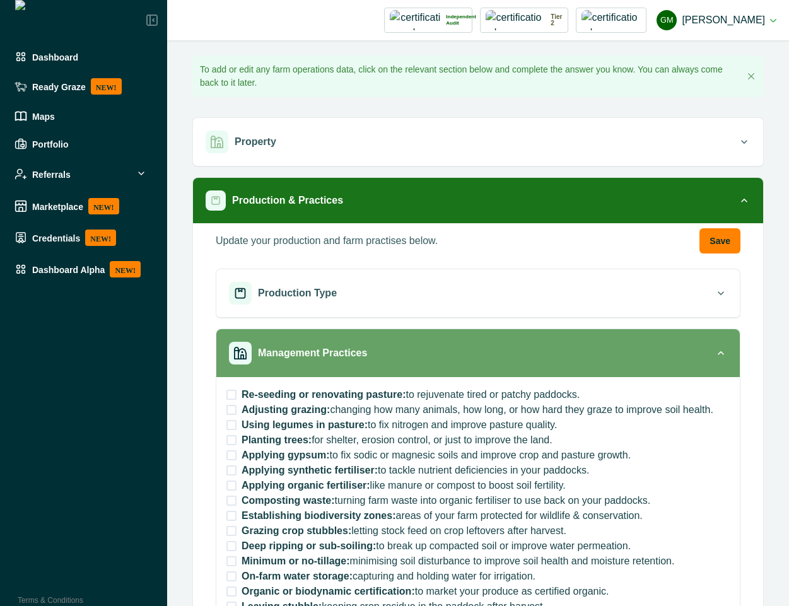
scroll to position [227, 0]
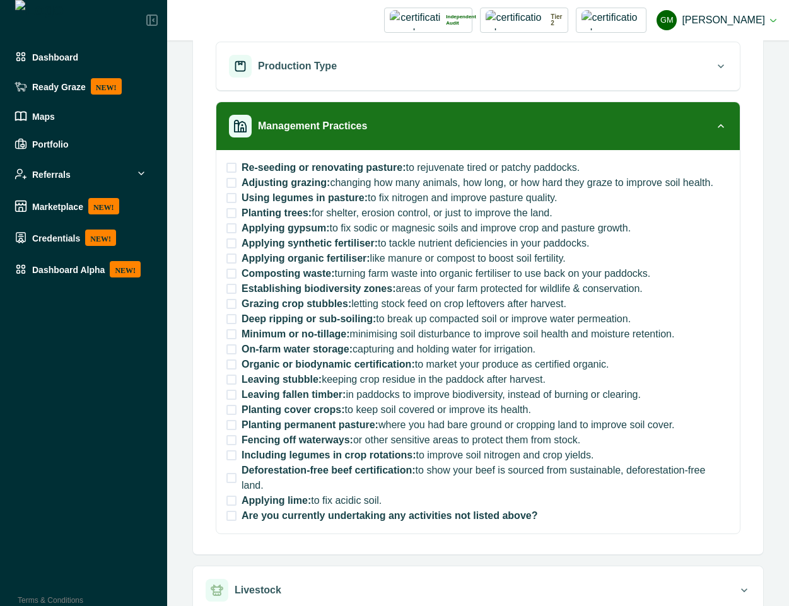
click at [235, 168] on span at bounding box center [232, 168] width 10 height 10
click at [229, 183] on span at bounding box center [232, 183] width 10 height 10
click at [229, 207] on label "Planting trees: for shelter, erosion control, or just to improve the land." at bounding box center [390, 213] width 326 height 15
click at [229, 201] on span at bounding box center [232, 198] width 10 height 10
click at [229, 237] on label "Applying synthetic fertiliser: to tackle nutrient deficiencies in your paddocks." at bounding box center [408, 243] width 363 height 15
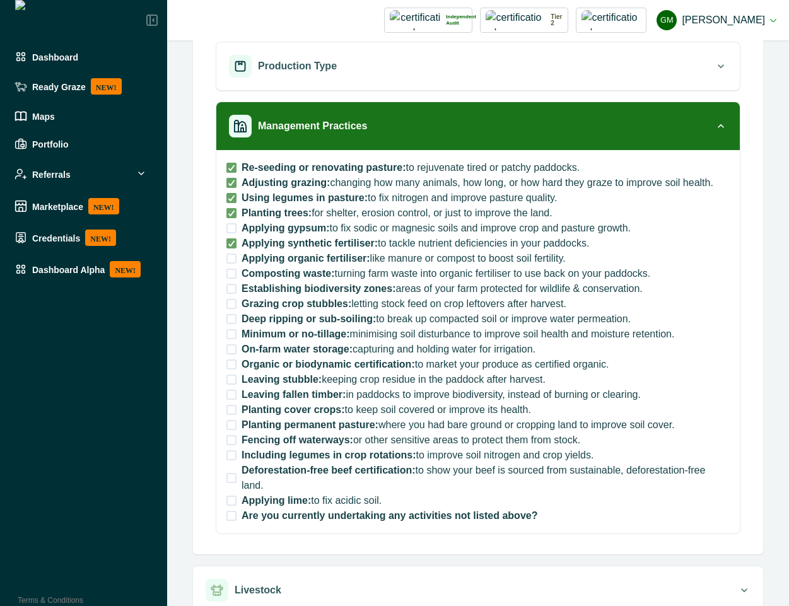
click at [229, 262] on span at bounding box center [232, 259] width 10 height 10
click at [229, 226] on span at bounding box center [232, 228] width 10 height 10
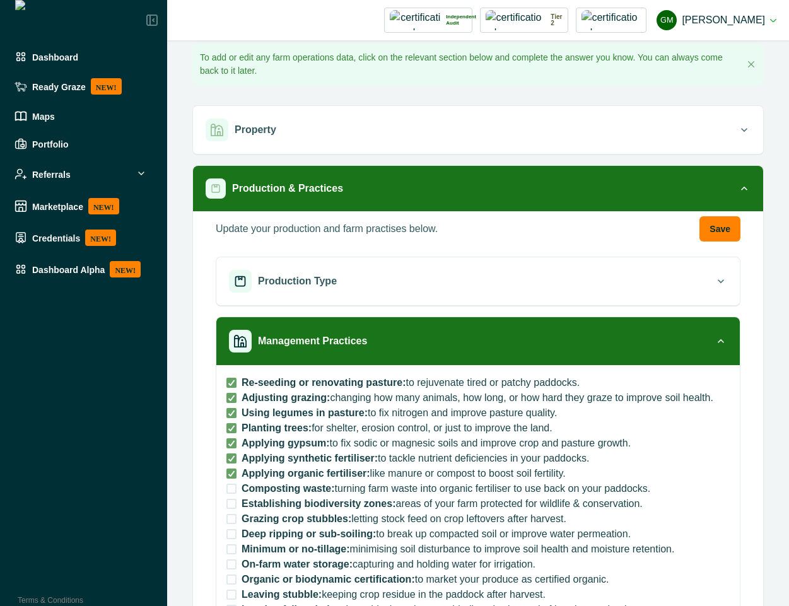
scroll to position [0, 0]
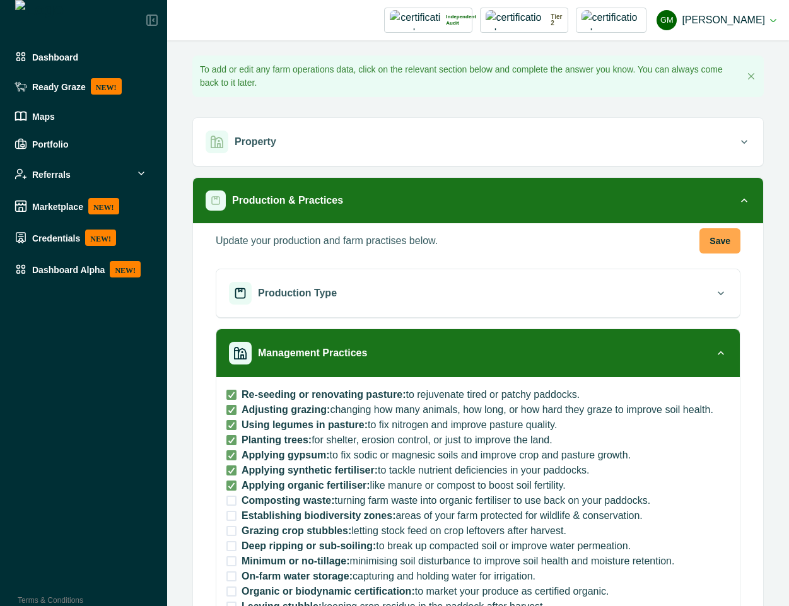
click at [700, 235] on button "Save" at bounding box center [720, 240] width 41 height 25
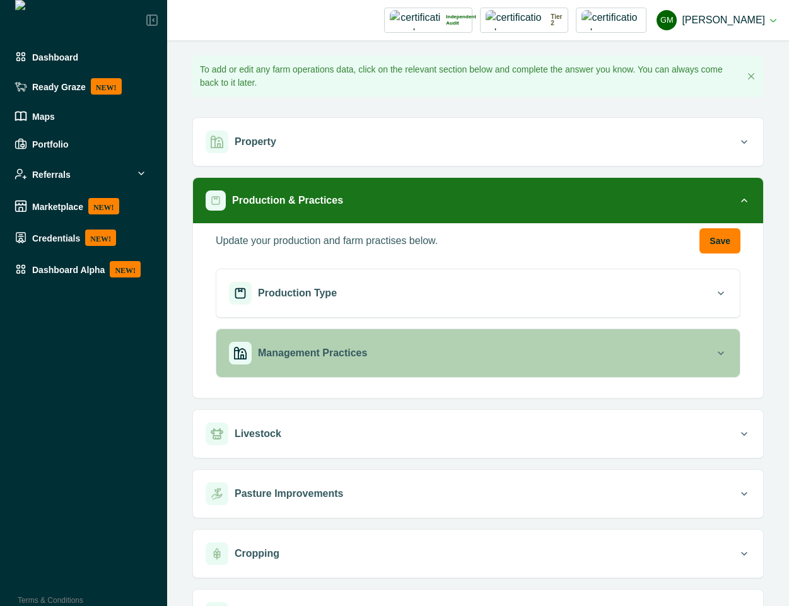
click at [401, 345] on div "Management Practices" at bounding box center [472, 353] width 486 height 23
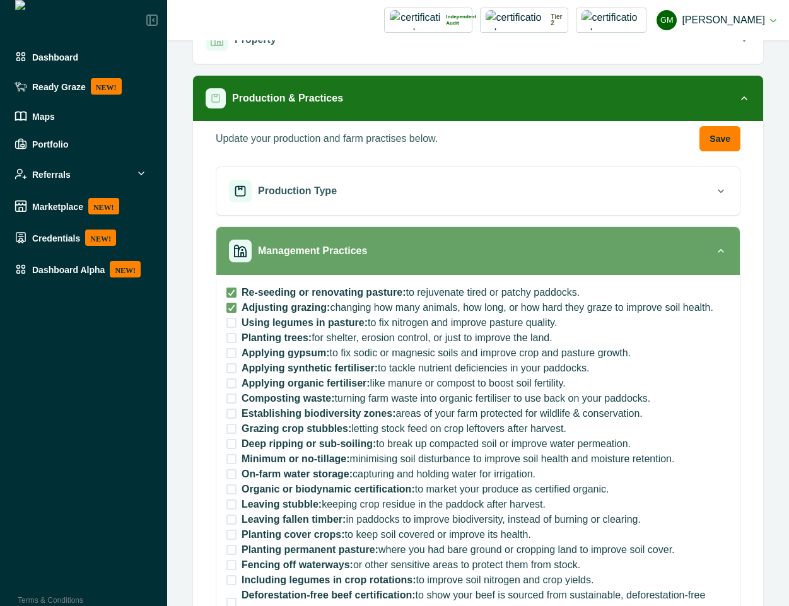
scroll to position [114, 0]
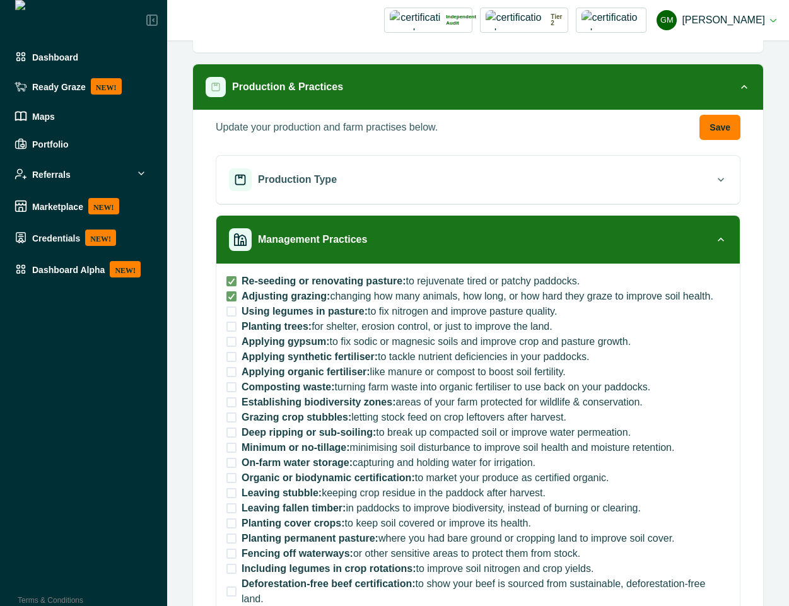
click at [234, 317] on label "Using legumes in pasture: to fix nitrogen and improve pasture quality." at bounding box center [392, 311] width 331 height 15
click at [233, 332] on label "Planting trees: for shelter, erosion control, or just to improve the land." at bounding box center [390, 326] width 326 height 15
click at [230, 347] on label "Applying gypsum: to fix sodic or magnesic soils and improve crop and pasture gr…" at bounding box center [429, 341] width 404 height 15
click at [228, 365] on label "Applying organic fertiliser: like manure or compost to boost soil fertility." at bounding box center [396, 372] width 339 height 15
click at [230, 312] on span at bounding box center [232, 312] width 10 height 10
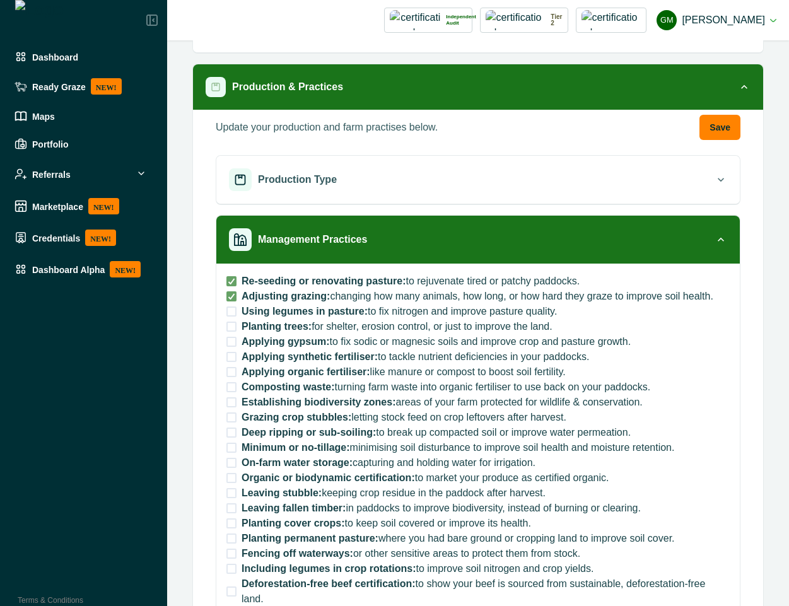
click at [231, 331] on span at bounding box center [232, 327] width 10 height 10
click at [231, 361] on span at bounding box center [232, 357] width 10 height 10
click at [228, 380] on label "Composting waste: turning farm waste into organic fertiliser to use back on you…" at bounding box center [439, 387] width 424 height 15
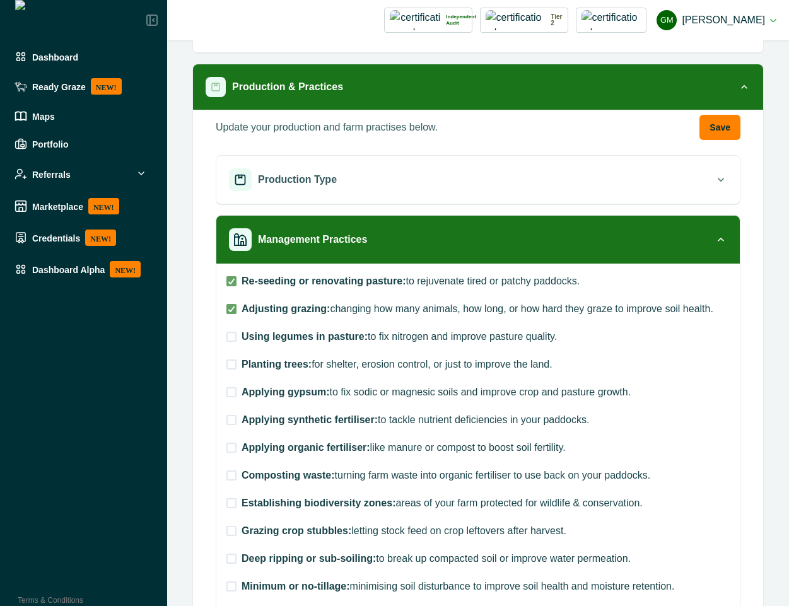
click at [227, 343] on label "Using legumes in pasture: to fix nitrogen and improve pasture quality." at bounding box center [478, 336] width 503 height 15
click at [233, 280] on span at bounding box center [232, 281] width 10 height 10
click at [231, 307] on span at bounding box center [232, 309] width 10 height 10
click at [230, 334] on span at bounding box center [232, 337] width 10 height 10
click at [230, 365] on span at bounding box center [232, 365] width 10 height 10
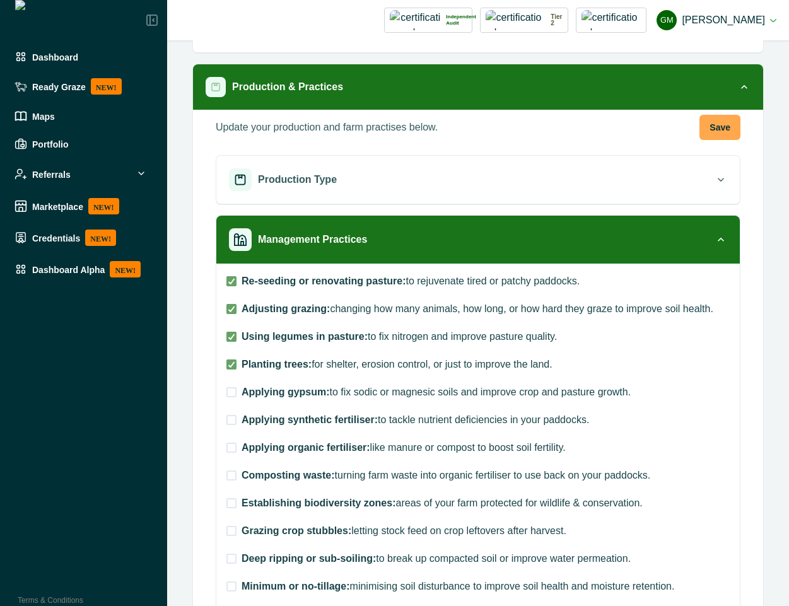
click at [716, 129] on button "Save" at bounding box center [720, 127] width 41 height 25
click at [228, 343] on label "Using legumes in pasture: to fix nitrogen and improve pasture quality." at bounding box center [478, 336] width 503 height 15
click at [231, 351] on div "Re-seeding or renovating pasture: to rejuvenate tired or patchy paddocks. Adjus…" at bounding box center [478, 594] width 503 height 641
click at [231, 360] on span at bounding box center [232, 365] width 10 height 10
click at [714, 123] on button "Save" at bounding box center [720, 127] width 41 height 25
